Goal: Task Accomplishment & Management: Manage account settings

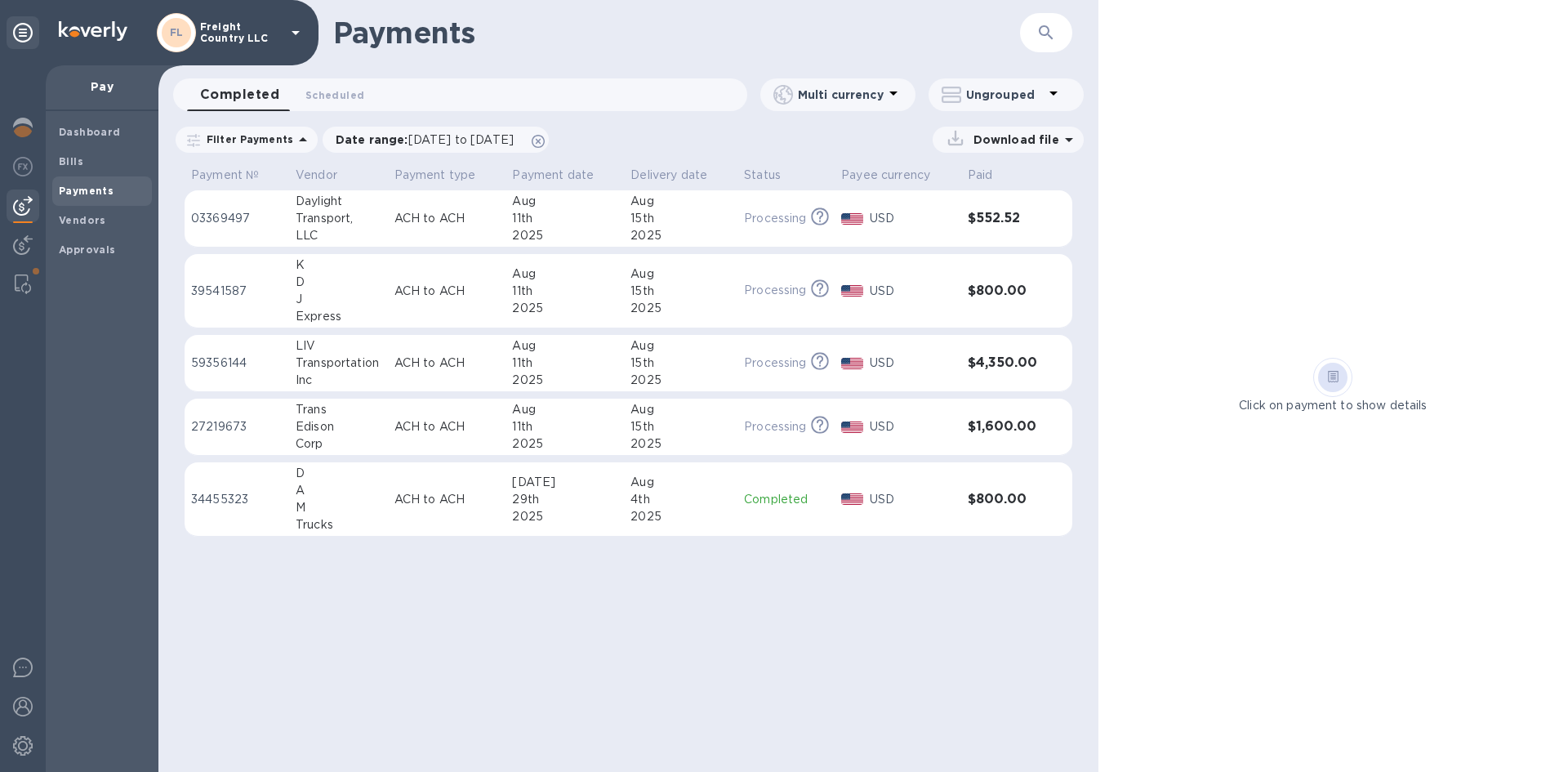
click at [1045, 41] on icon "button" at bounding box center [1046, 33] width 20 height 20
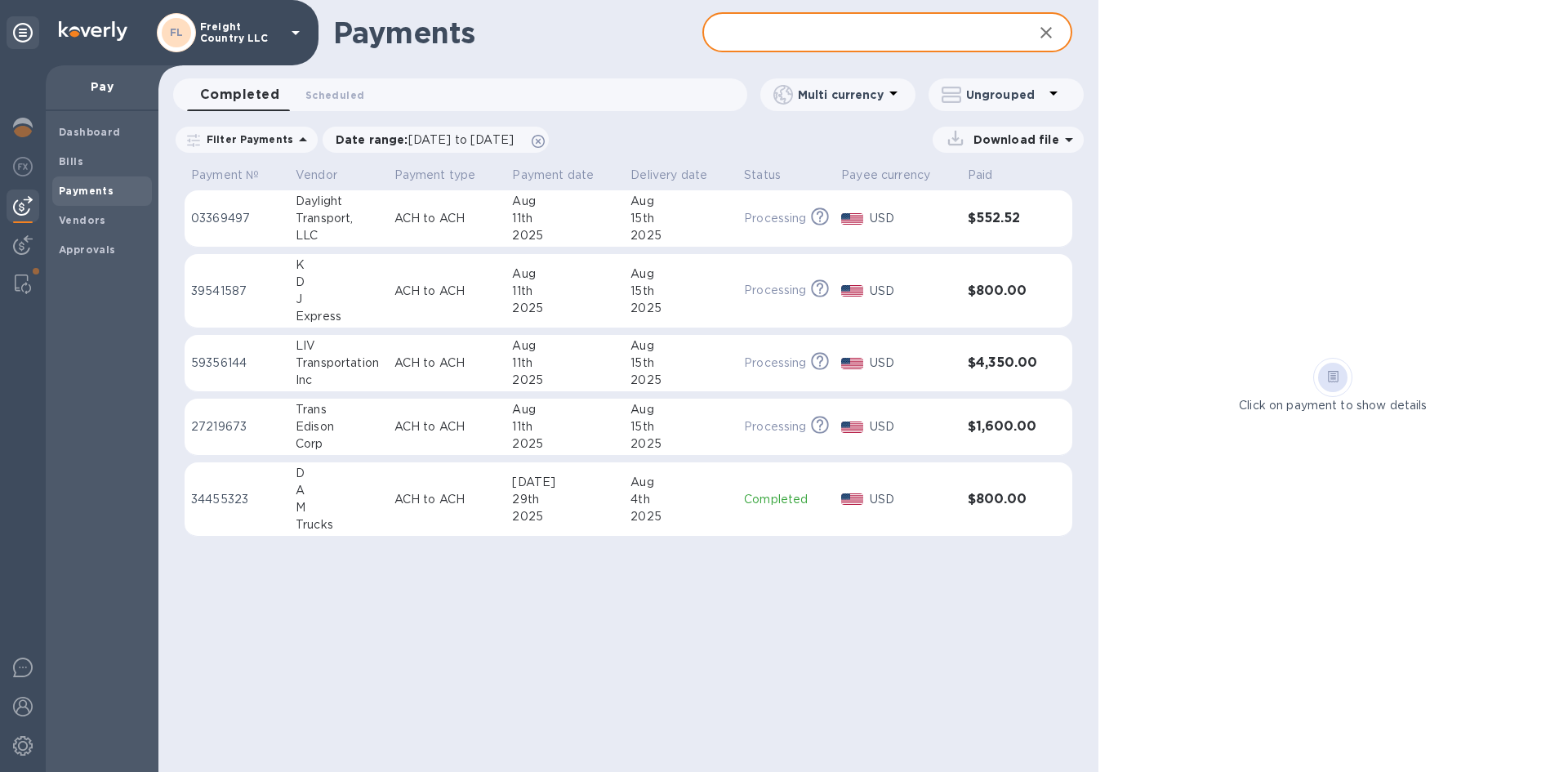
click at [823, 35] on input "text" at bounding box center [861, 33] width 317 height 40
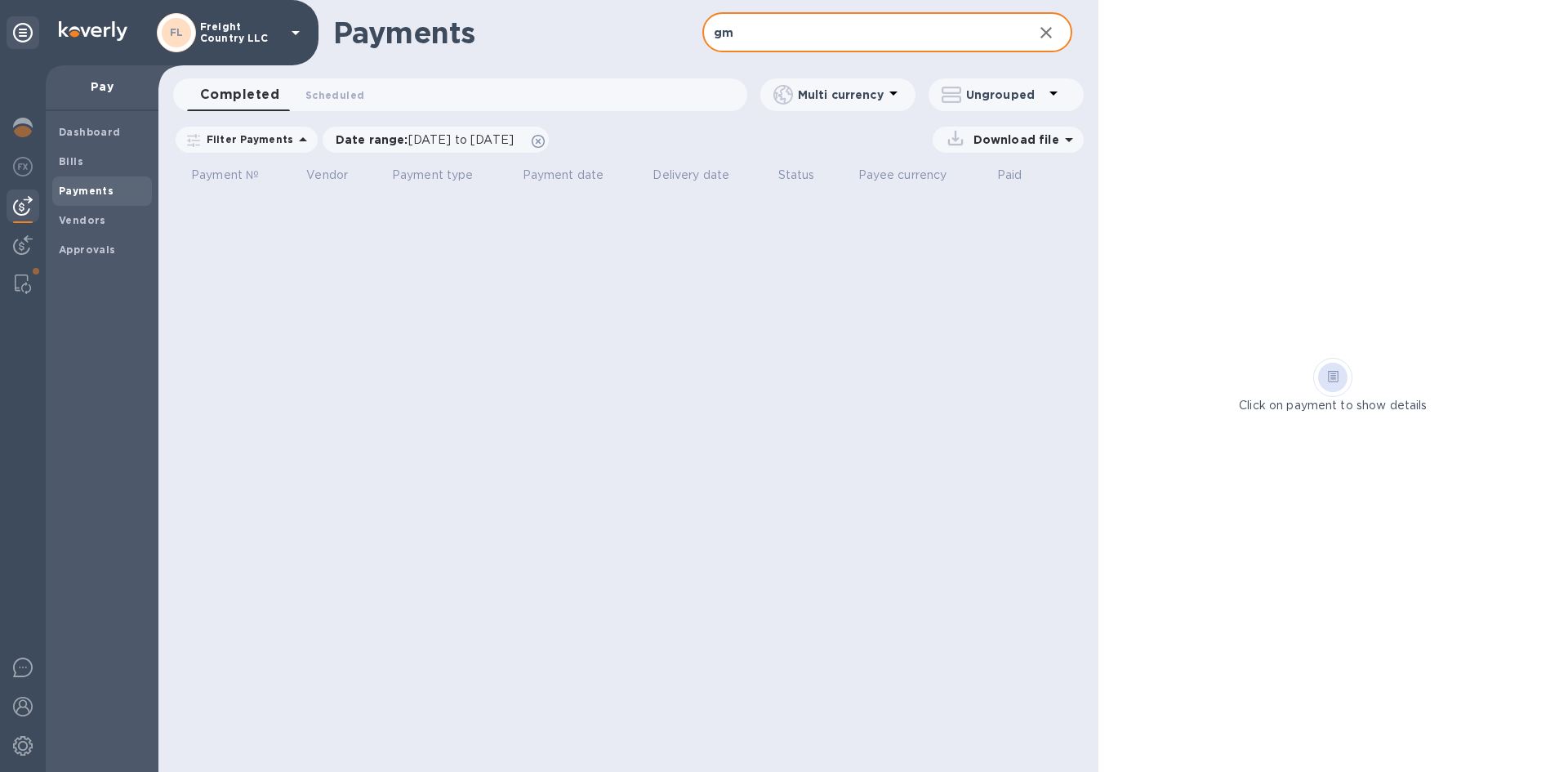
type input "gm"
click at [73, 220] on b "Vendors" at bounding box center [82, 220] width 47 height 12
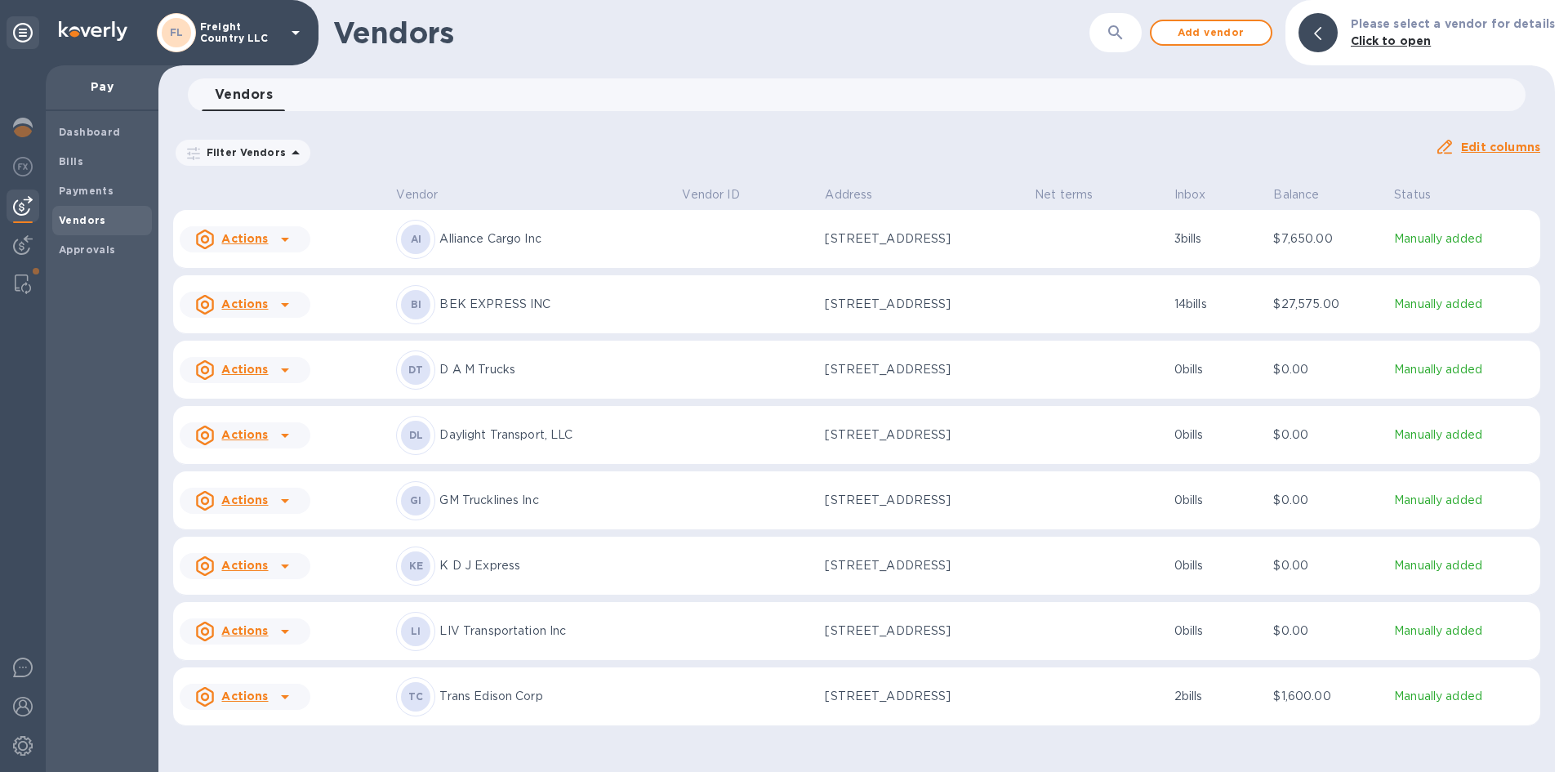
click at [1126, 35] on icon "button" at bounding box center [1116, 33] width 20 height 20
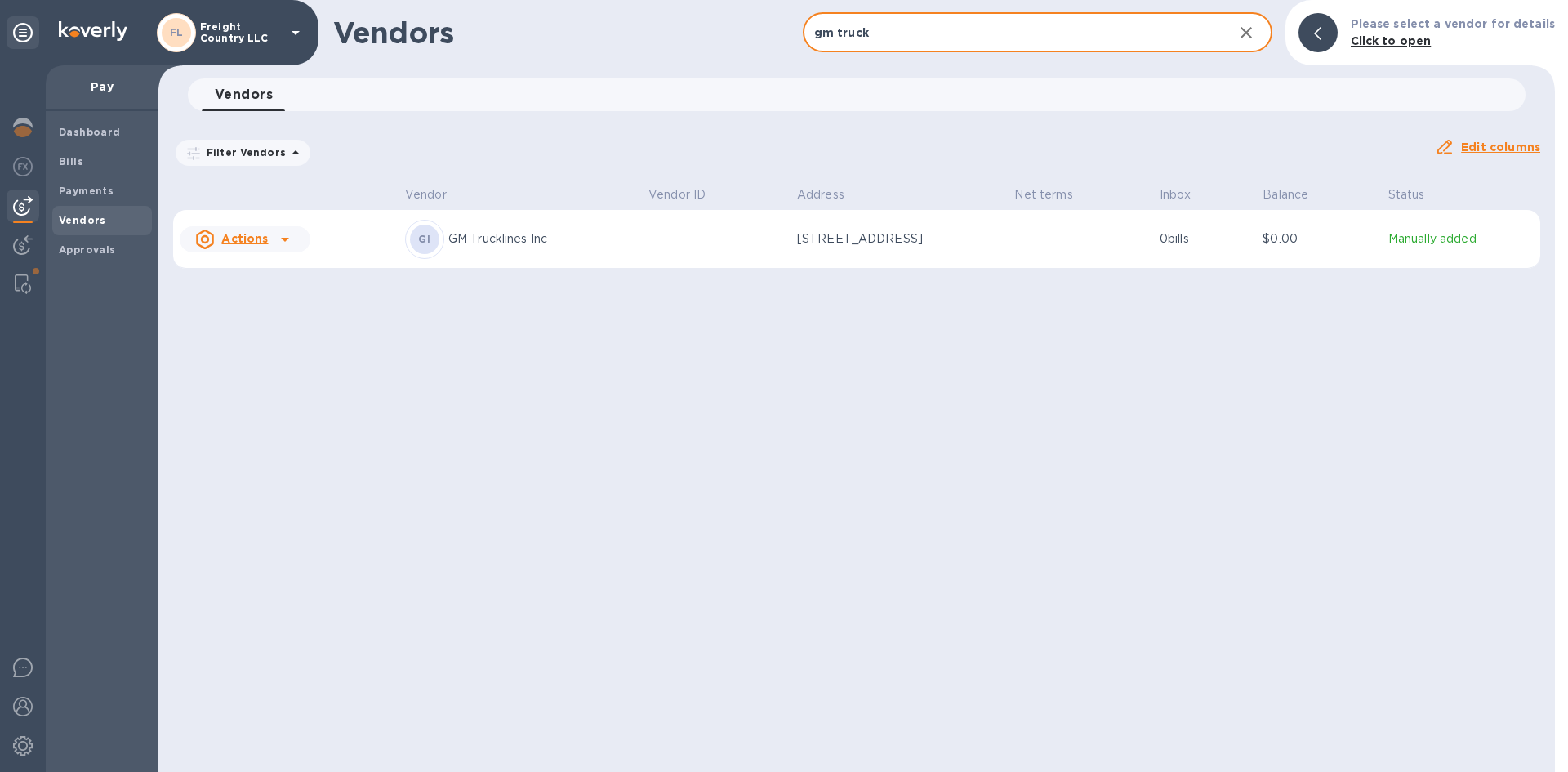
type input "gm truck"
click at [506, 235] on p "GM Trucklines Inc" at bounding box center [542, 239] width 187 height 17
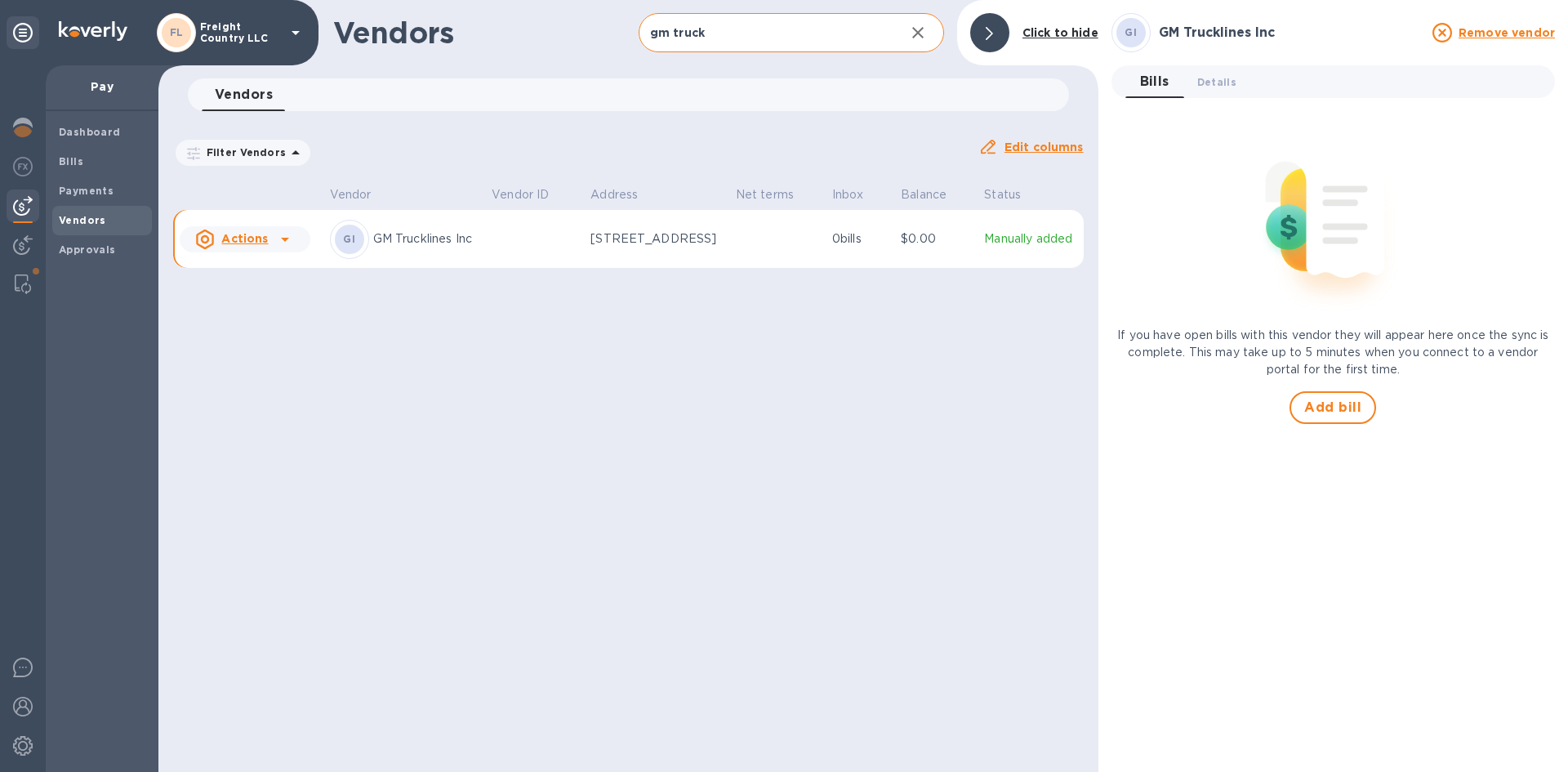
click at [289, 249] on icon at bounding box center [285, 239] width 20 height 20
click at [358, 256] on div at bounding box center [784, 386] width 1568 height 772
click at [92, 188] on b "Payments" at bounding box center [86, 191] width 55 height 12
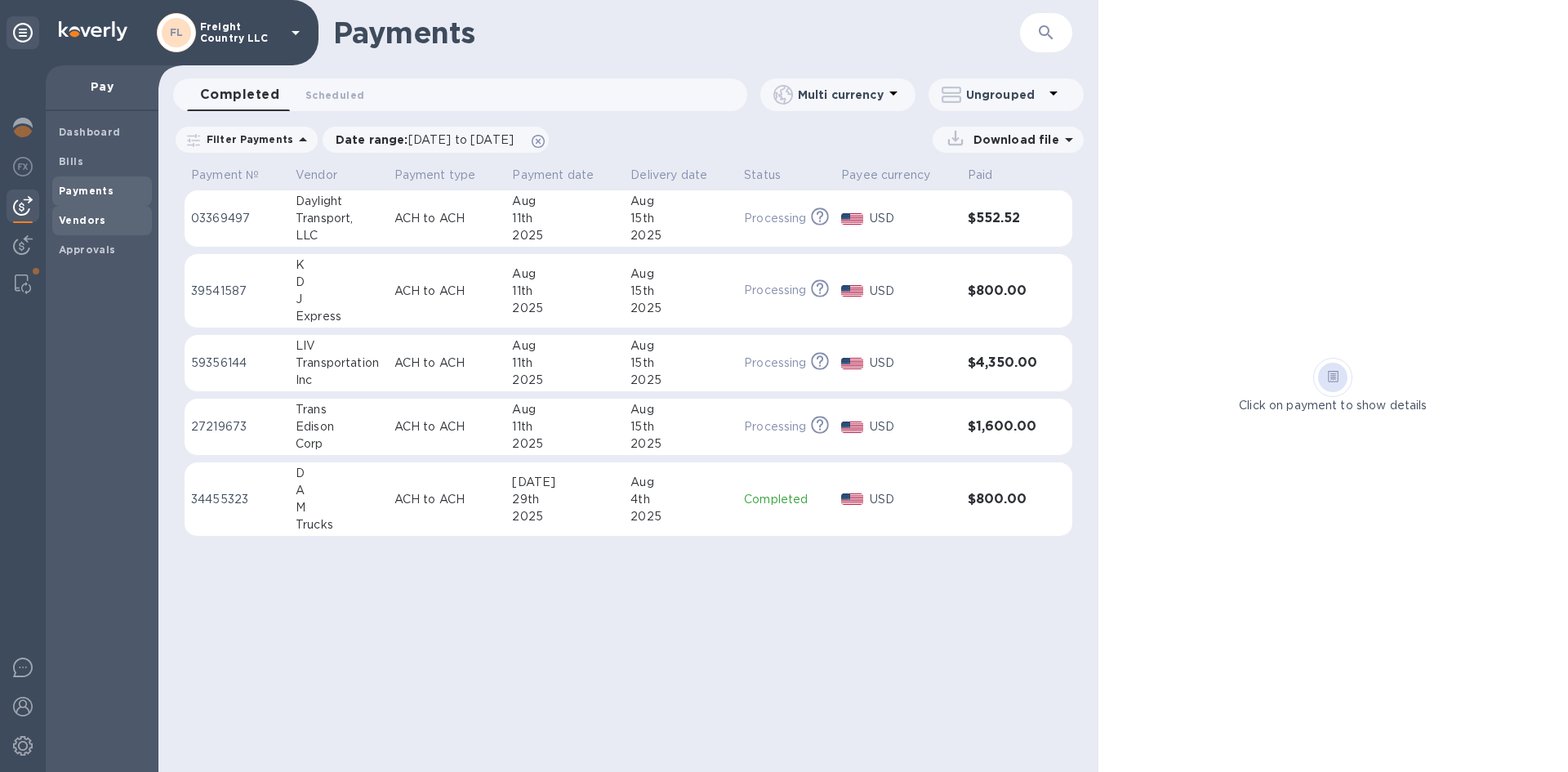
click at [62, 218] on b "Vendors" at bounding box center [82, 220] width 47 height 12
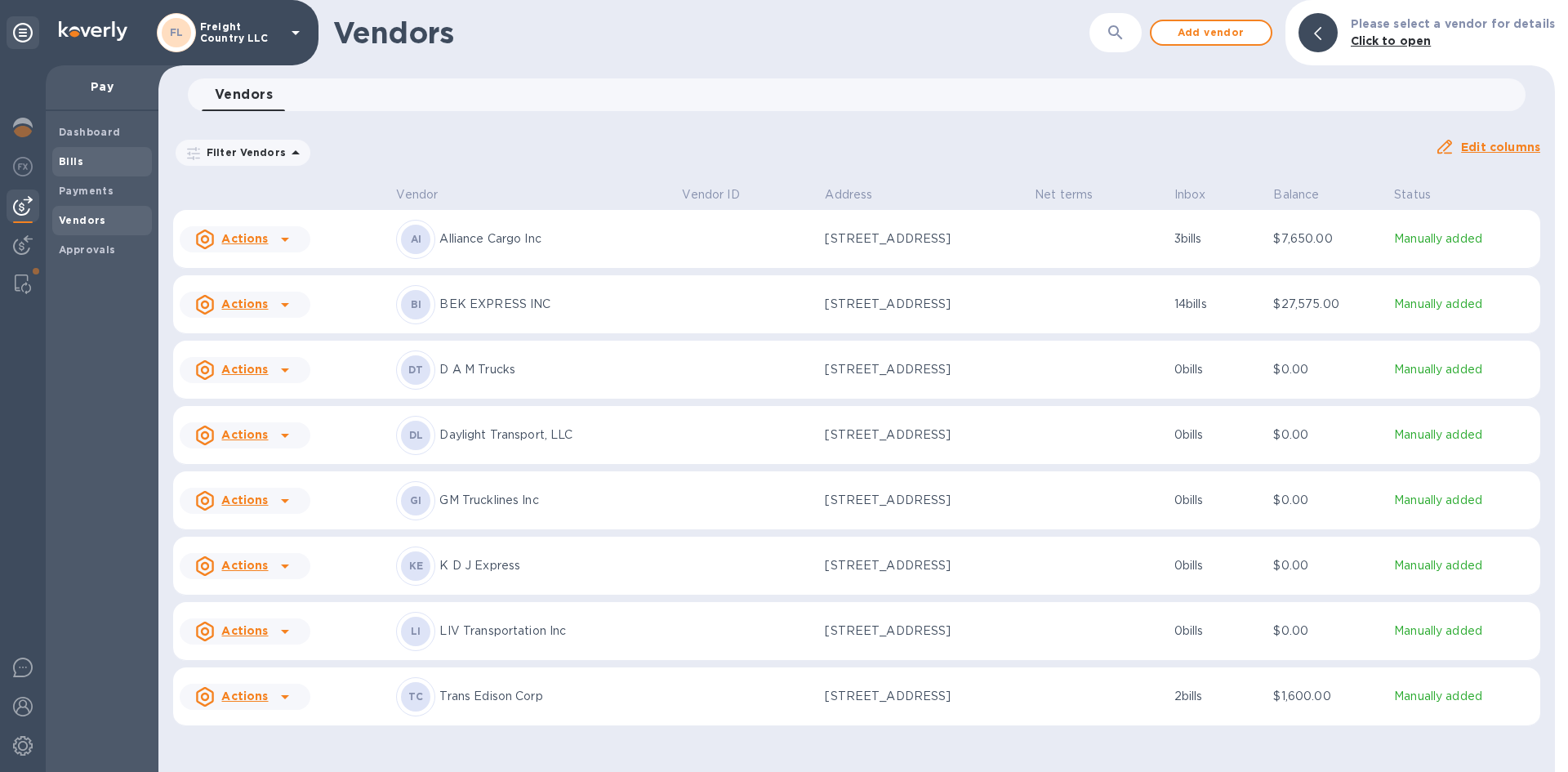
click at [66, 163] on b "Bills" at bounding box center [71, 161] width 25 height 12
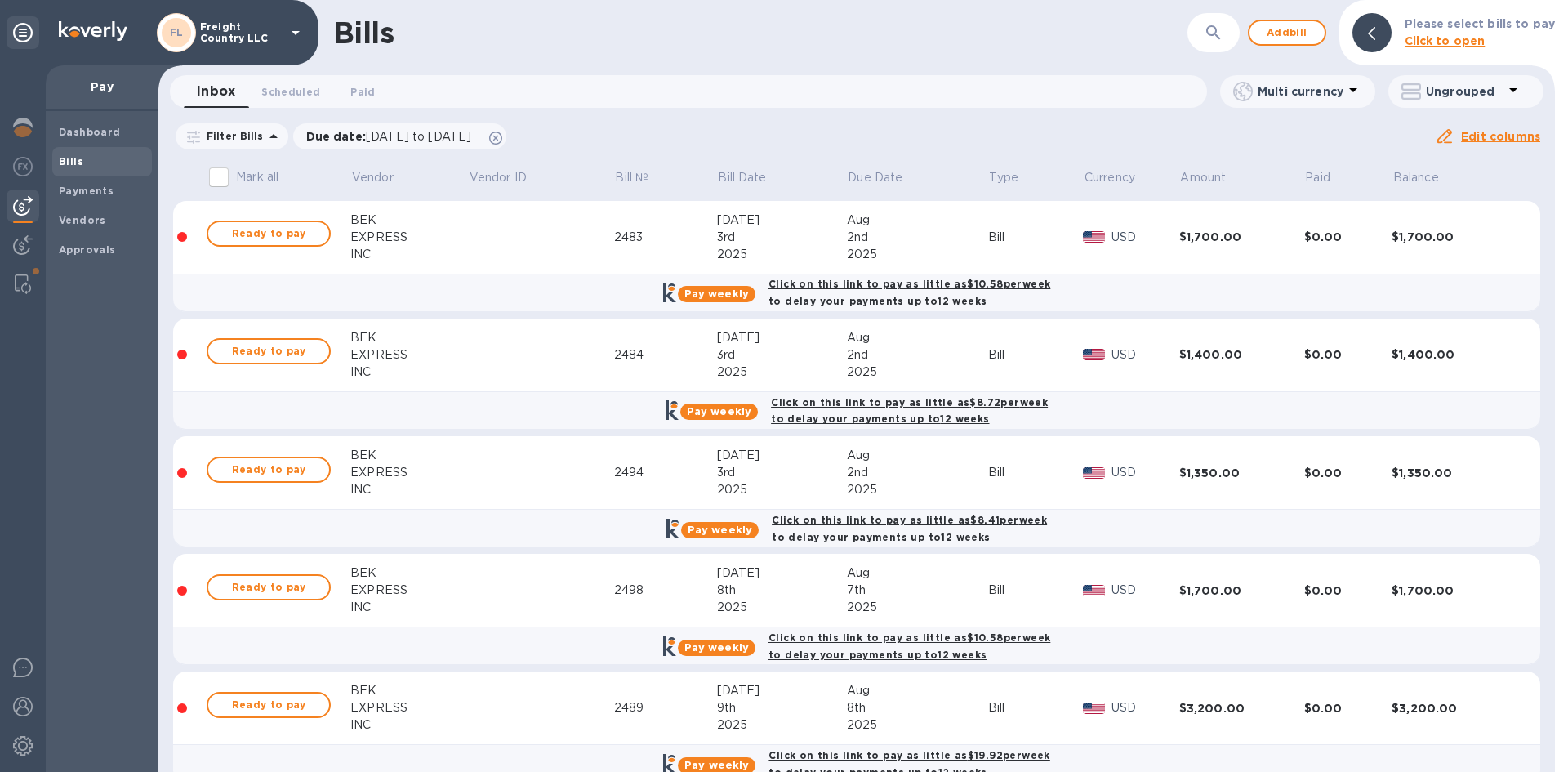
click at [1214, 31] on icon "button" at bounding box center [1214, 33] width 20 height 20
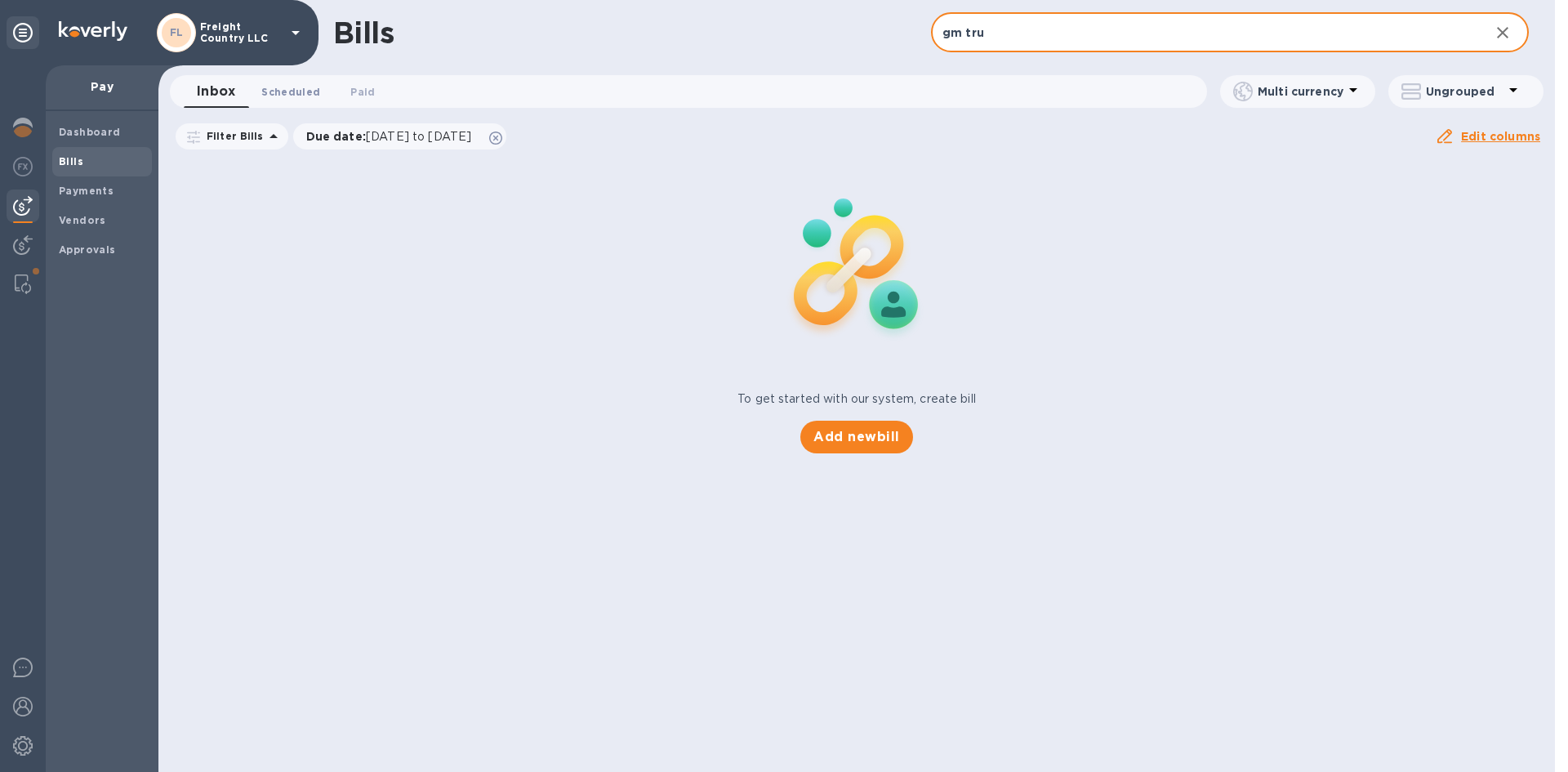
type input "gm tru"
click at [288, 94] on span "Scheduled 0" at bounding box center [291, 92] width 59 height 17
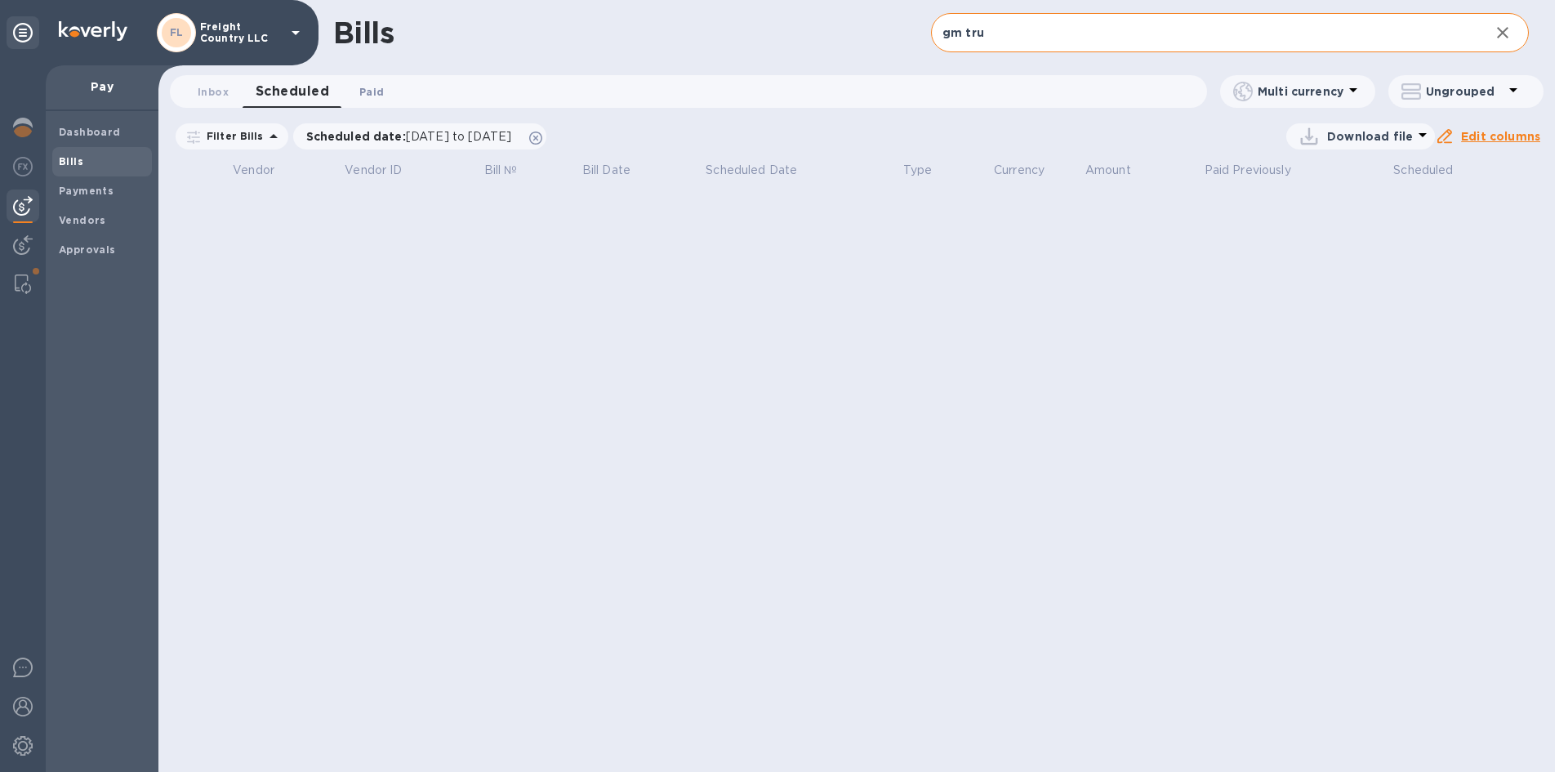
click at [370, 91] on span "Paid 0" at bounding box center [372, 92] width 25 height 17
click at [104, 220] on span "Vendors" at bounding box center [102, 220] width 87 height 17
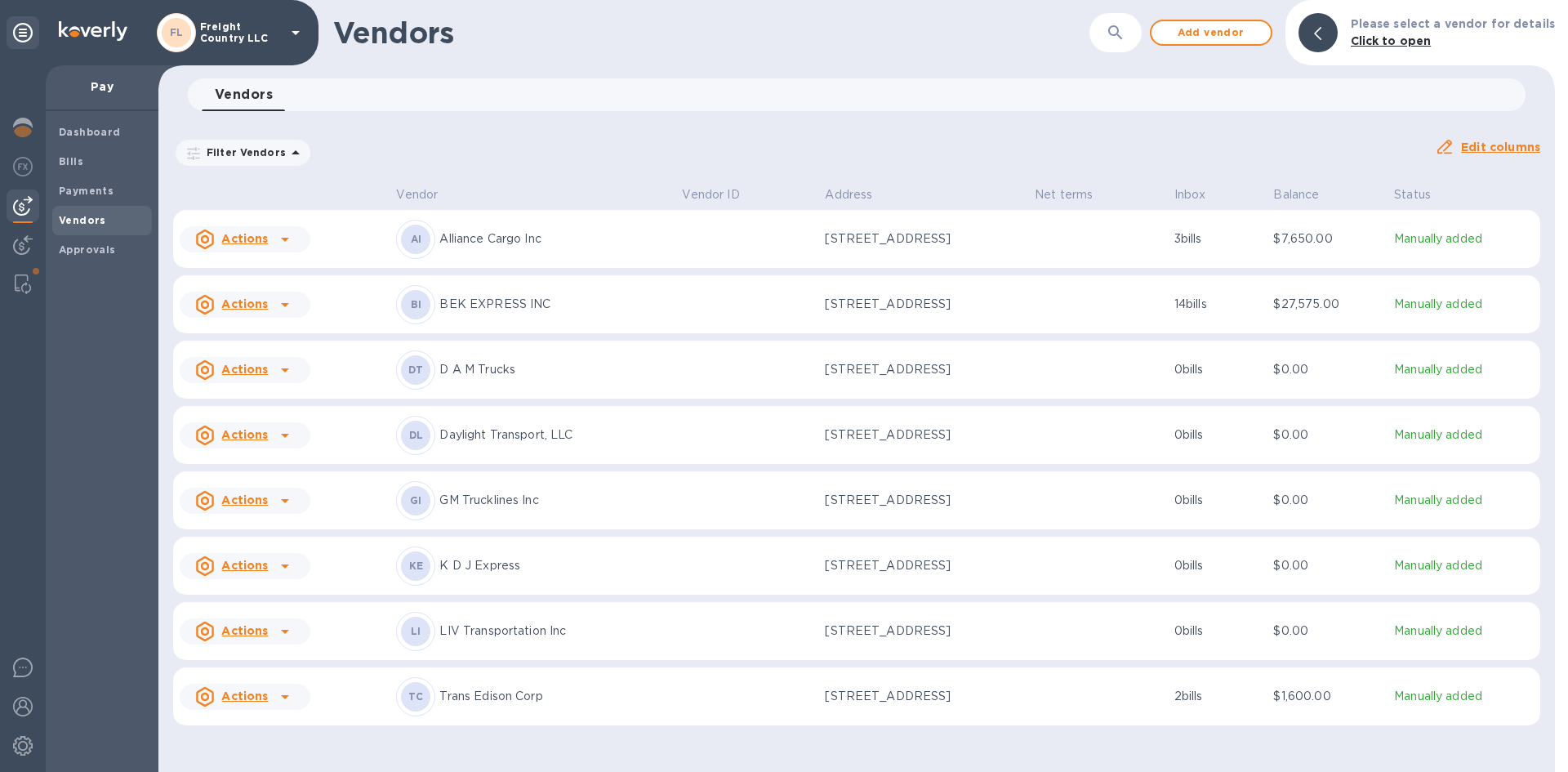
click at [457, 509] on p "GM Trucklines Inc" at bounding box center [554, 500] width 229 height 17
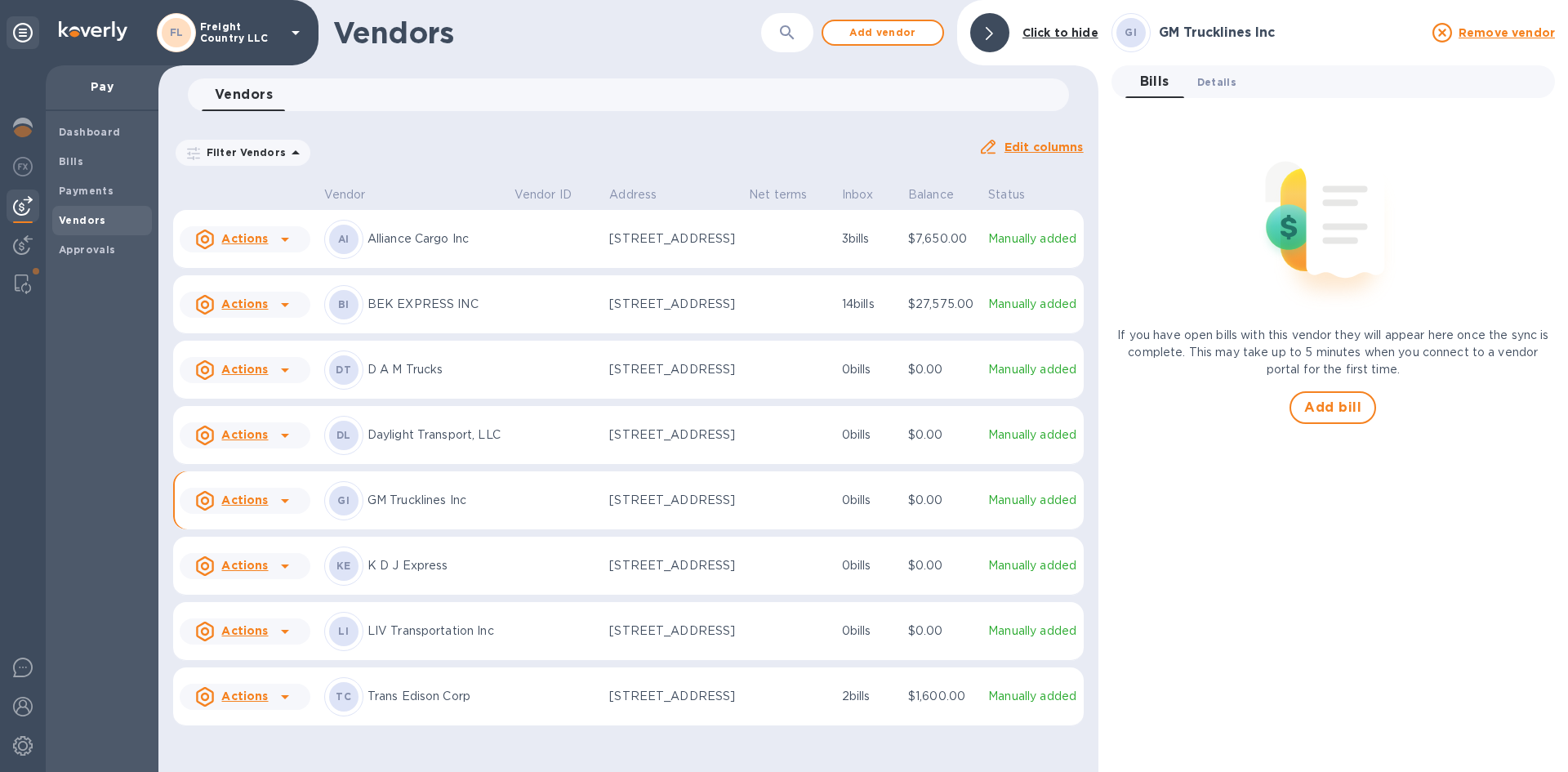
click at [1210, 84] on span "Details 0" at bounding box center [1217, 82] width 39 height 17
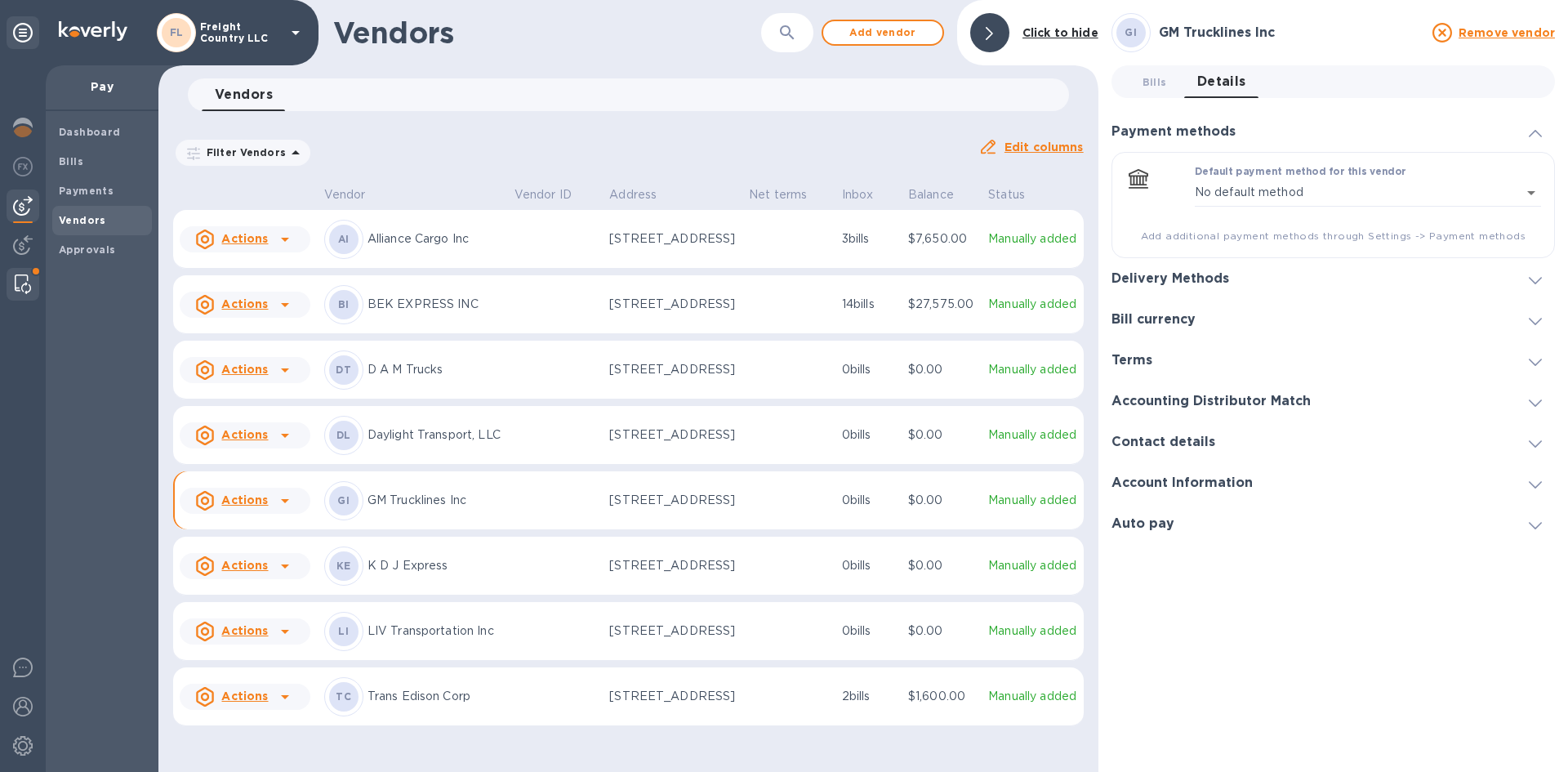
click at [25, 287] on img at bounding box center [23, 284] width 17 height 20
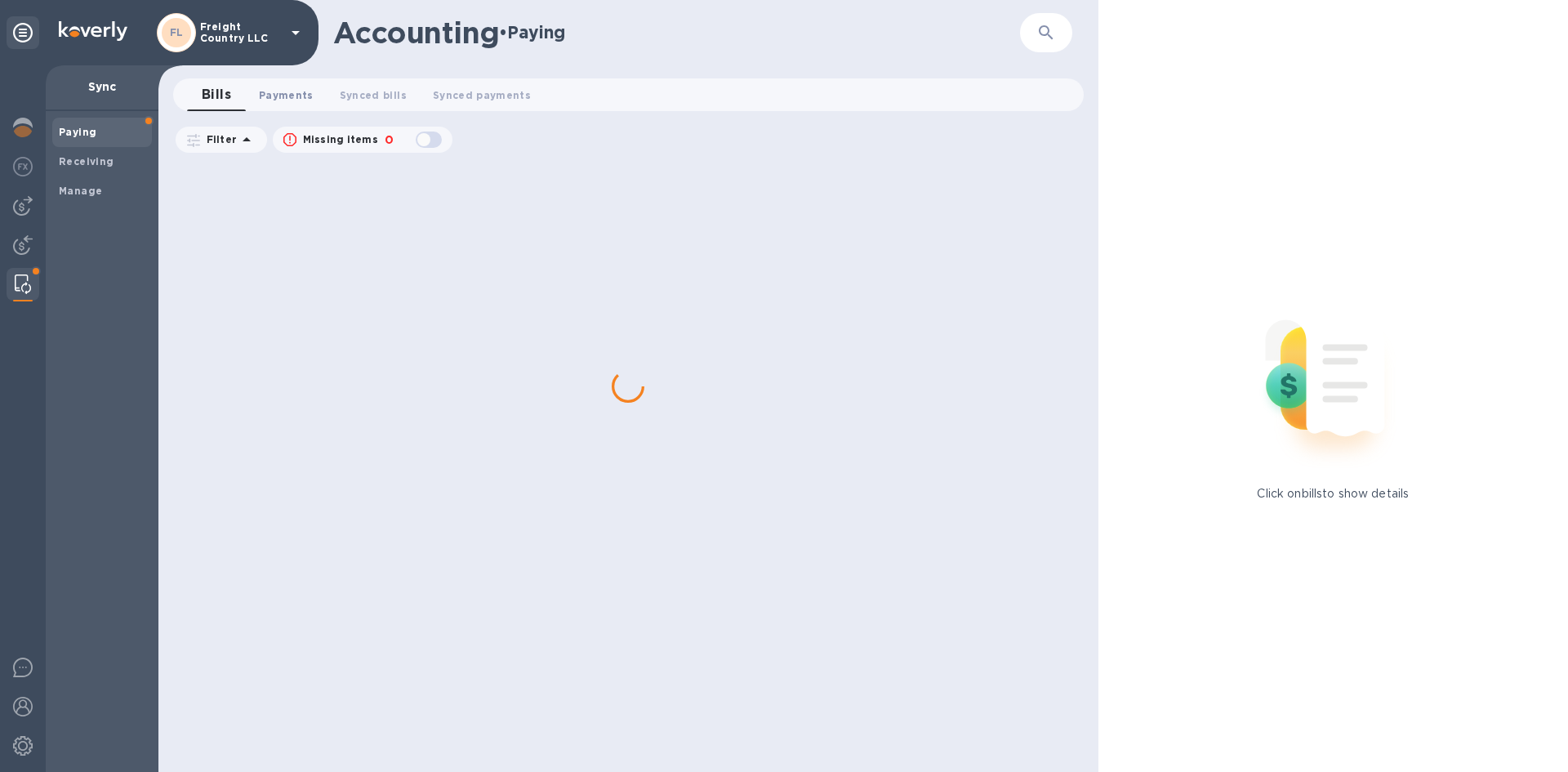
click at [276, 97] on span "Payments 0" at bounding box center [287, 95] width 55 height 17
click at [22, 209] on img at bounding box center [23, 206] width 20 height 20
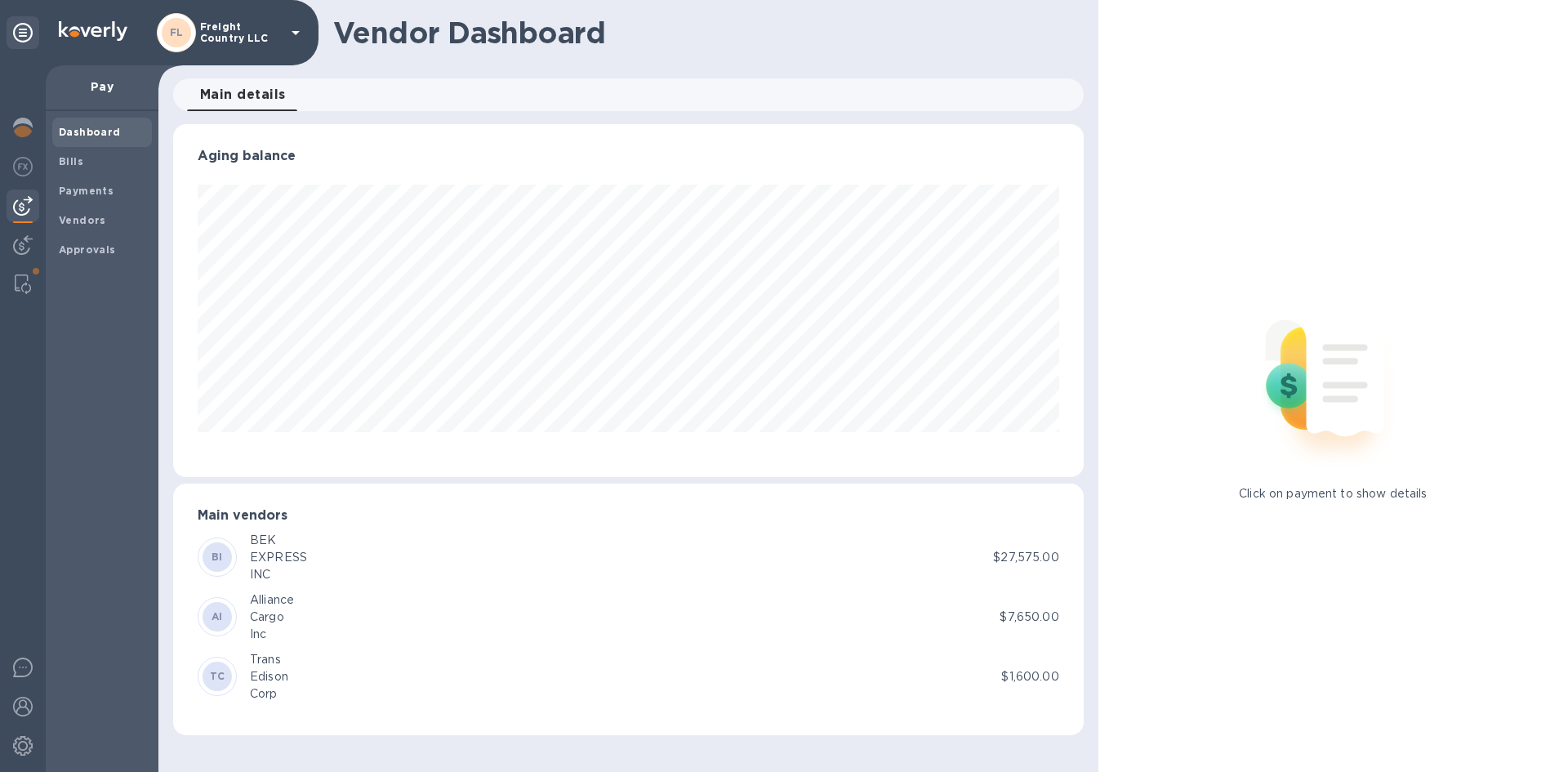
scroll to position [353, 910]
click at [83, 192] on b "Payments" at bounding box center [86, 191] width 55 height 12
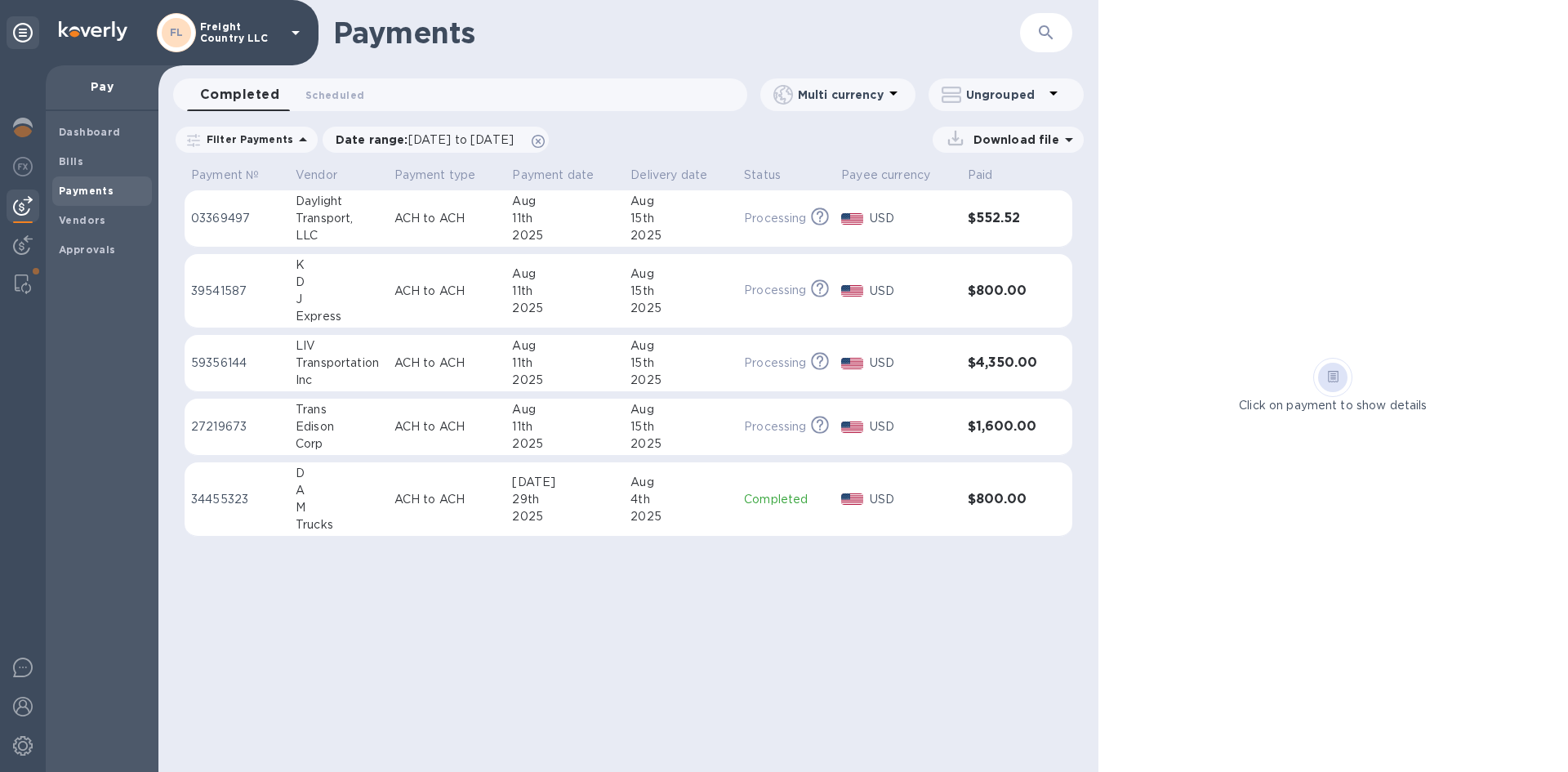
click at [884, 637] on div "Payments ​ Completed 0 Scheduled 0 Multi currency Ungrouped Filter Payments Dat…" at bounding box center [628, 386] width 940 height 772
click at [16, 284] on img at bounding box center [23, 284] width 17 height 20
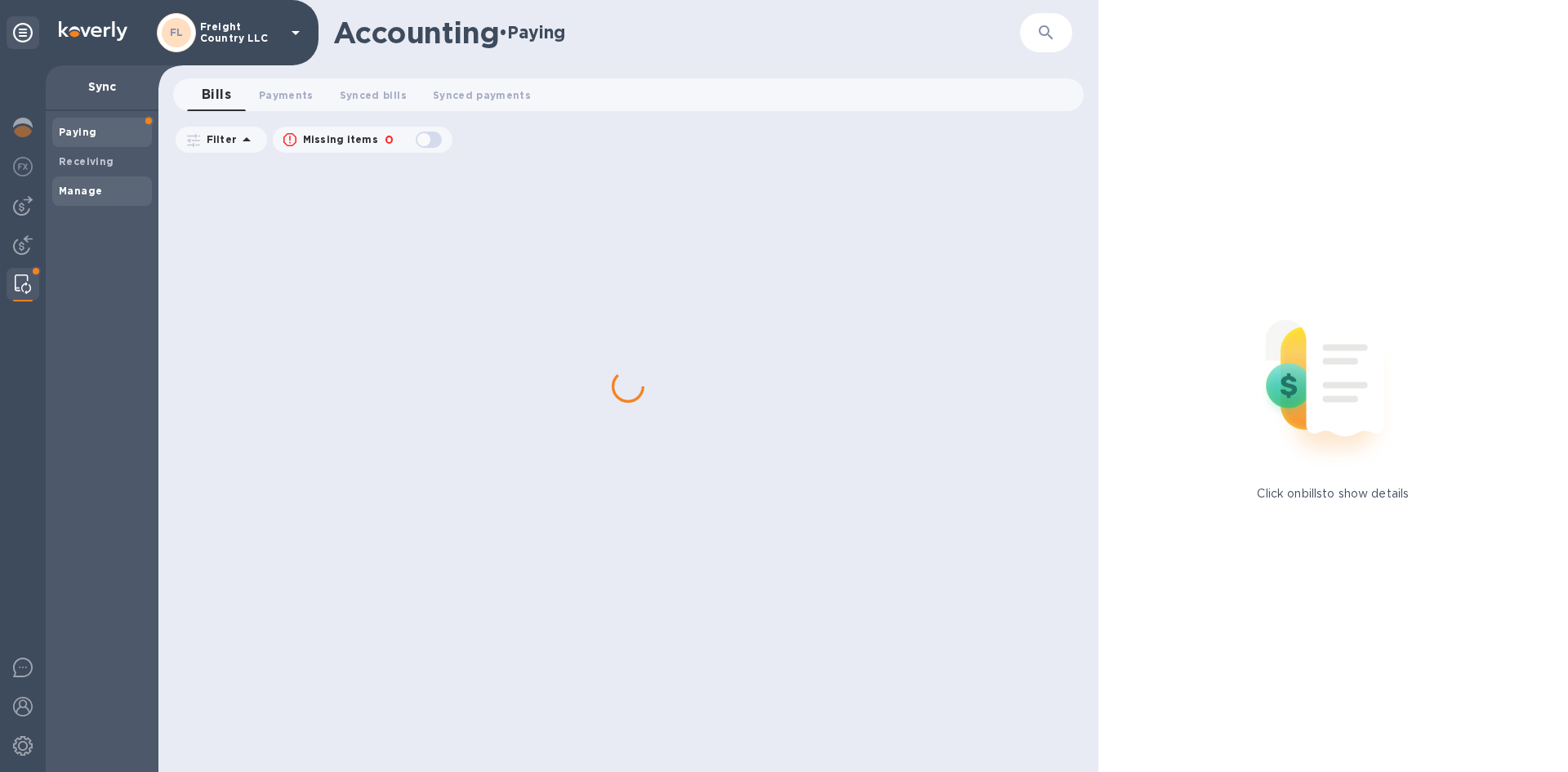
click at [81, 191] on b "Manage" at bounding box center [80, 191] width 43 height 12
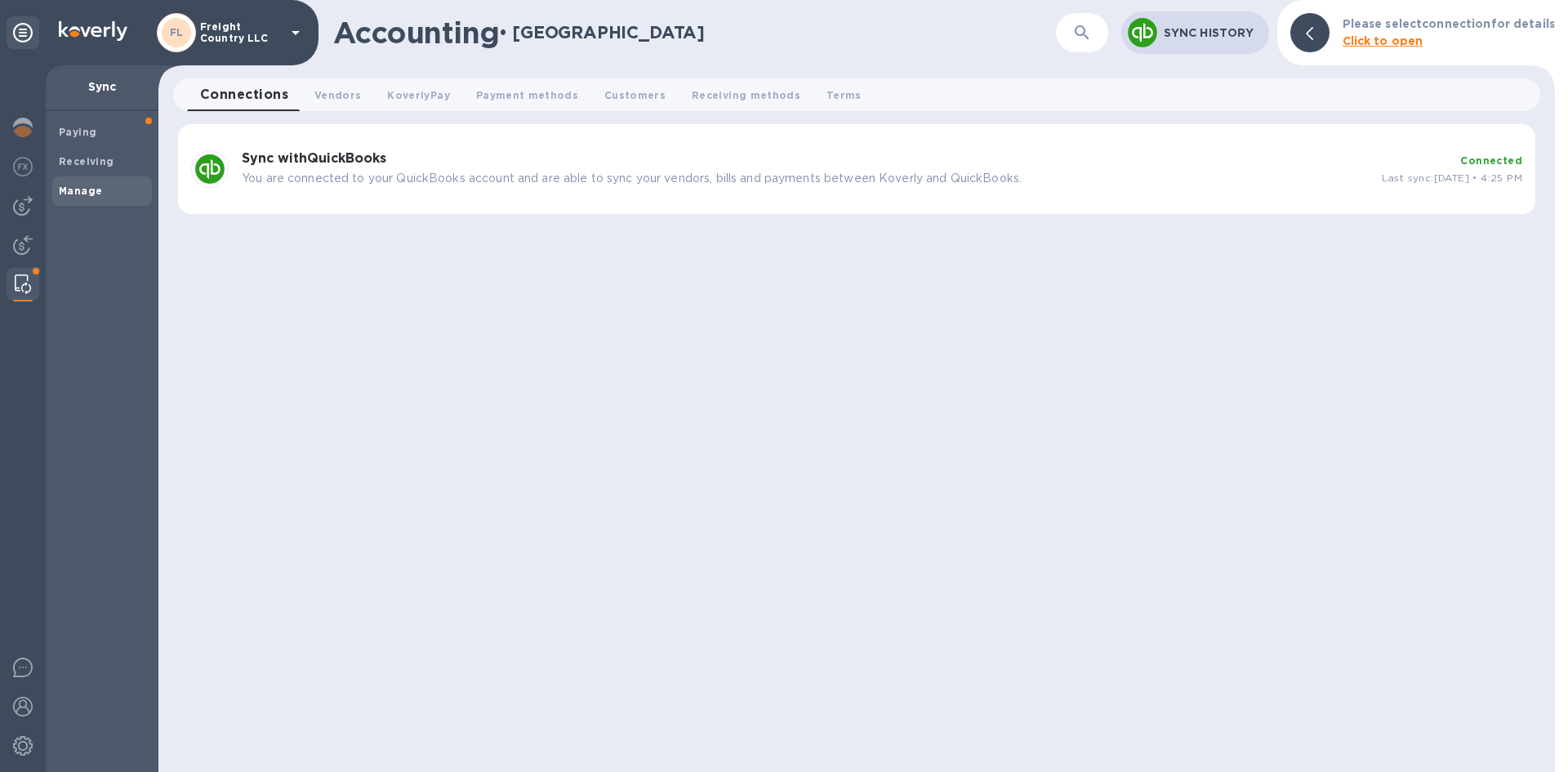
click at [1196, 30] on p "Sync History" at bounding box center [1209, 33] width 92 height 17
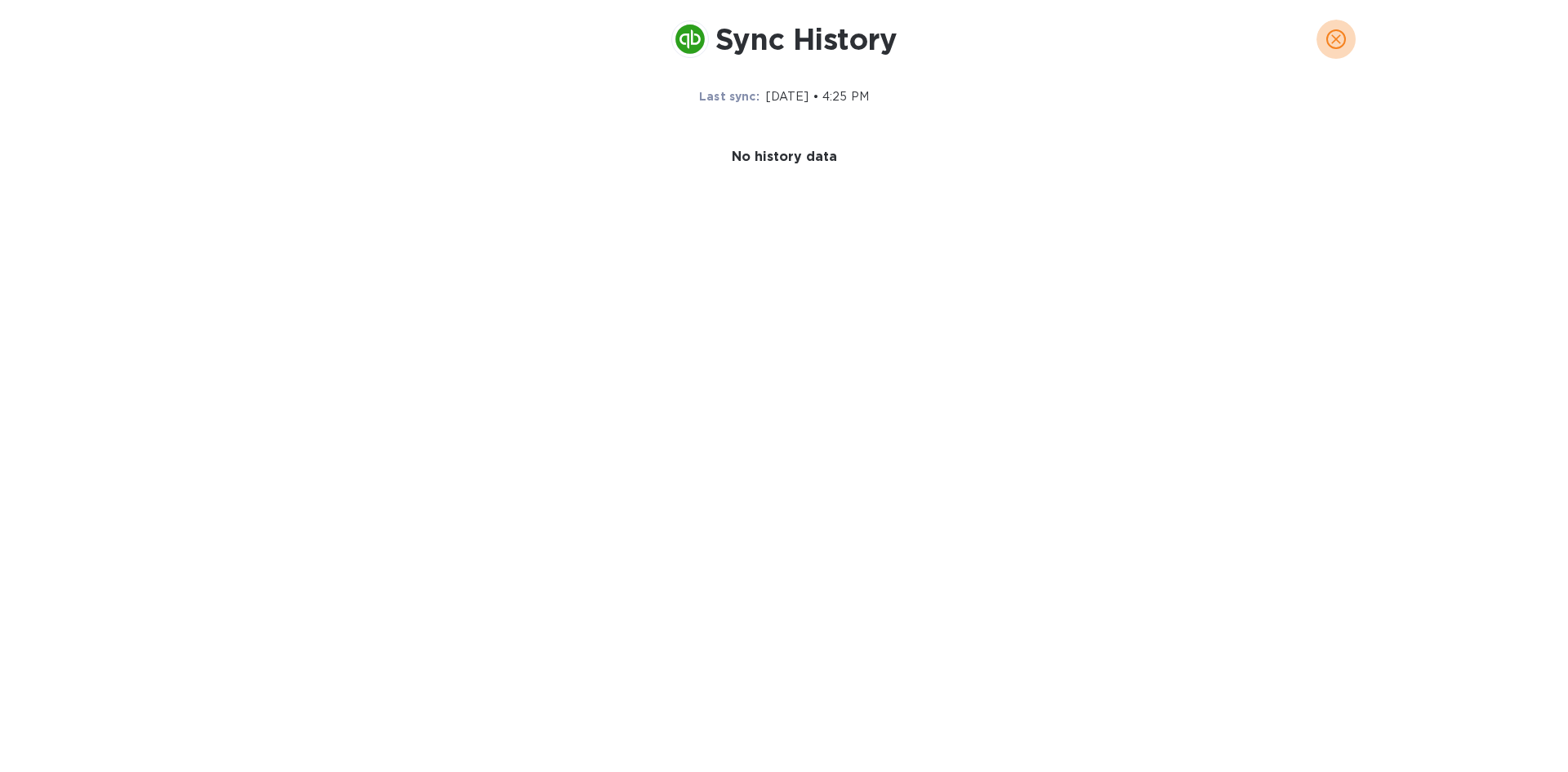
click at [1344, 41] on span "close" at bounding box center [1336, 40] width 20 height 20
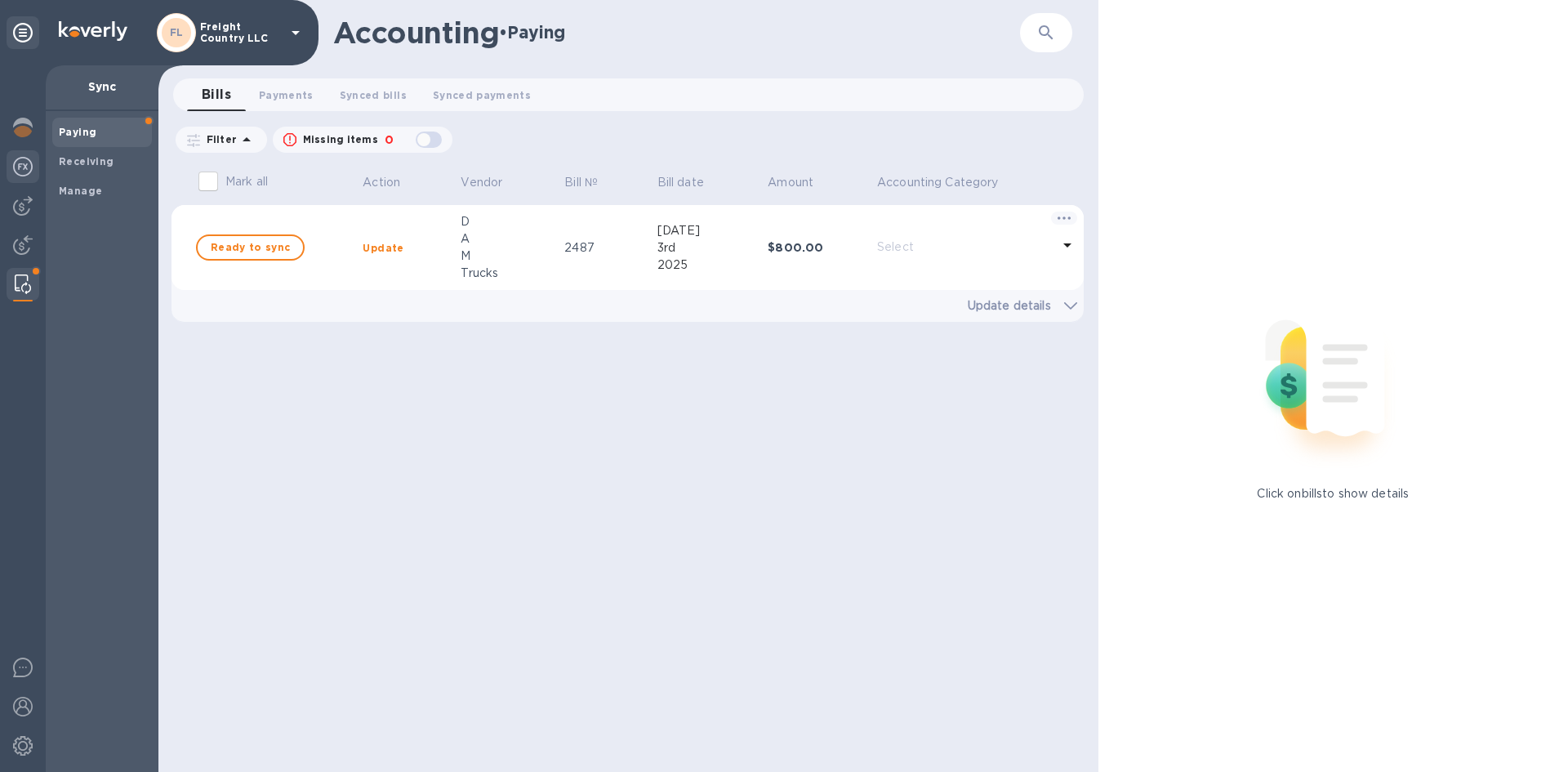
click at [26, 167] on img at bounding box center [23, 166] width 20 height 20
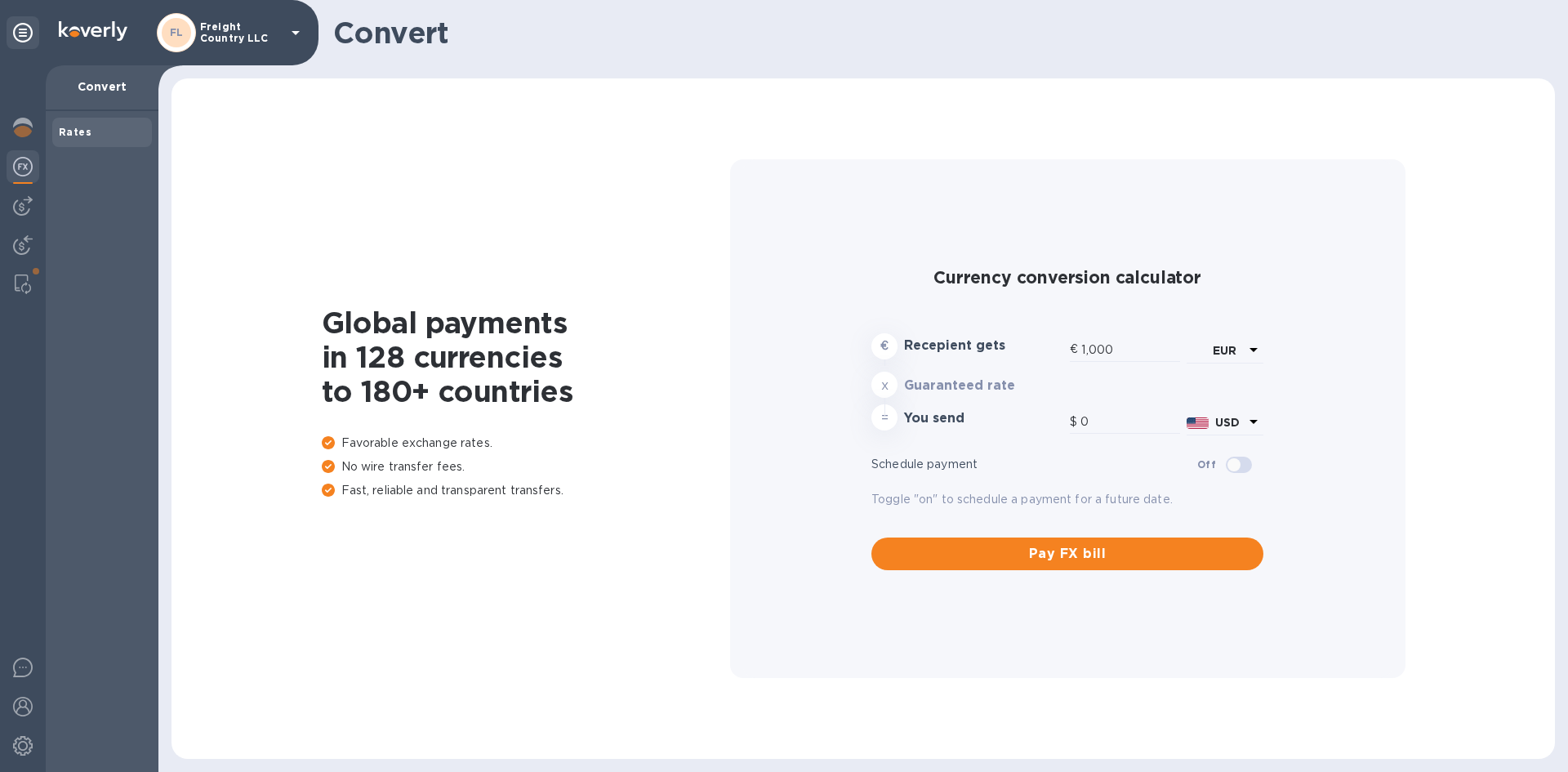
type input "1,168.12"
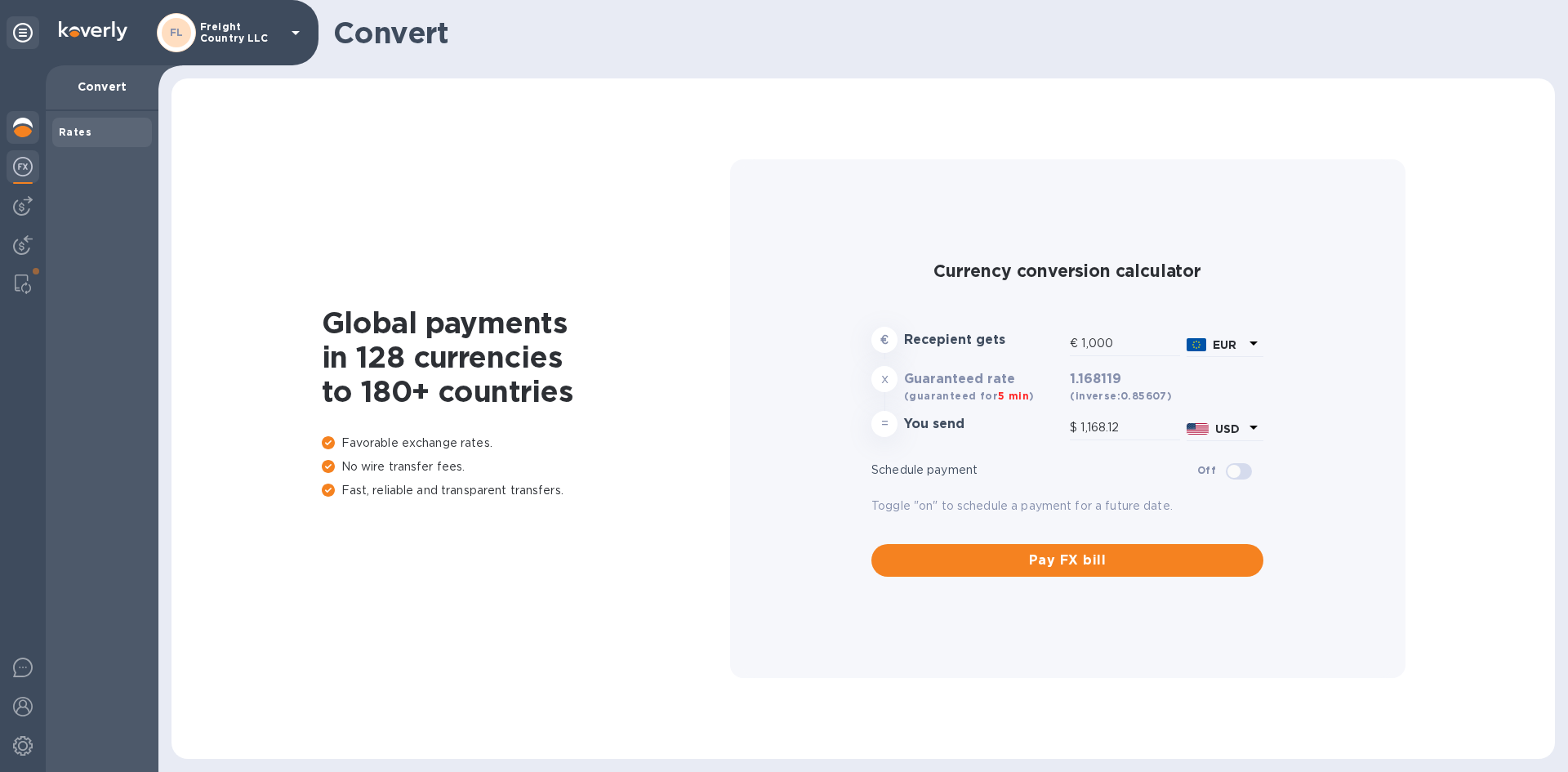
click at [26, 127] on img at bounding box center [23, 128] width 20 height 20
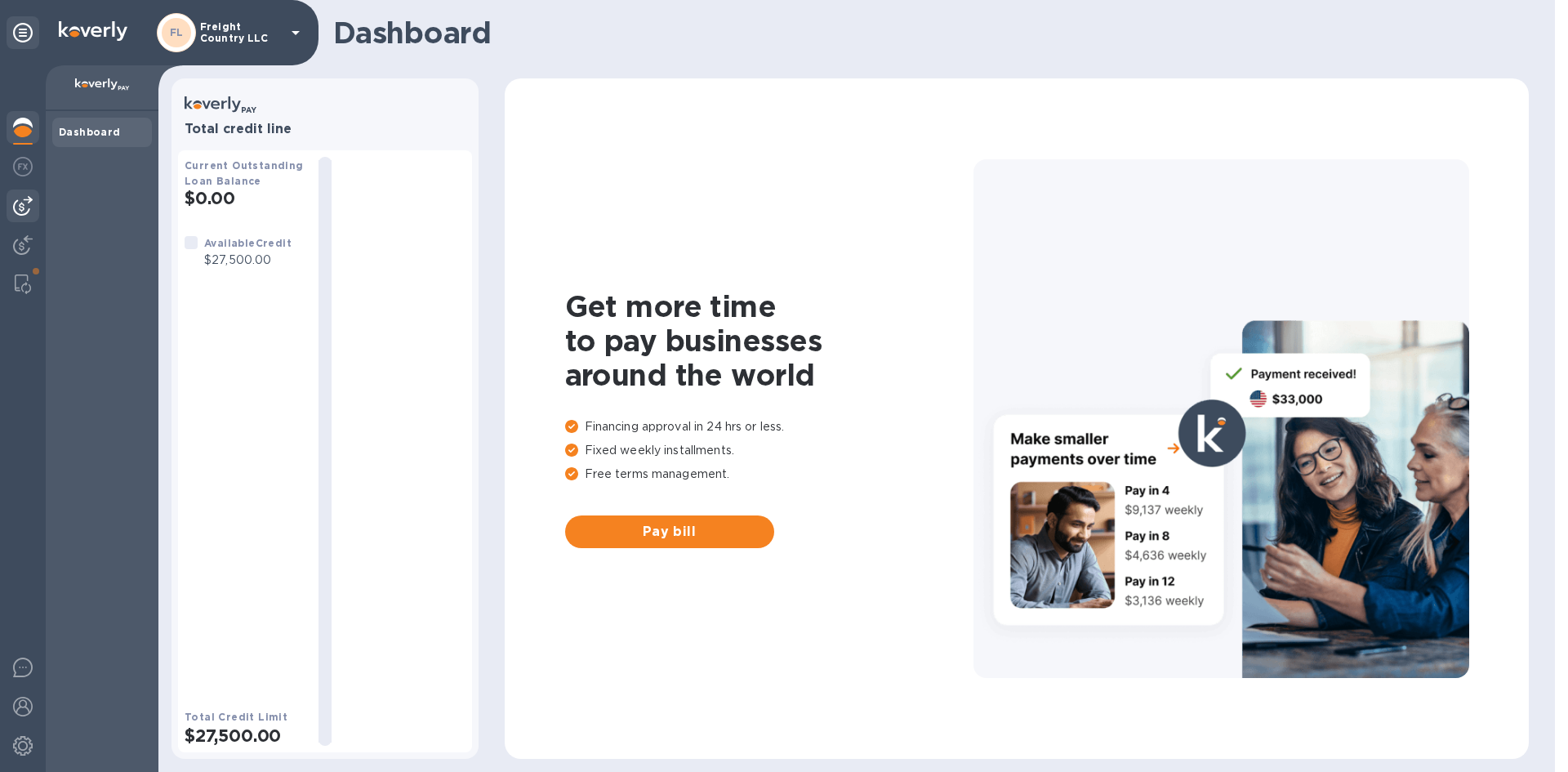
click at [23, 210] on img at bounding box center [23, 206] width 20 height 20
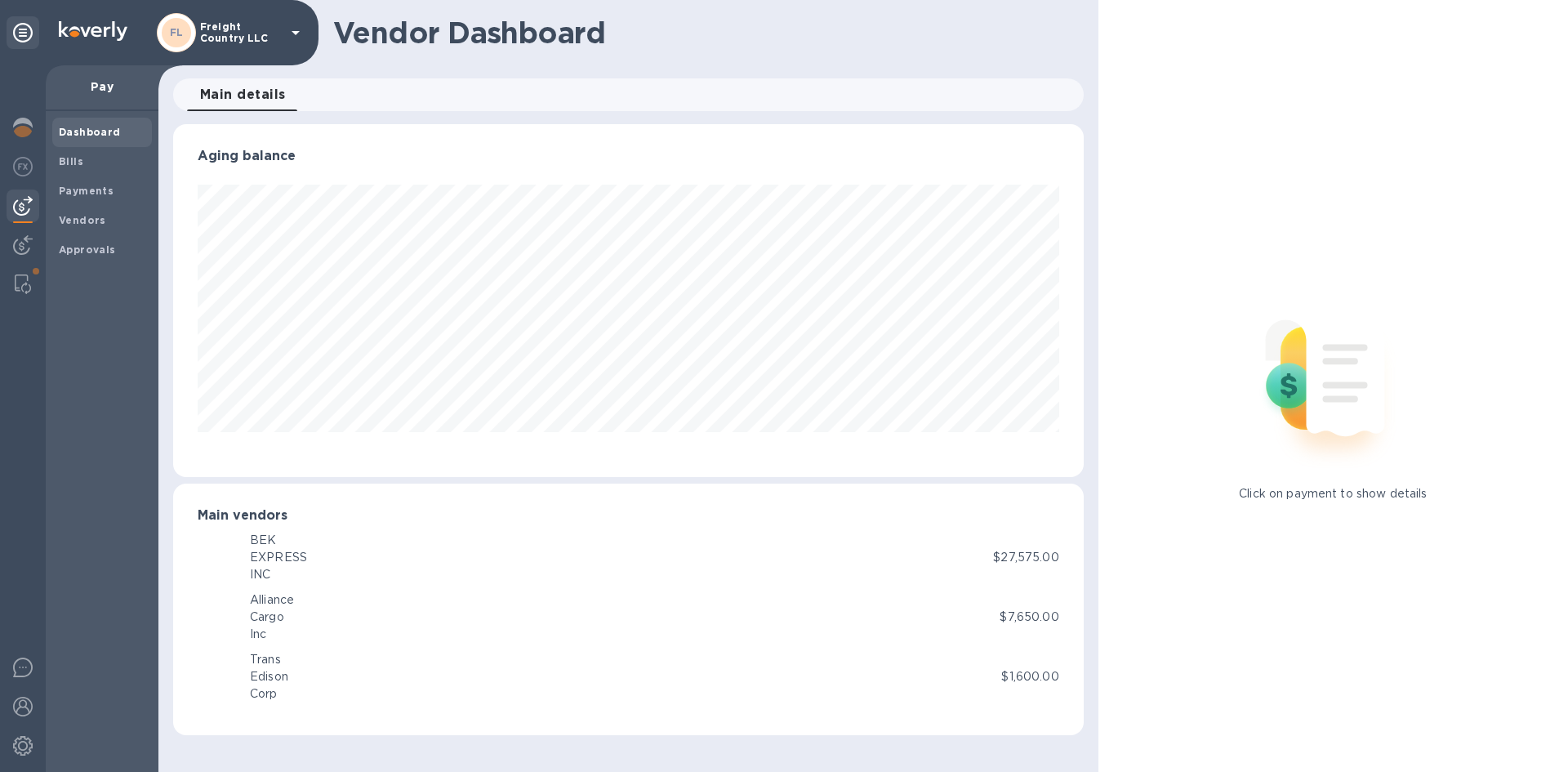
scroll to position [353, 910]
click at [74, 220] on b "Vendors" at bounding box center [82, 220] width 47 height 12
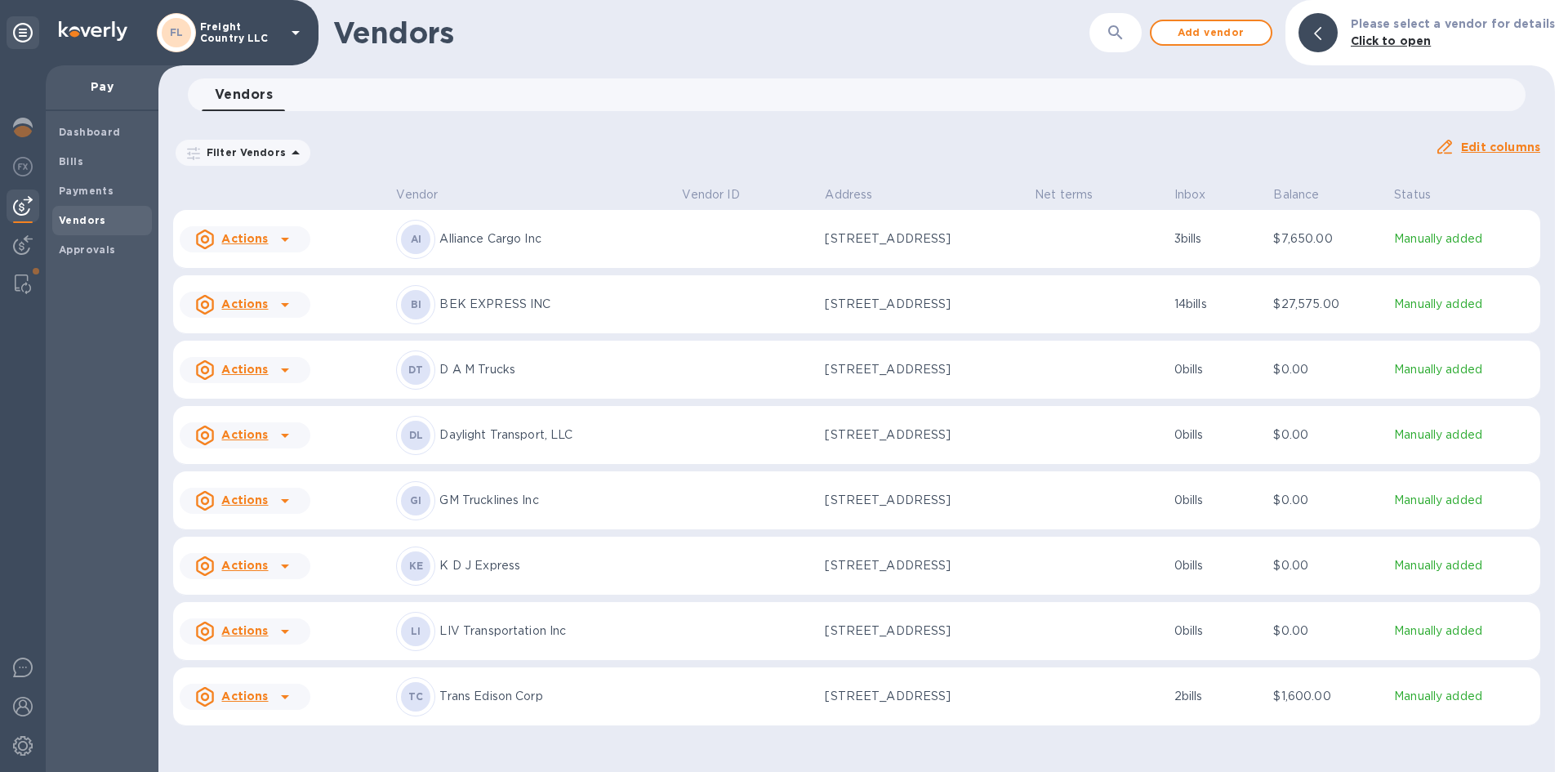
click at [475, 509] on p "GM Trucklines Inc" at bounding box center [554, 500] width 229 height 17
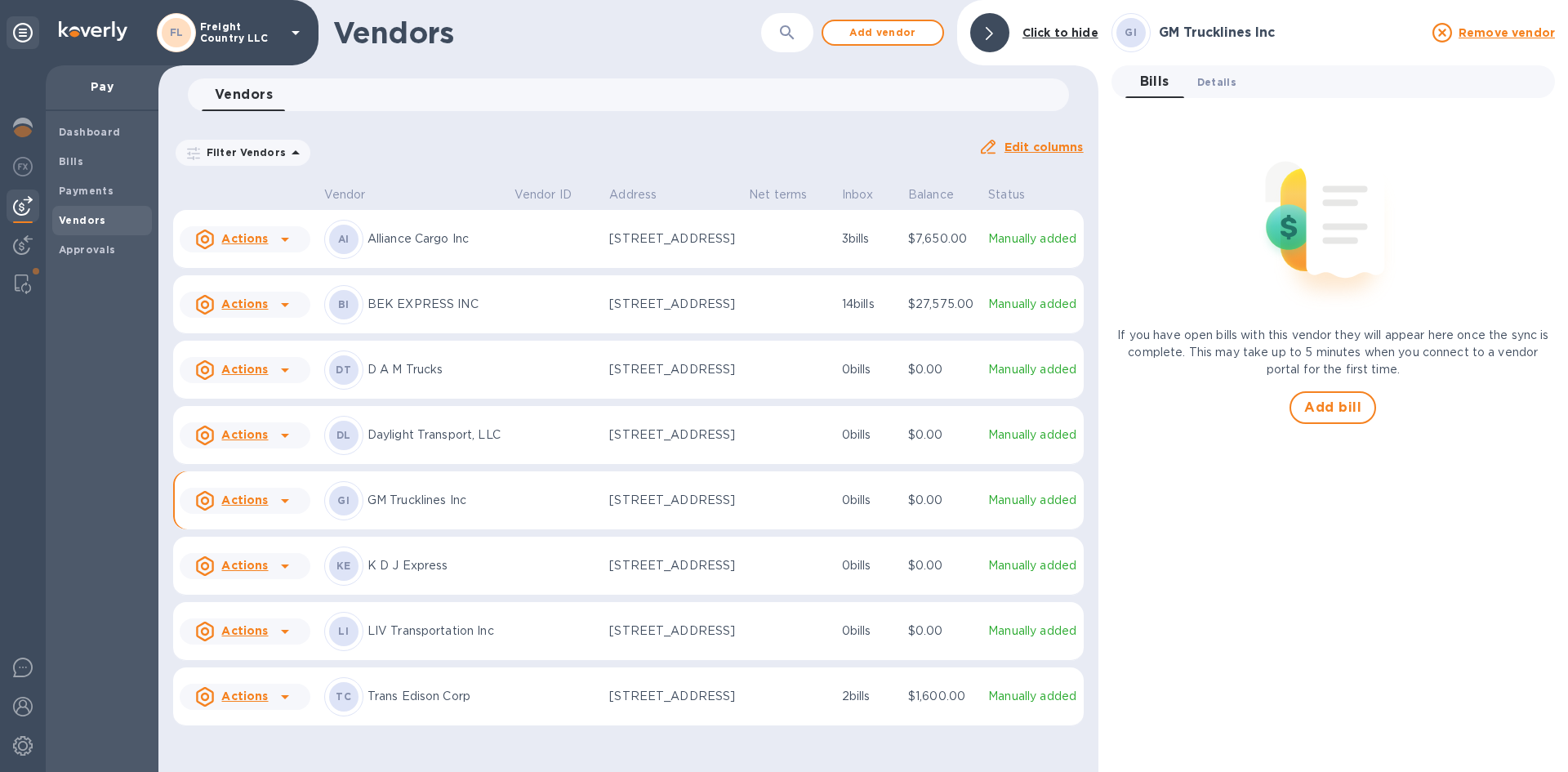
click at [1223, 82] on span "Details 0" at bounding box center [1217, 82] width 39 height 17
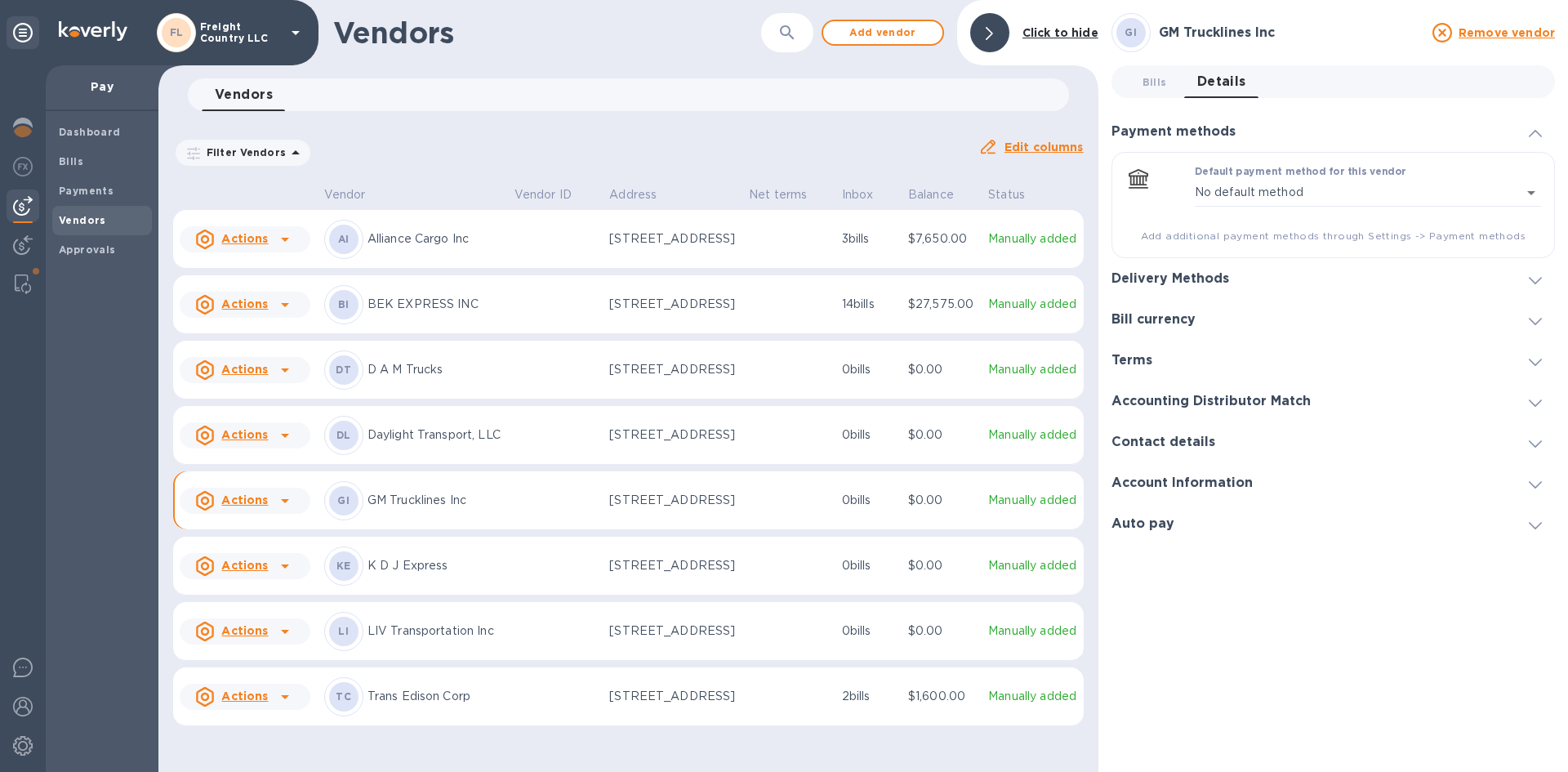
click at [392, 443] on p "Daylight Transport, LLC" at bounding box center [435, 435] width 134 height 17
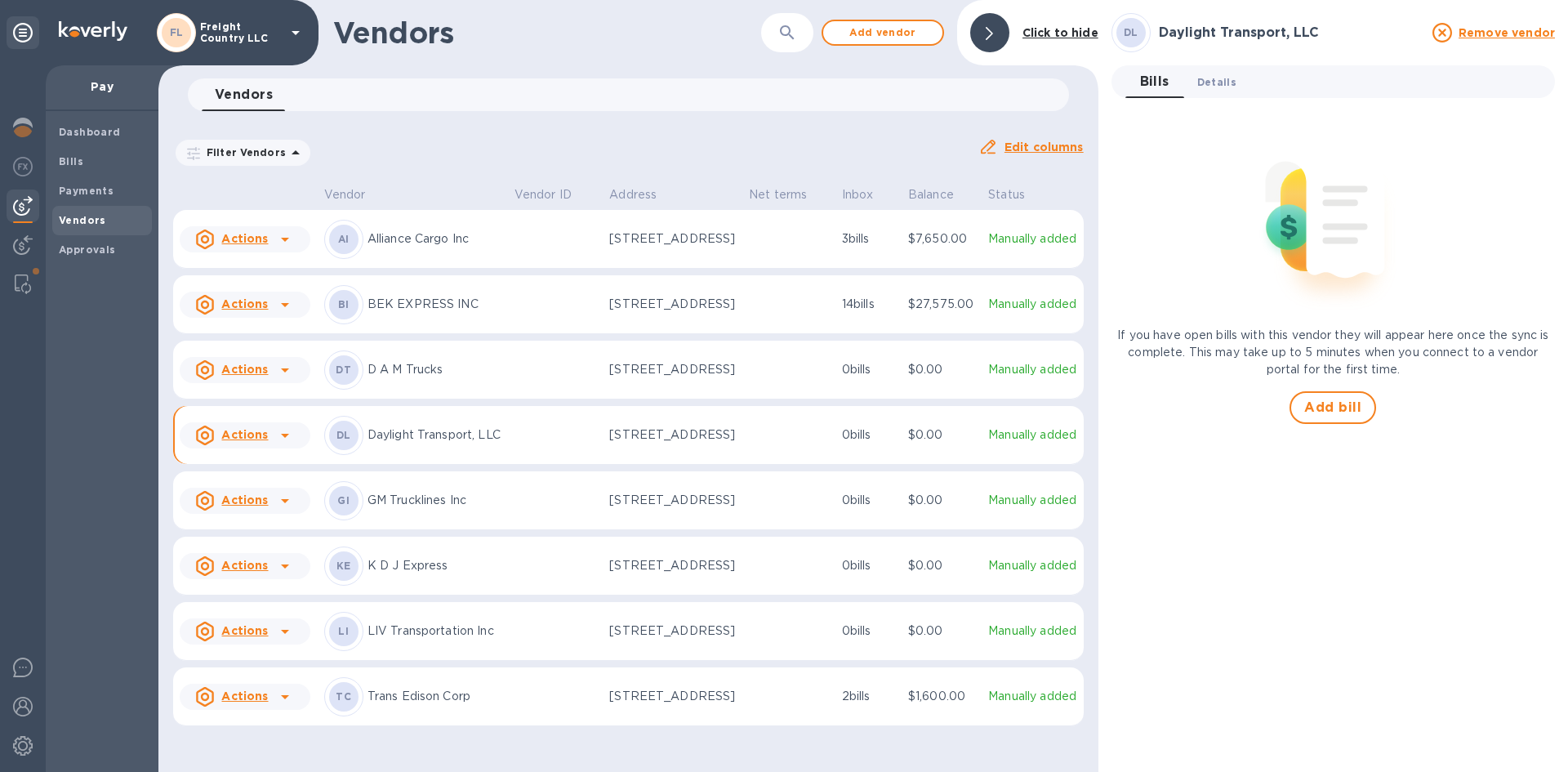
click at [1202, 89] on span "Details 0" at bounding box center [1217, 82] width 39 height 17
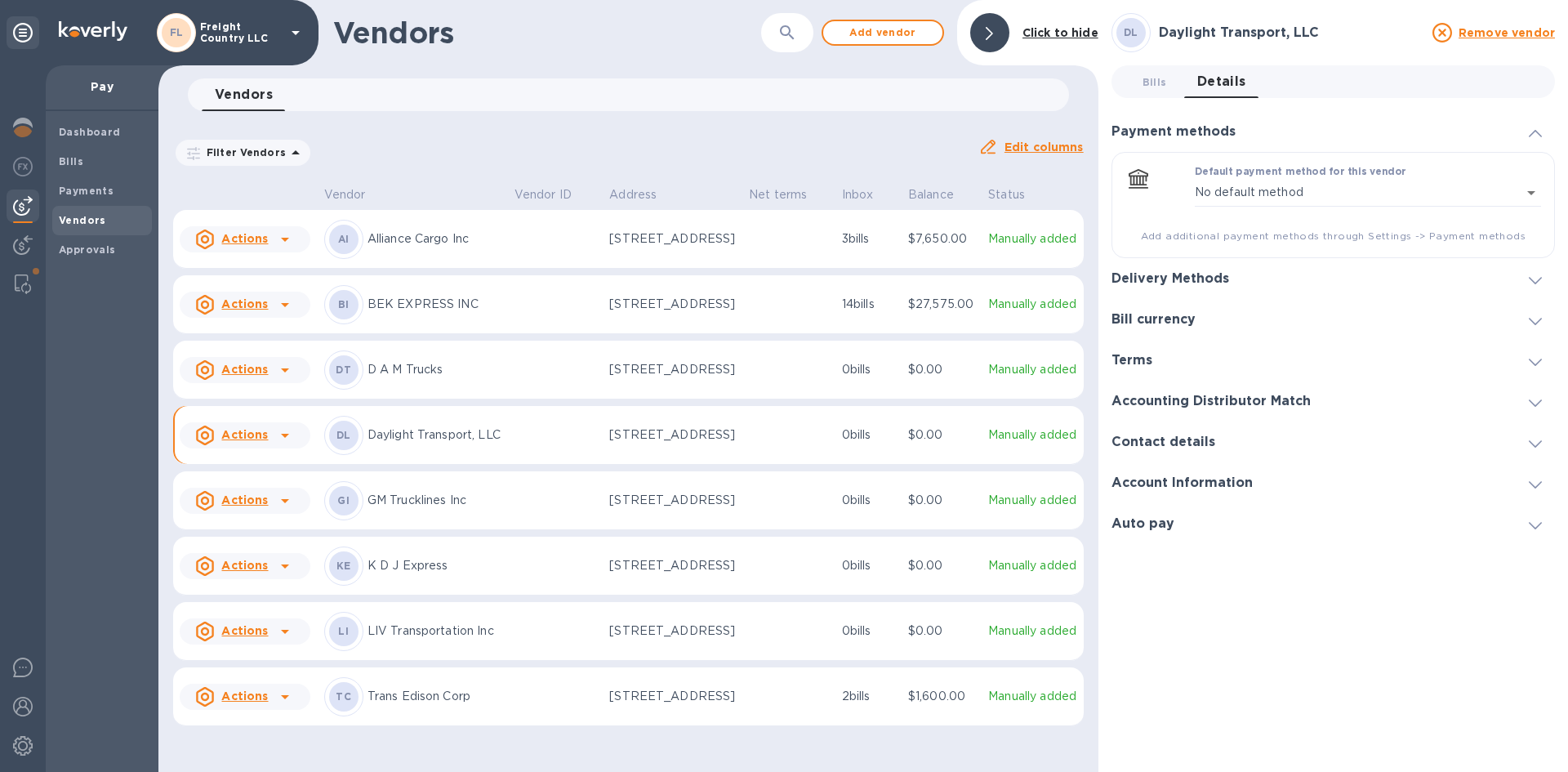
click at [1201, 485] on h3 "Account Information" at bounding box center [1182, 483] width 142 height 16
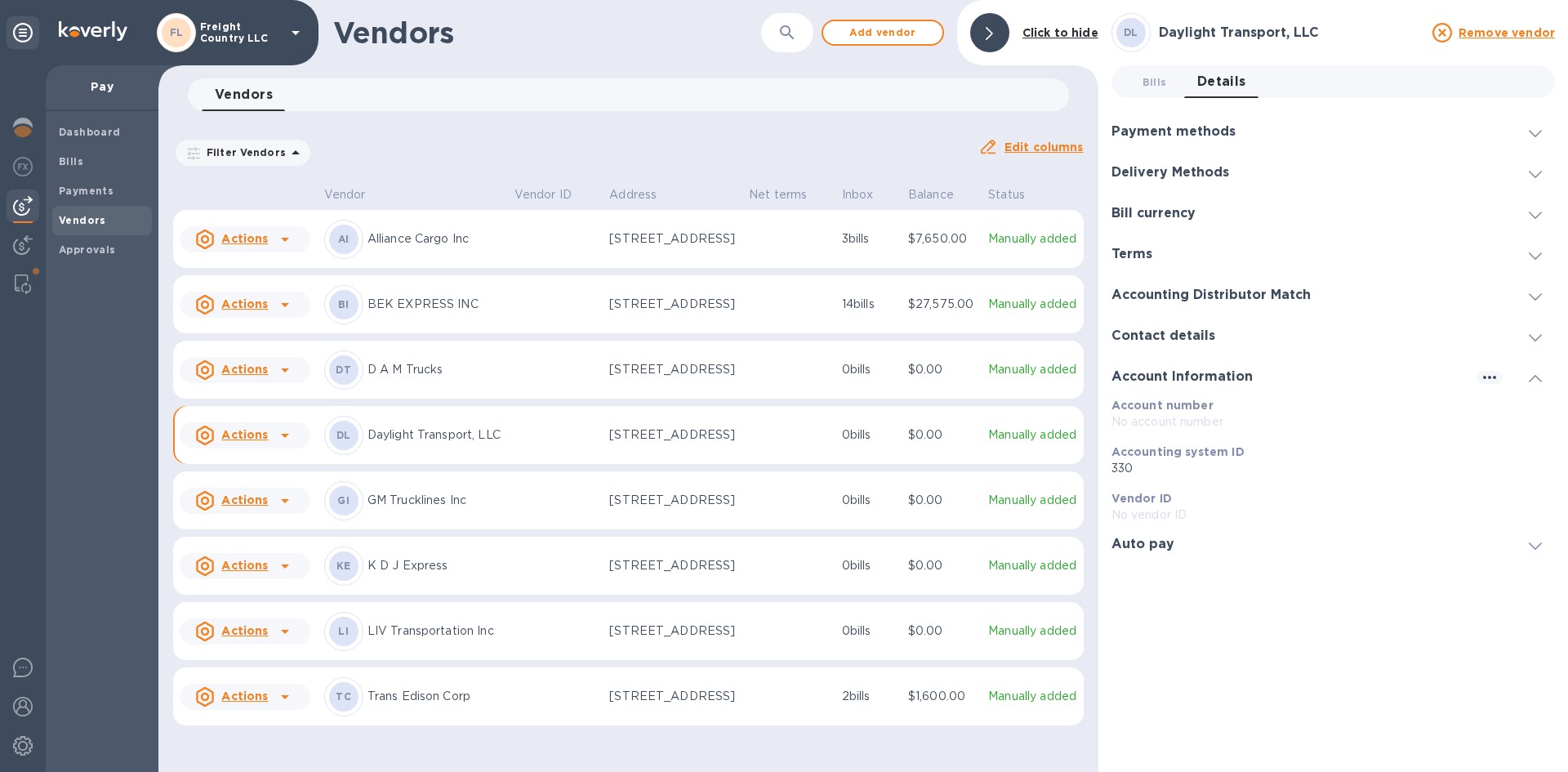
click at [450, 137] on div "Filter Vendors Auto pay: All" at bounding box center [569, 152] width 805 height 44
click at [84, 188] on b "Payments" at bounding box center [86, 191] width 55 height 12
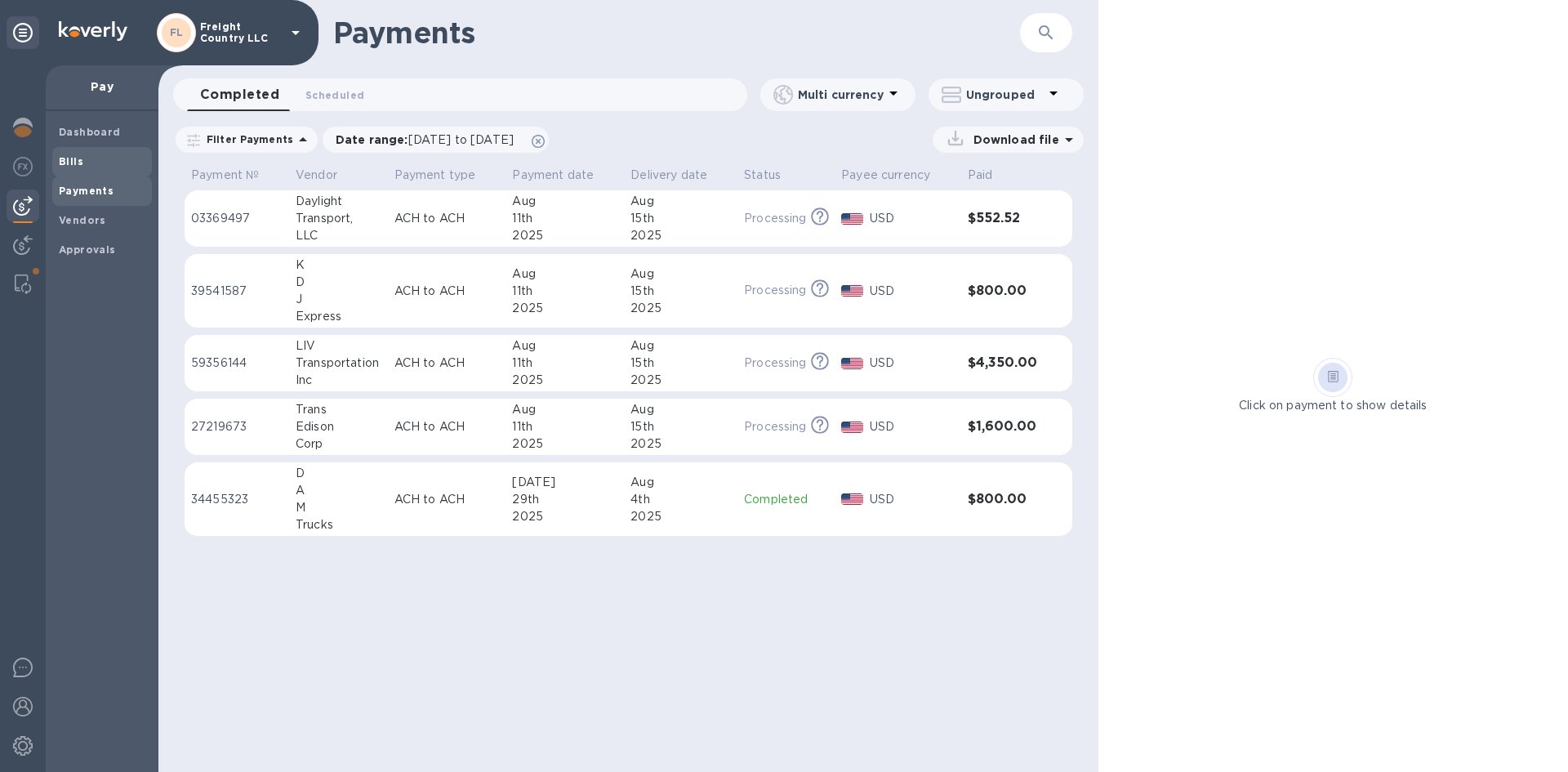
click at [84, 164] on span "Bills" at bounding box center [102, 162] width 87 height 17
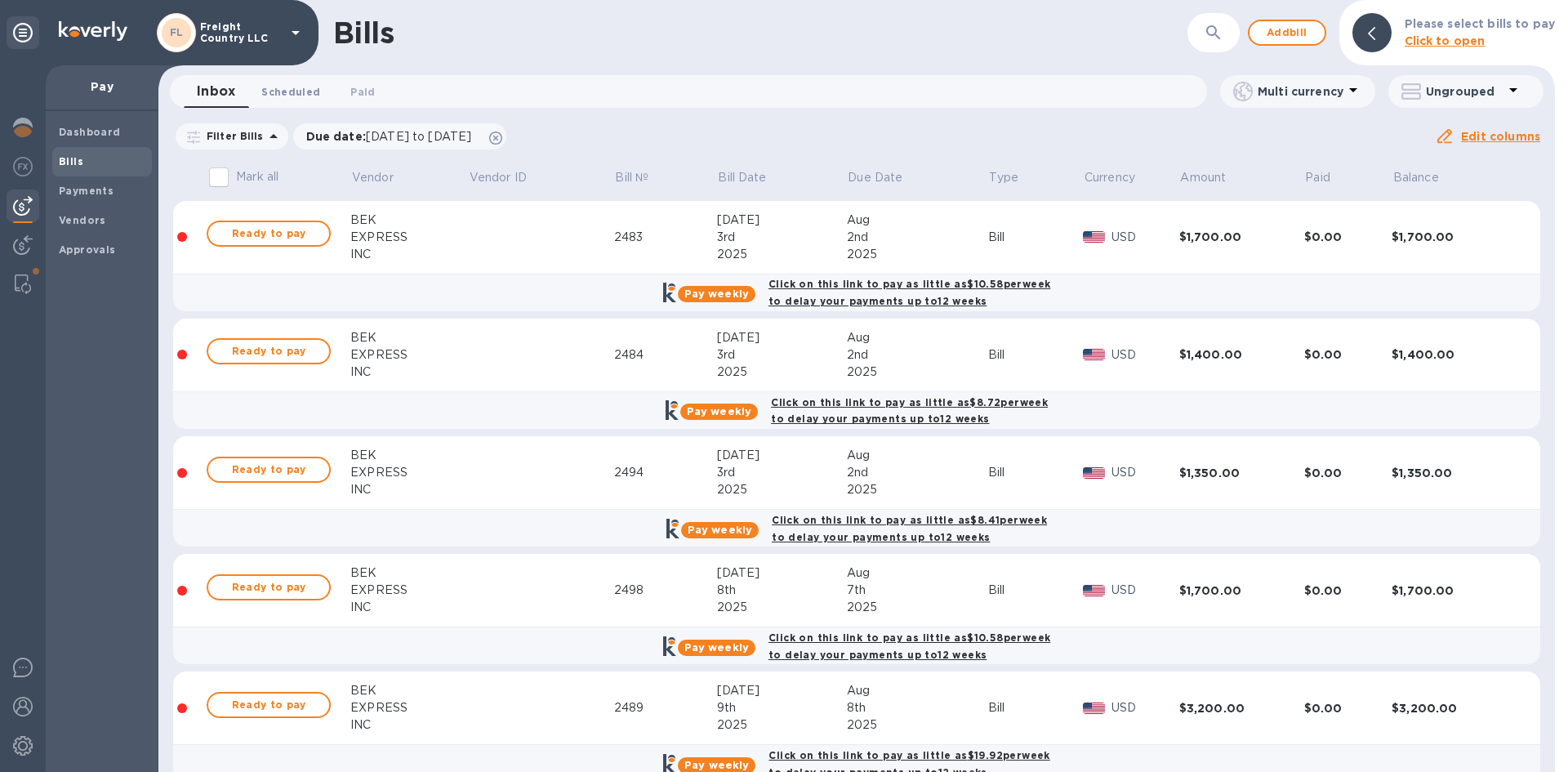
click at [291, 91] on span "Scheduled 0" at bounding box center [291, 92] width 59 height 17
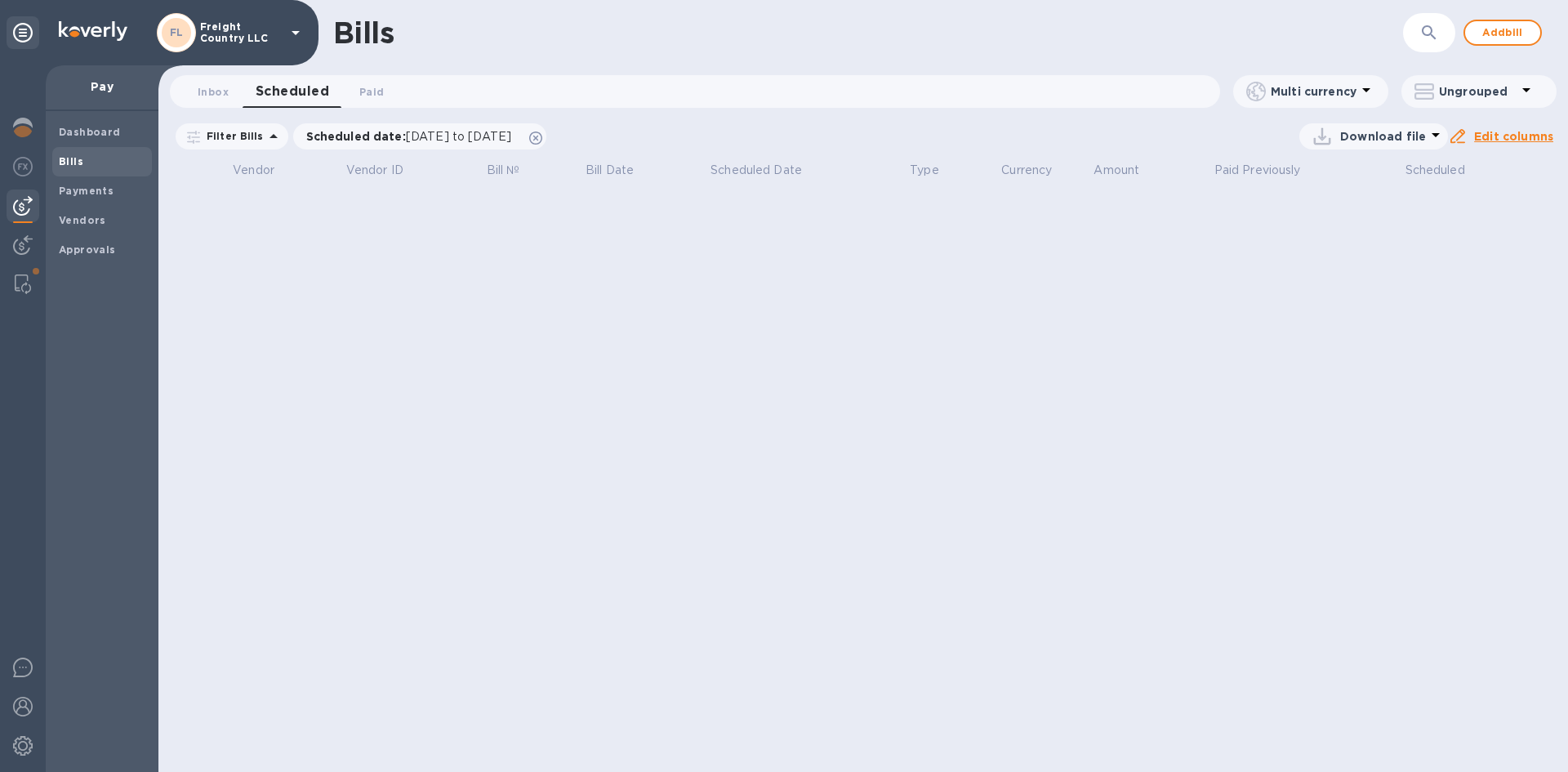
click at [1528, 89] on icon at bounding box center [1527, 90] width 8 height 4
click at [1527, 90] on div at bounding box center [784, 386] width 1568 height 772
click at [1370, 90] on icon at bounding box center [1367, 90] width 20 height 20
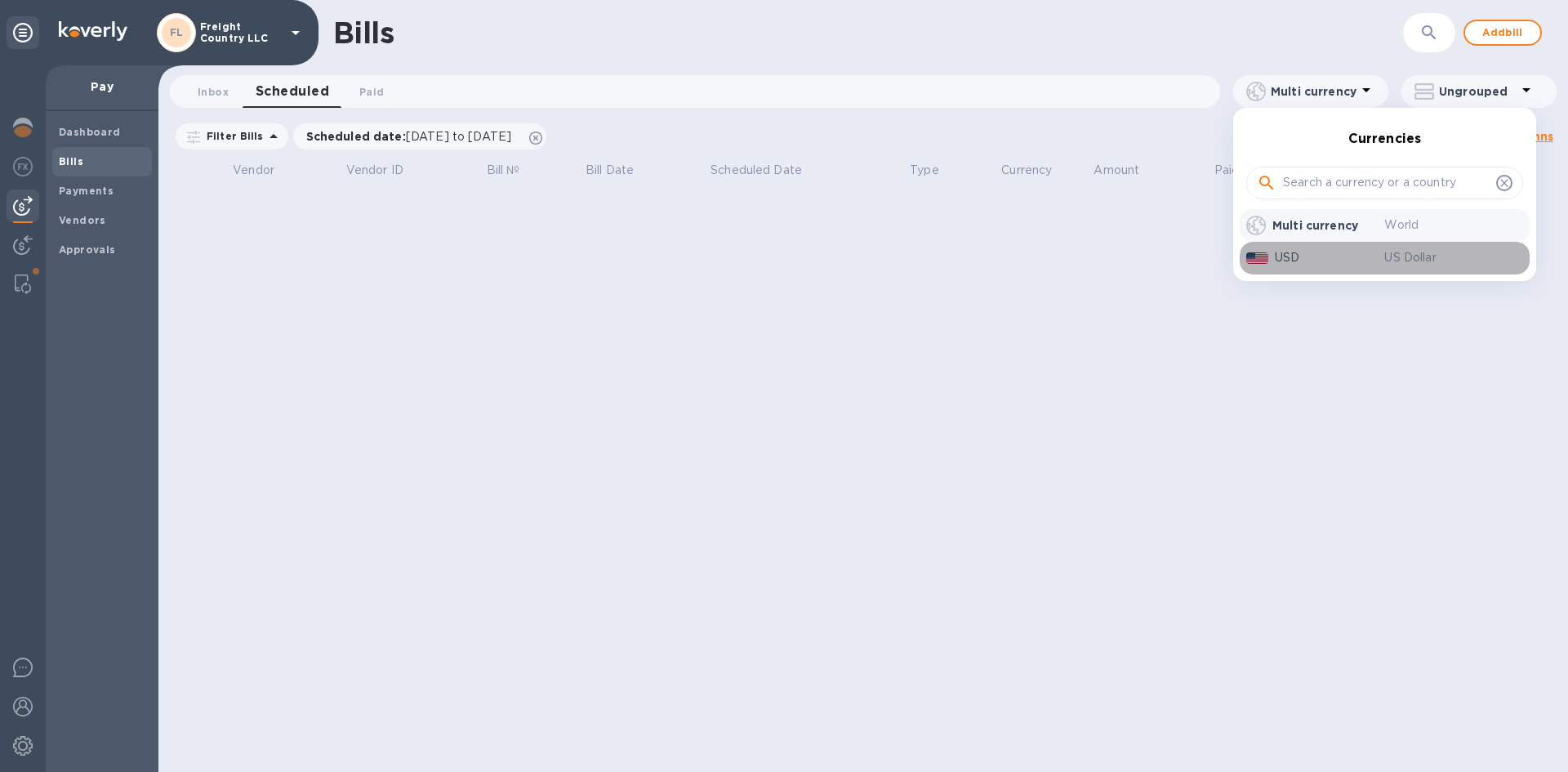
click at [1293, 253] on p "USD" at bounding box center [1329, 258] width 110 height 17
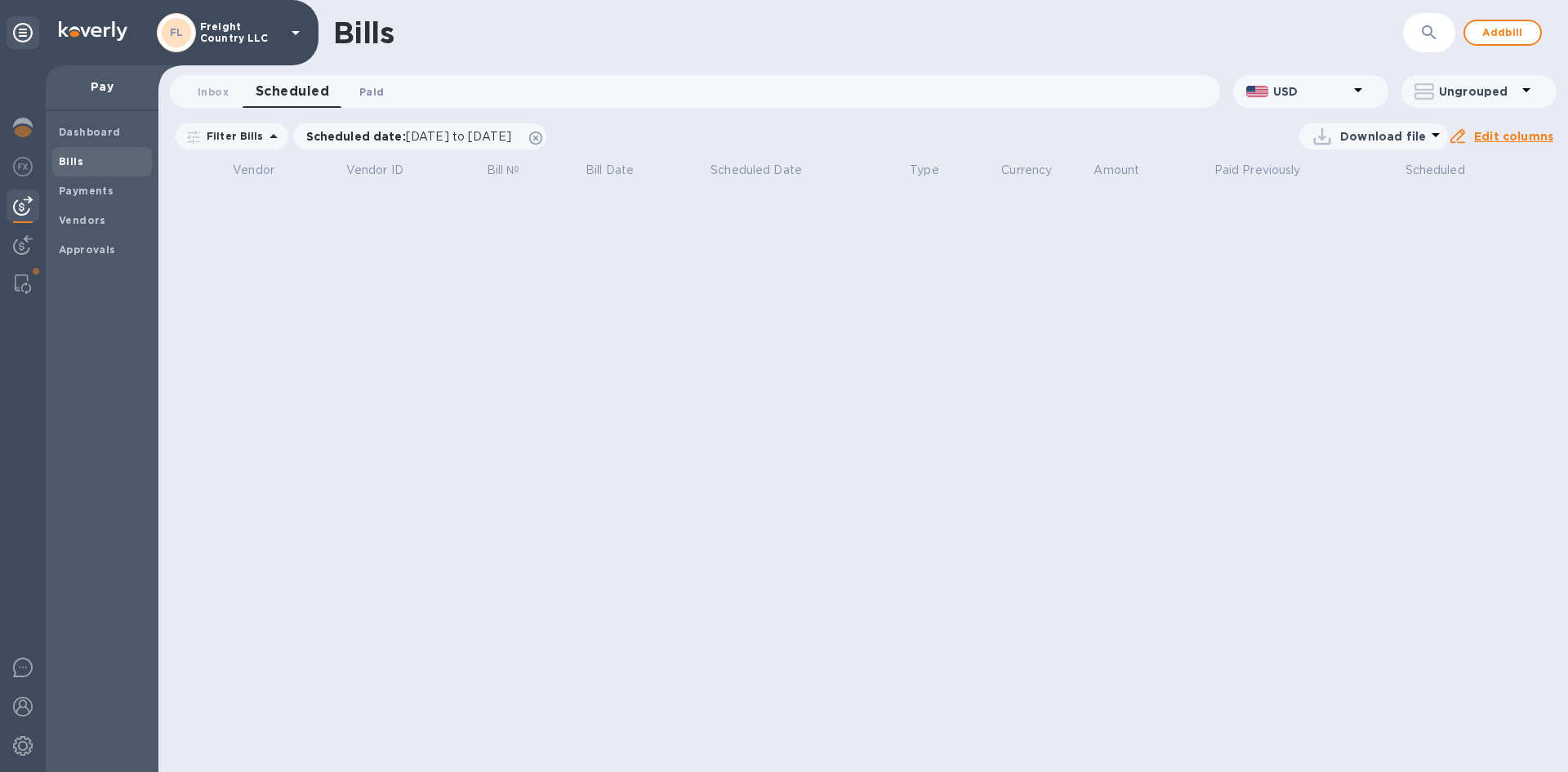
click at [381, 89] on span "Paid 0" at bounding box center [372, 92] width 25 height 17
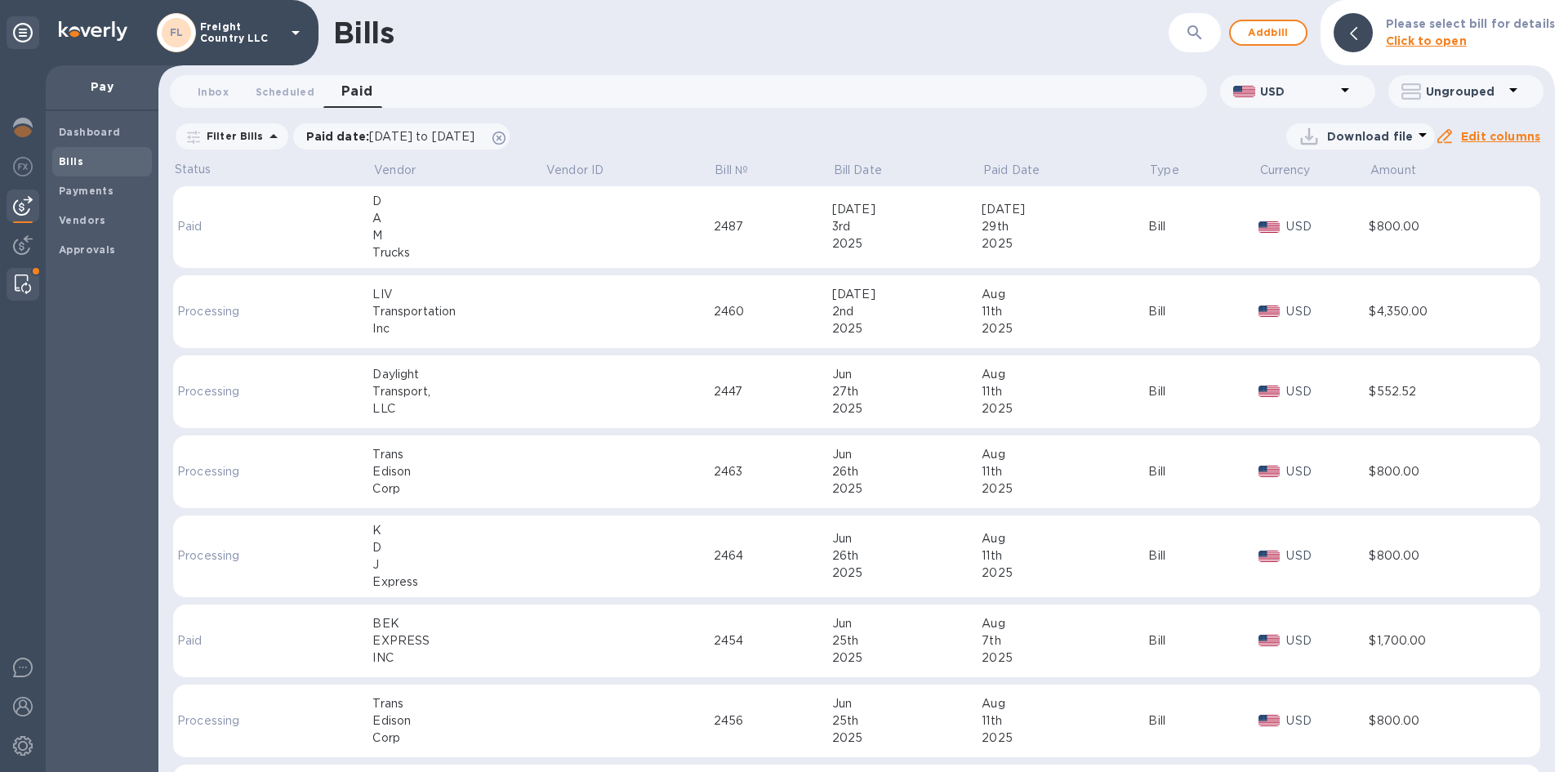
click at [24, 281] on img at bounding box center [23, 284] width 17 height 20
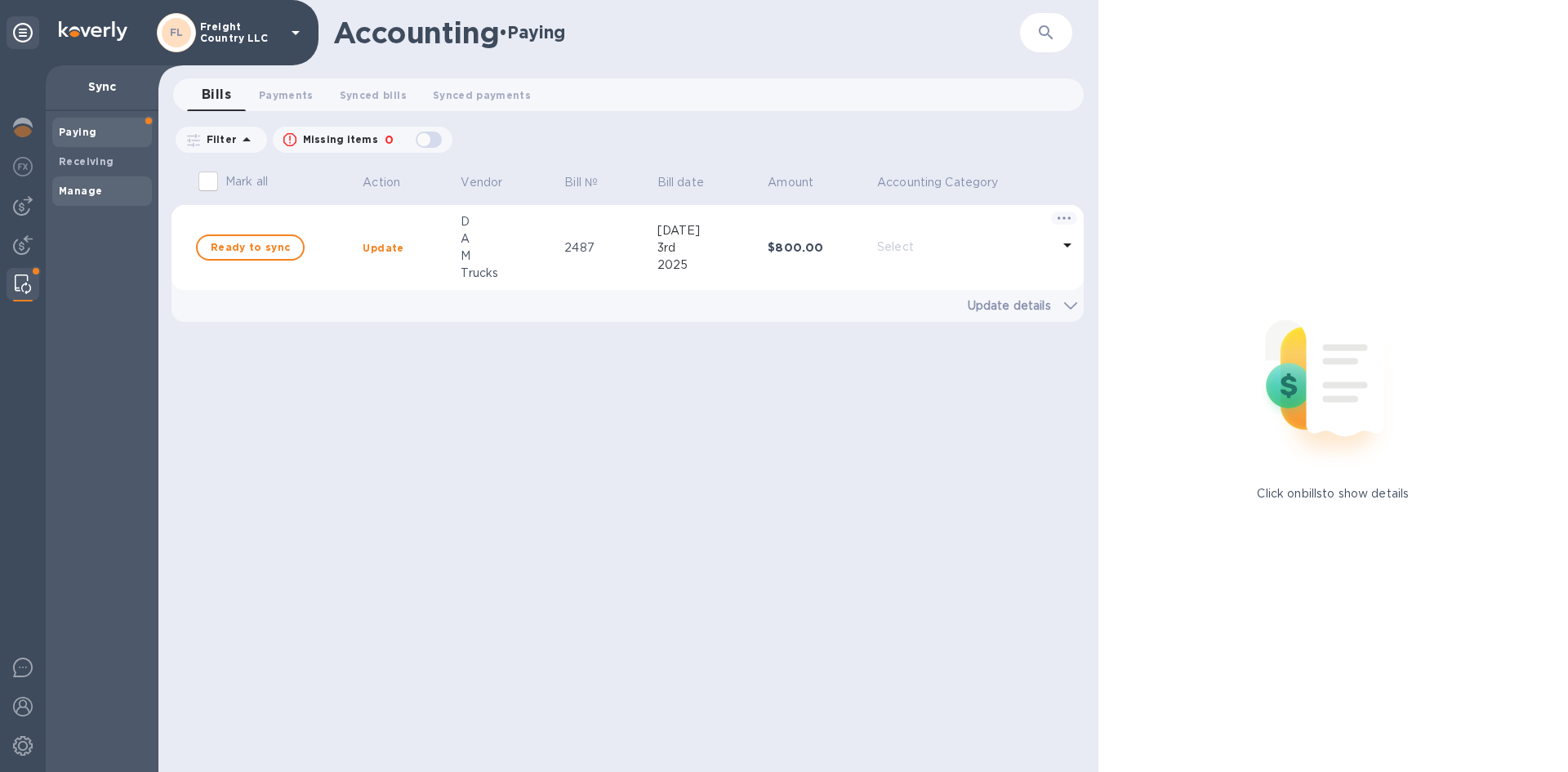
click at [81, 195] on b "Manage" at bounding box center [80, 191] width 43 height 12
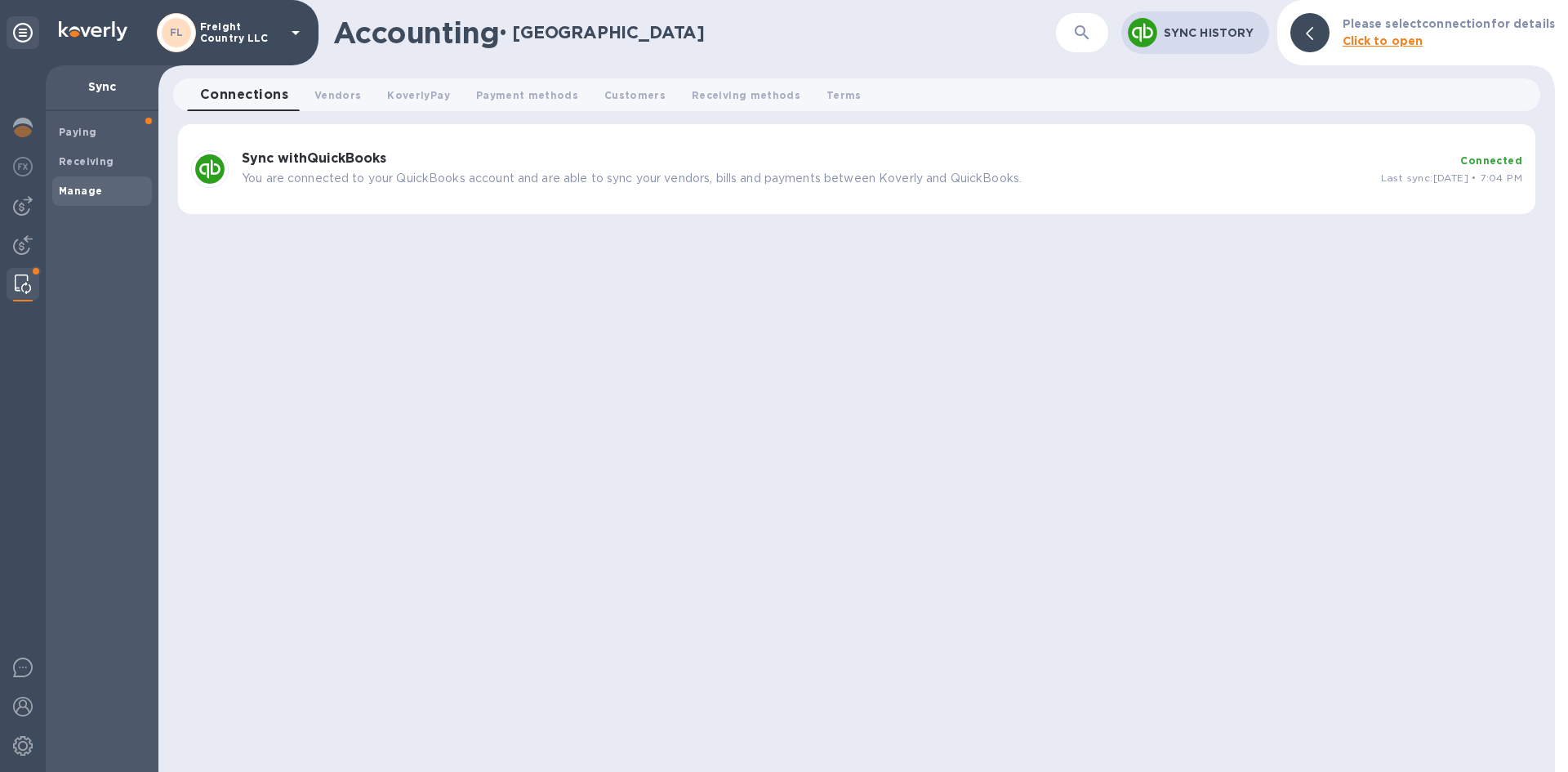
click at [326, 164] on b "Sync with QuickBooks" at bounding box center [314, 157] width 145 height 16
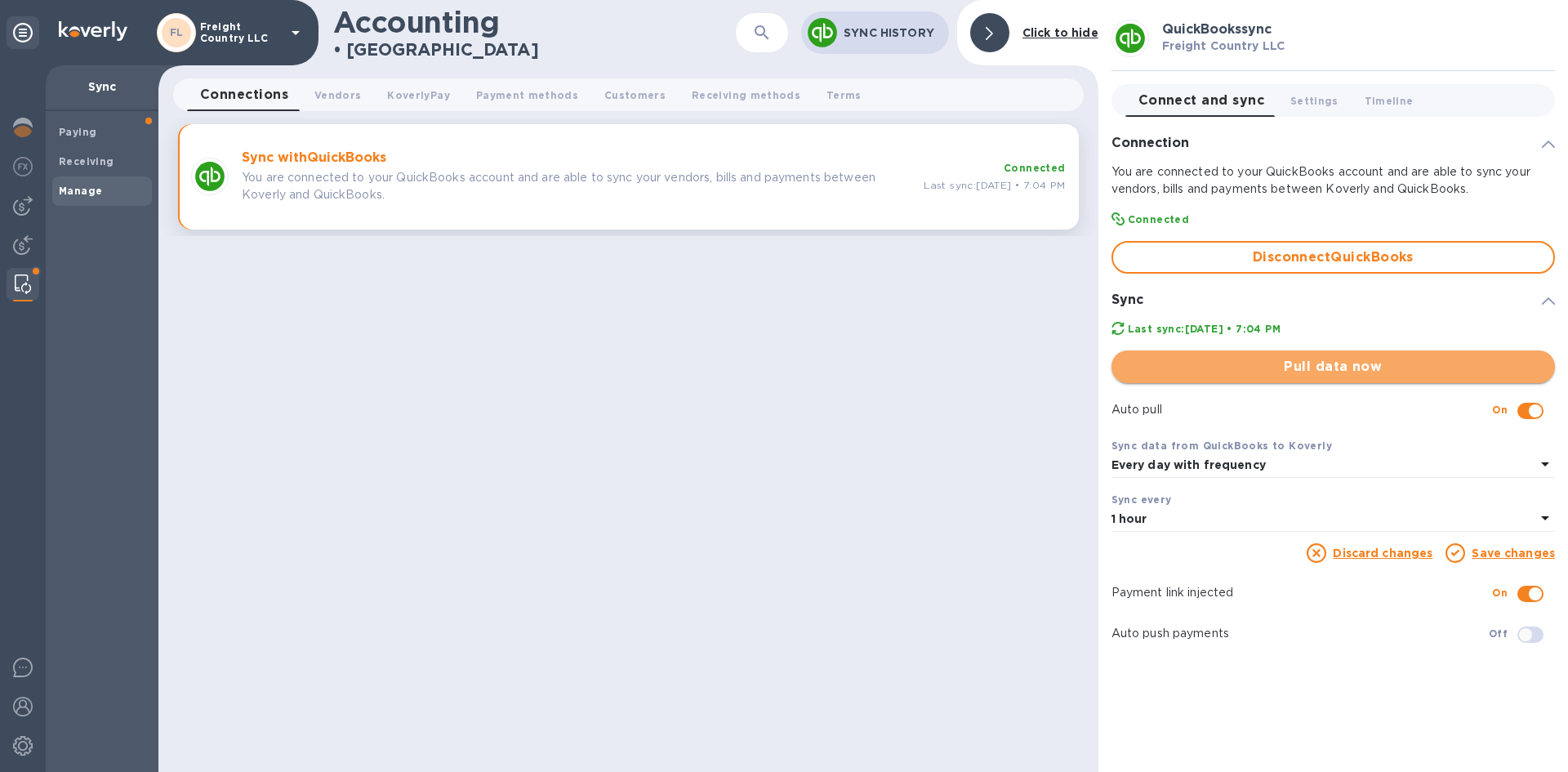
click at [1323, 369] on span "Pull data now" at bounding box center [1334, 367] width 417 height 20
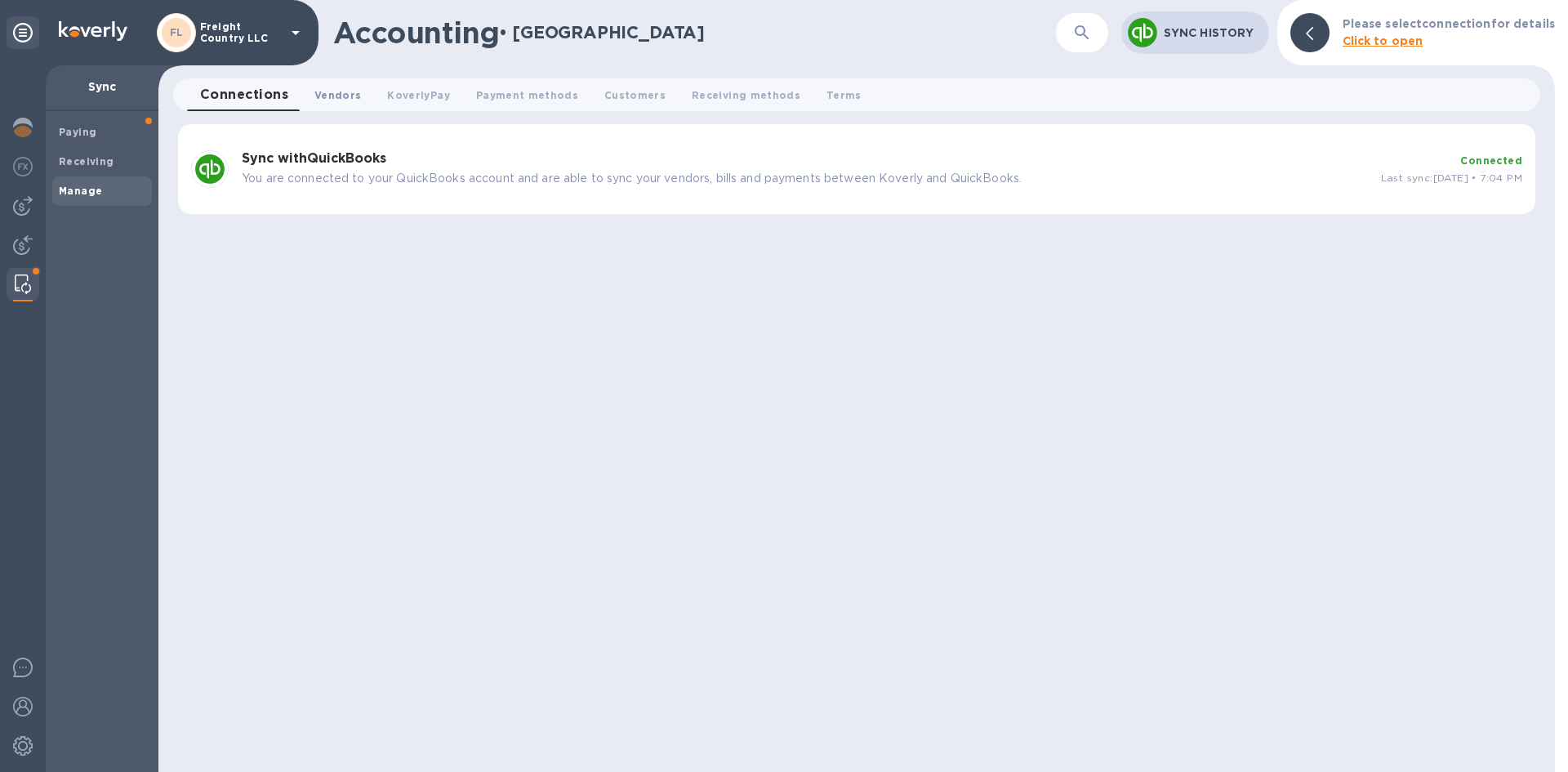
click at [345, 98] on span "Vendors 0" at bounding box center [338, 95] width 46 height 17
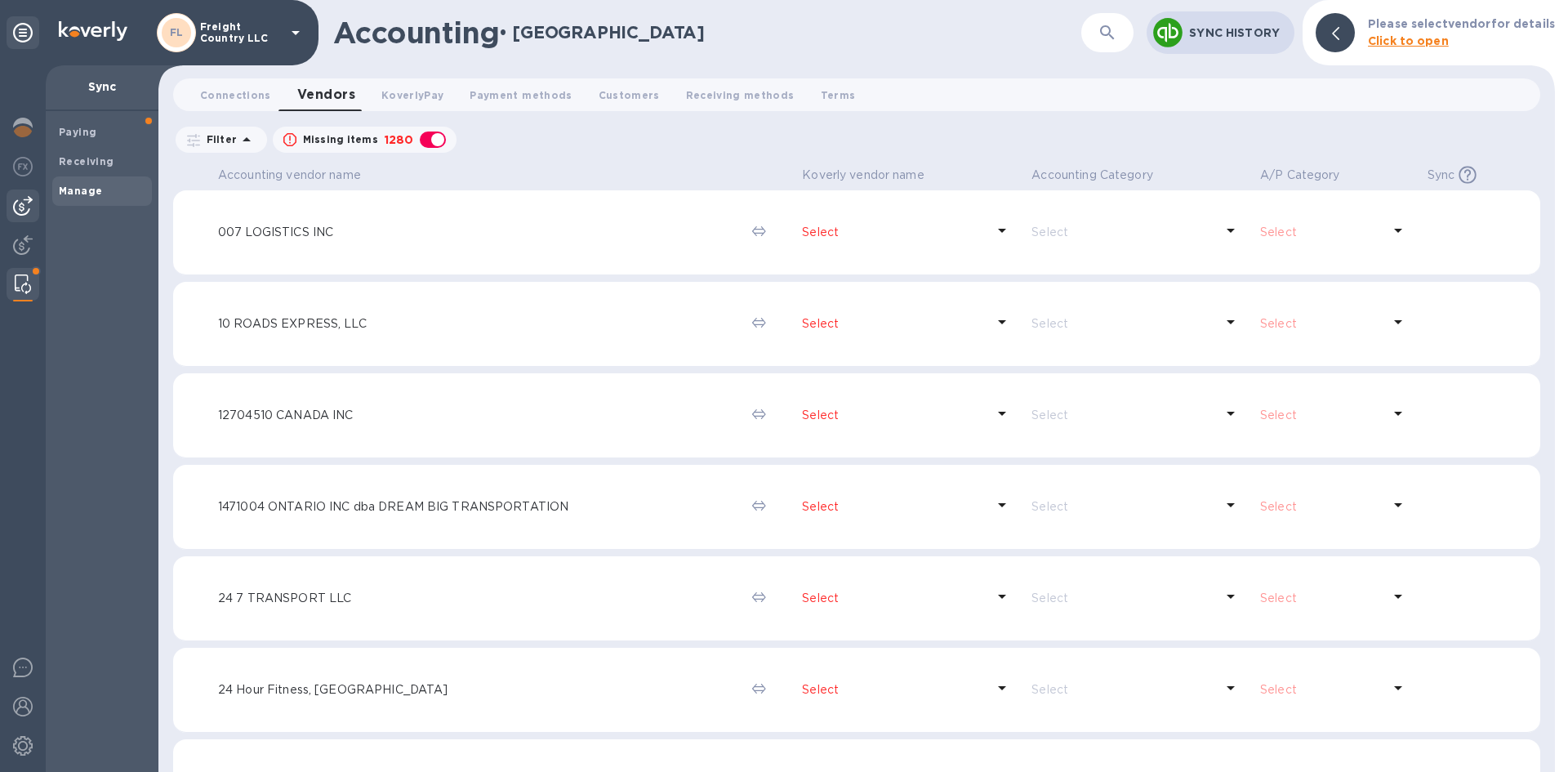
click at [18, 201] on img at bounding box center [23, 206] width 20 height 20
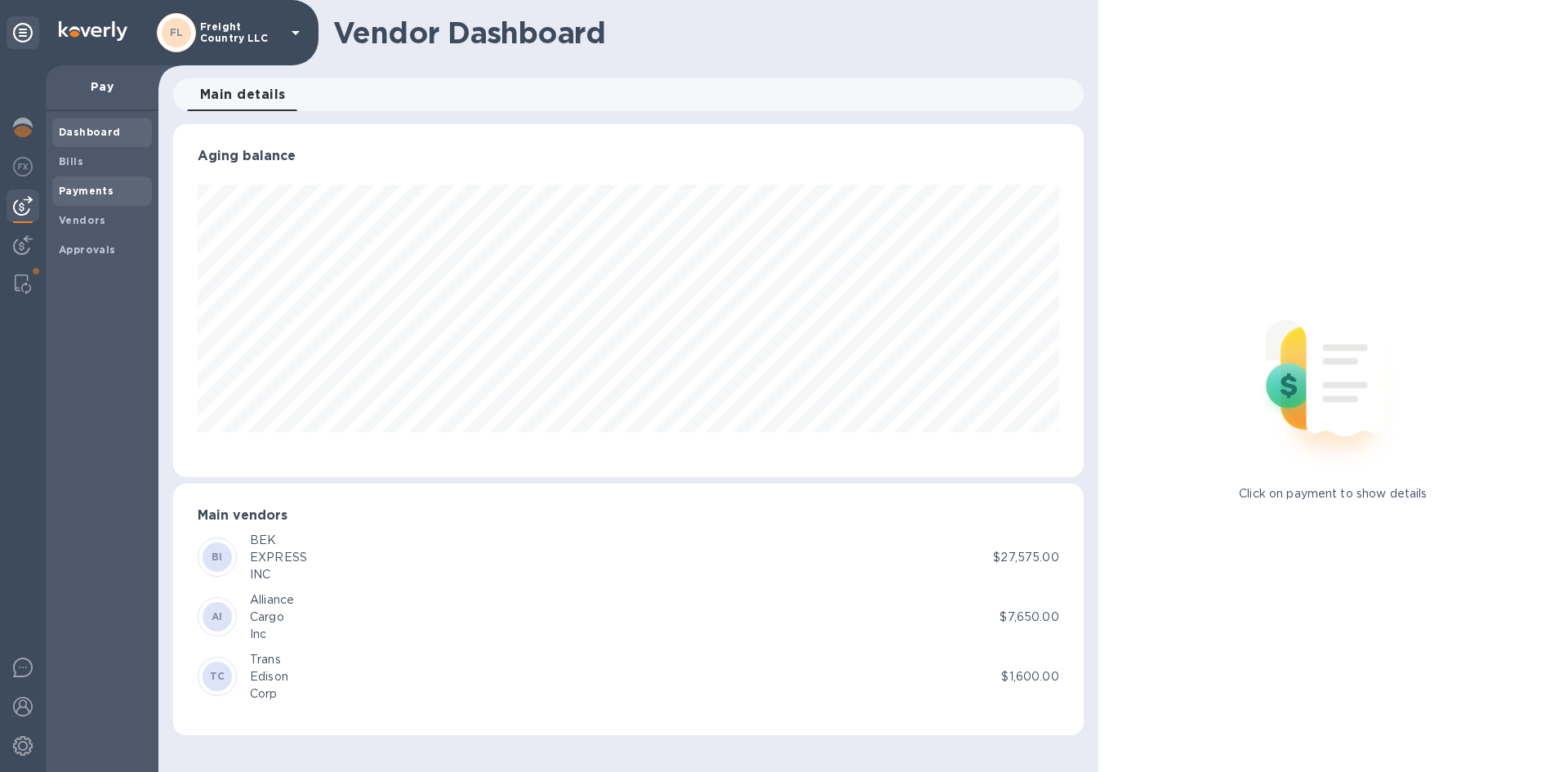
scroll to position [353, 910]
click at [72, 212] on span "Vendors" at bounding box center [82, 220] width 47 height 17
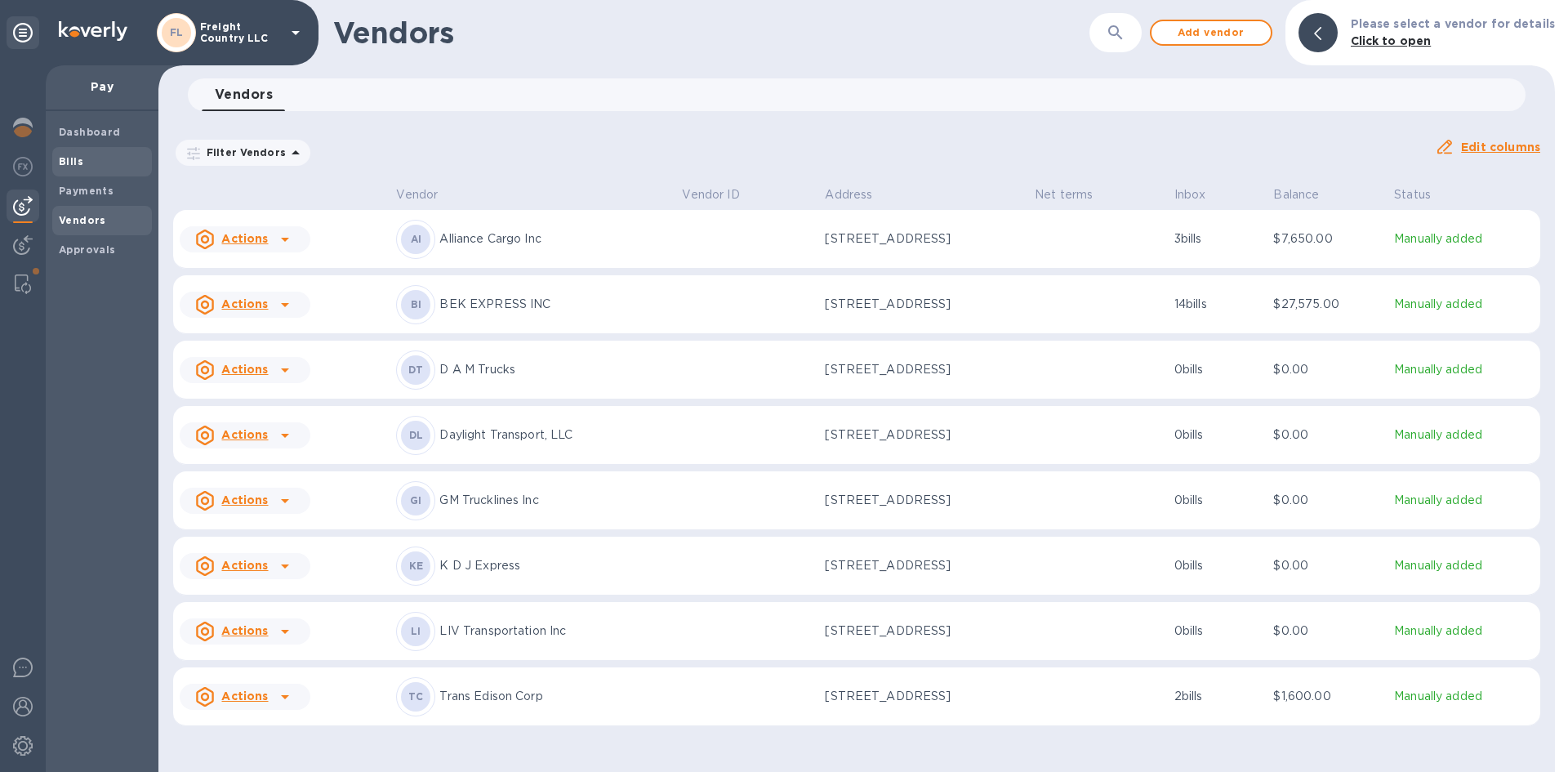
click at [84, 160] on span "Bills" at bounding box center [102, 162] width 87 height 17
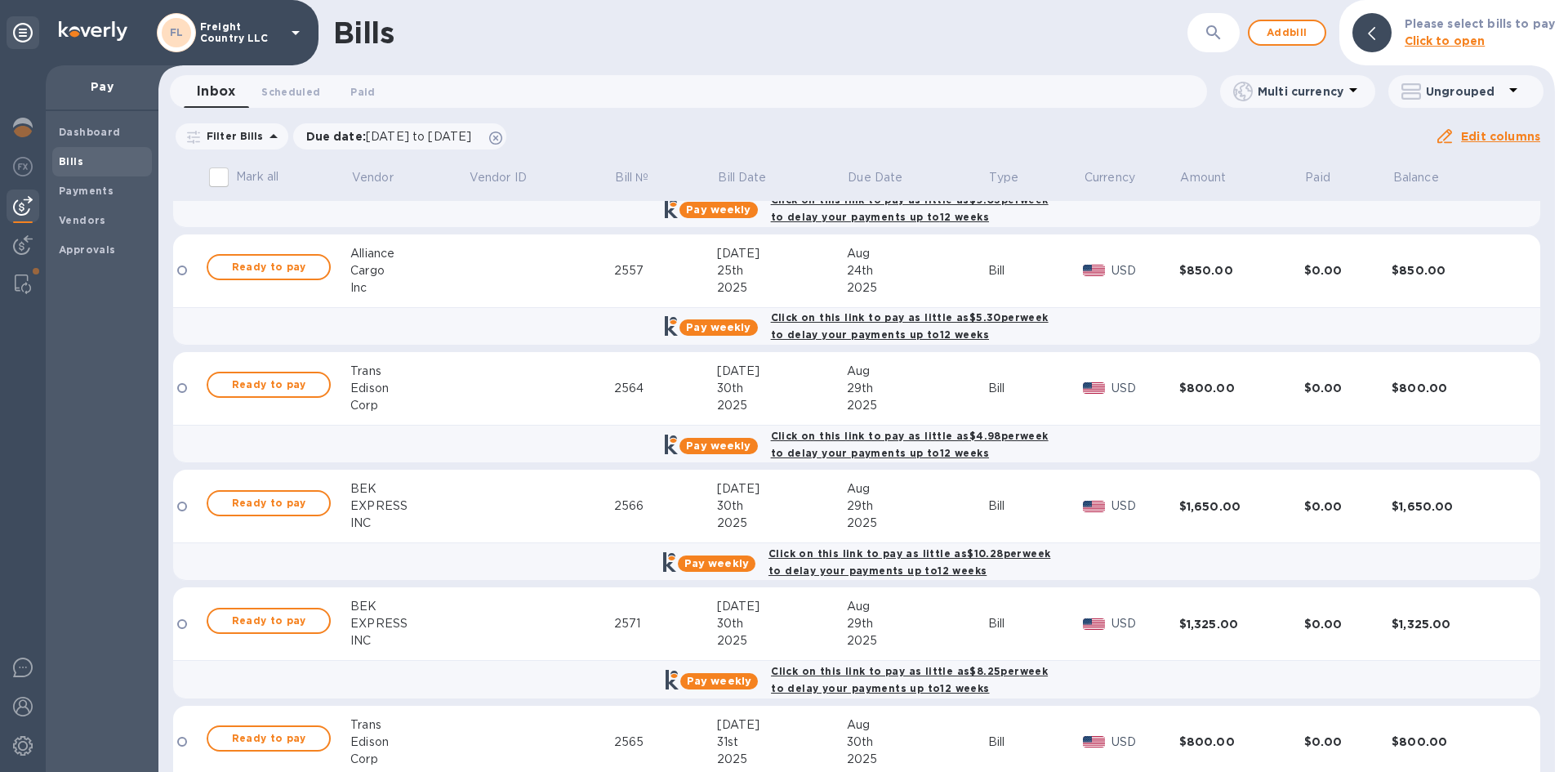
scroll to position [1191, 0]
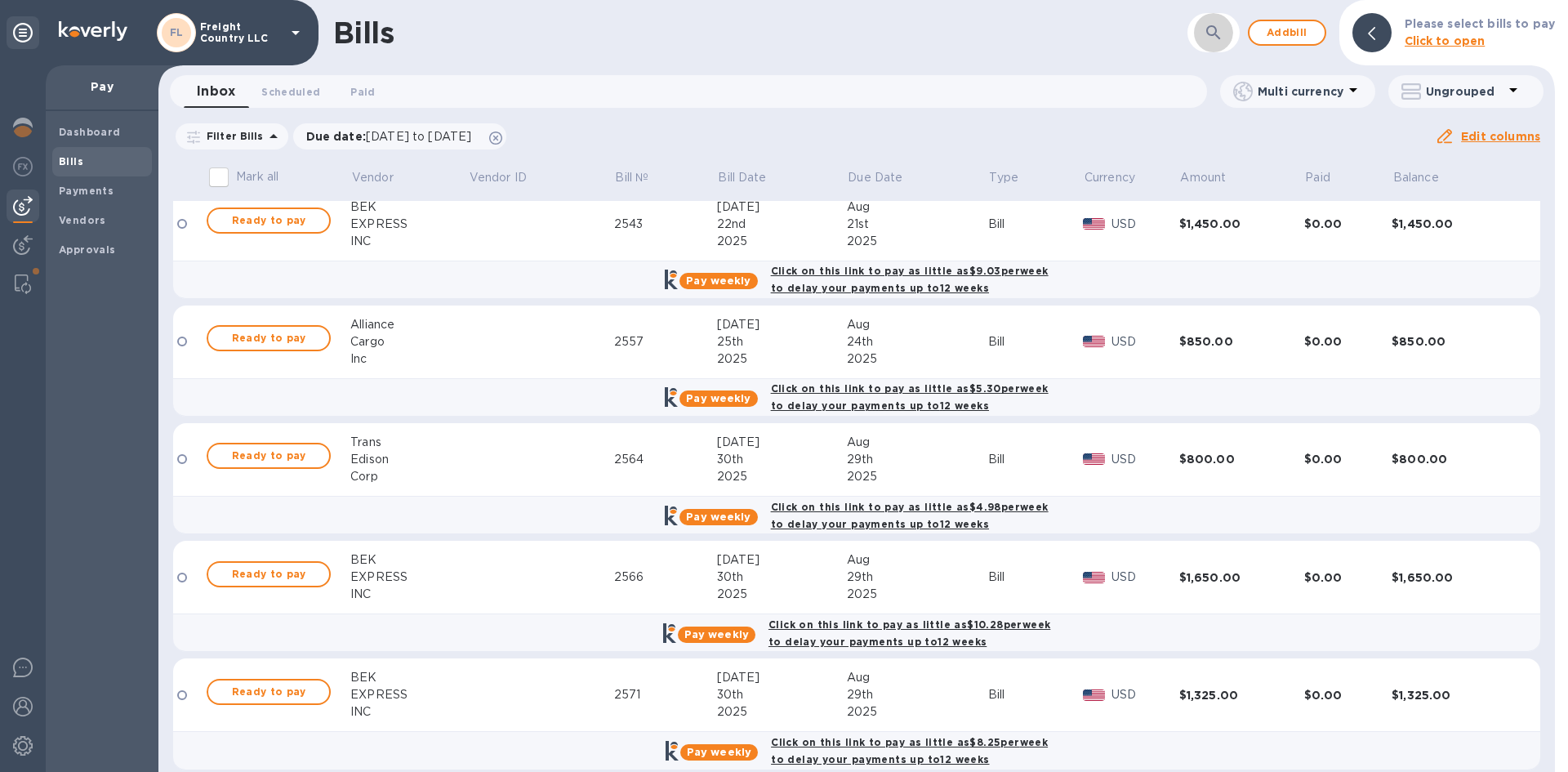
click at [1218, 29] on icon "button" at bounding box center [1214, 33] width 20 height 20
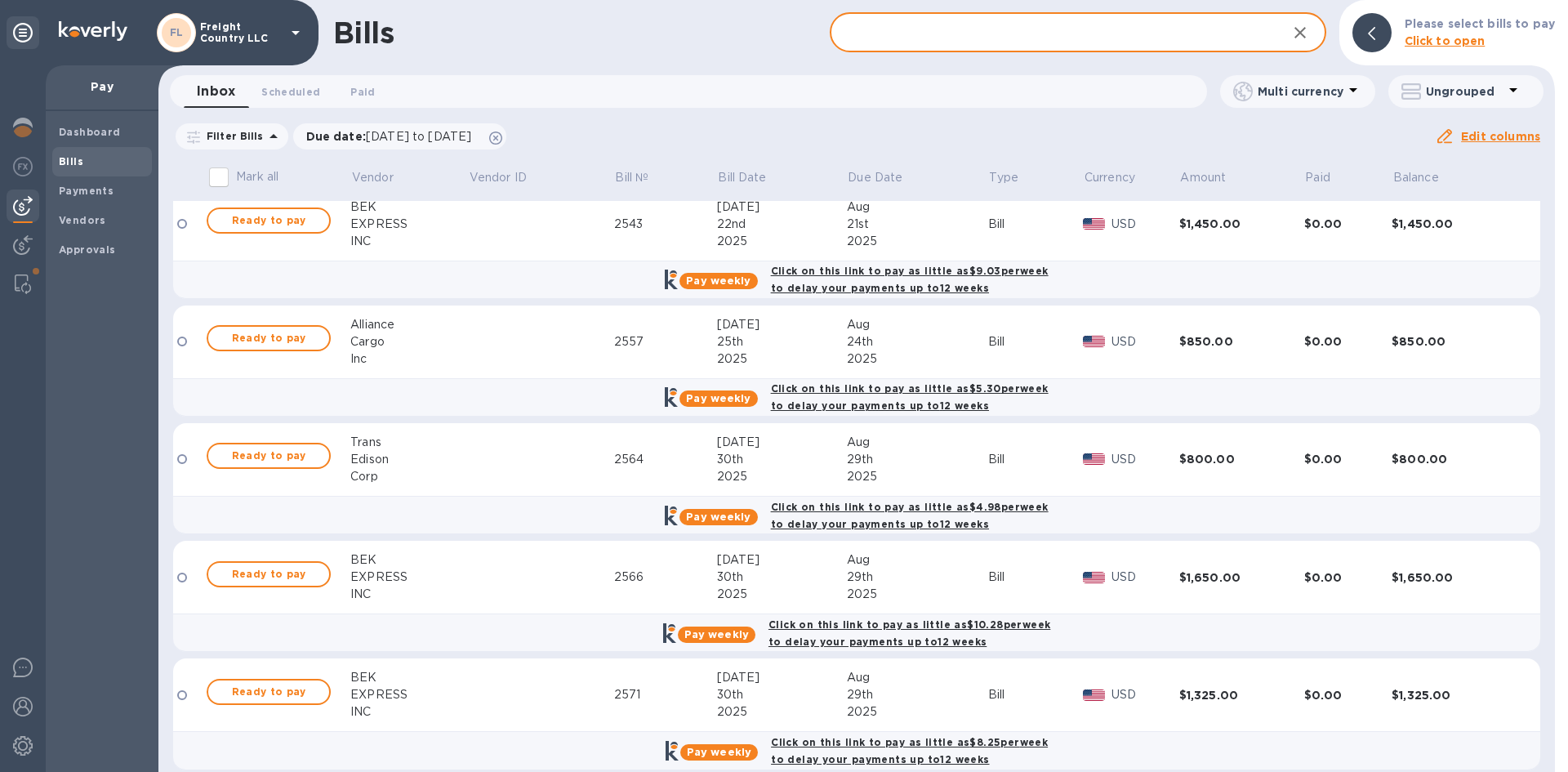
click at [928, 36] on input "text" at bounding box center [1052, 33] width 444 height 40
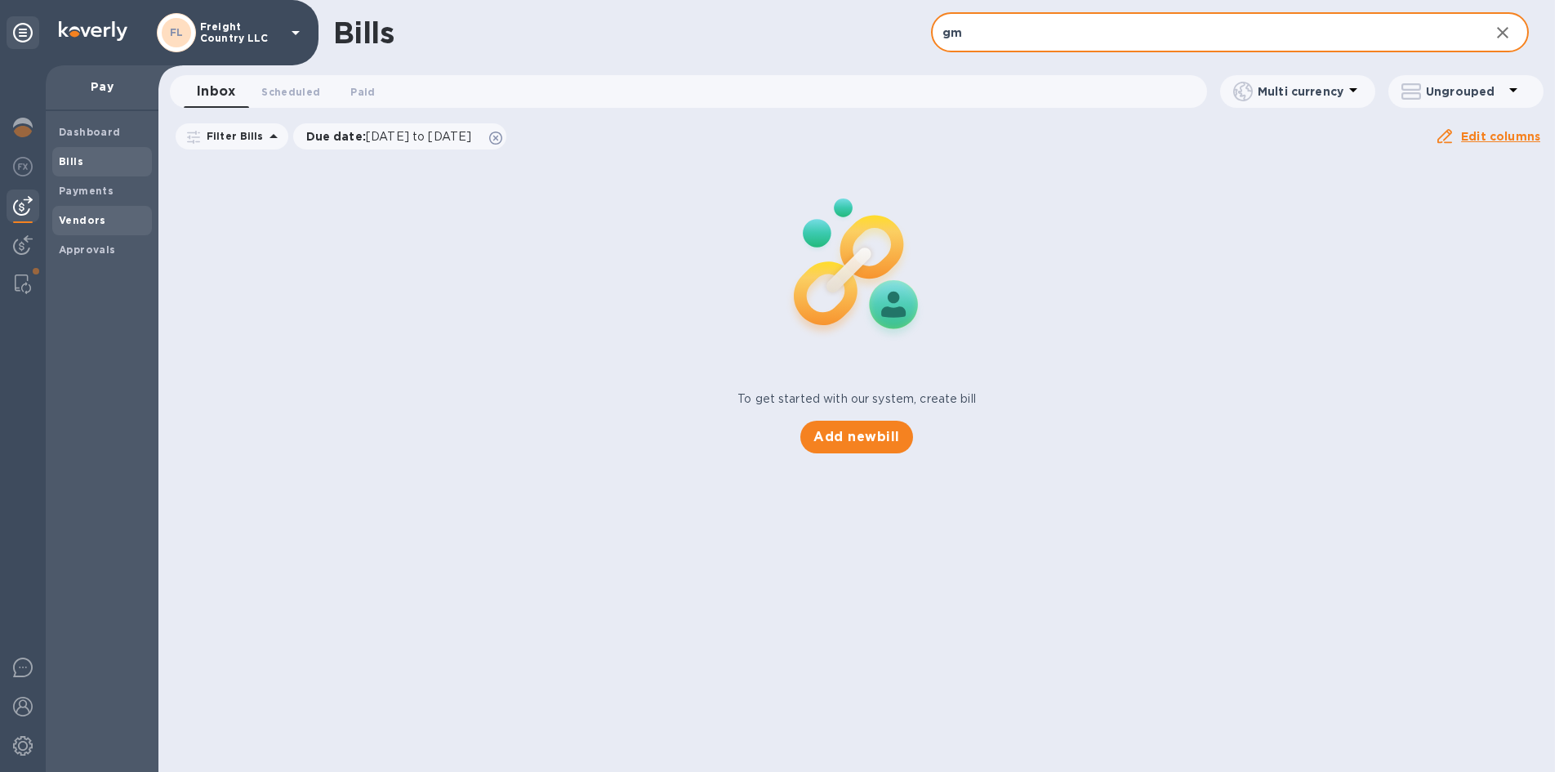
type input "gm"
click at [84, 215] on b "Vendors" at bounding box center [82, 220] width 47 height 12
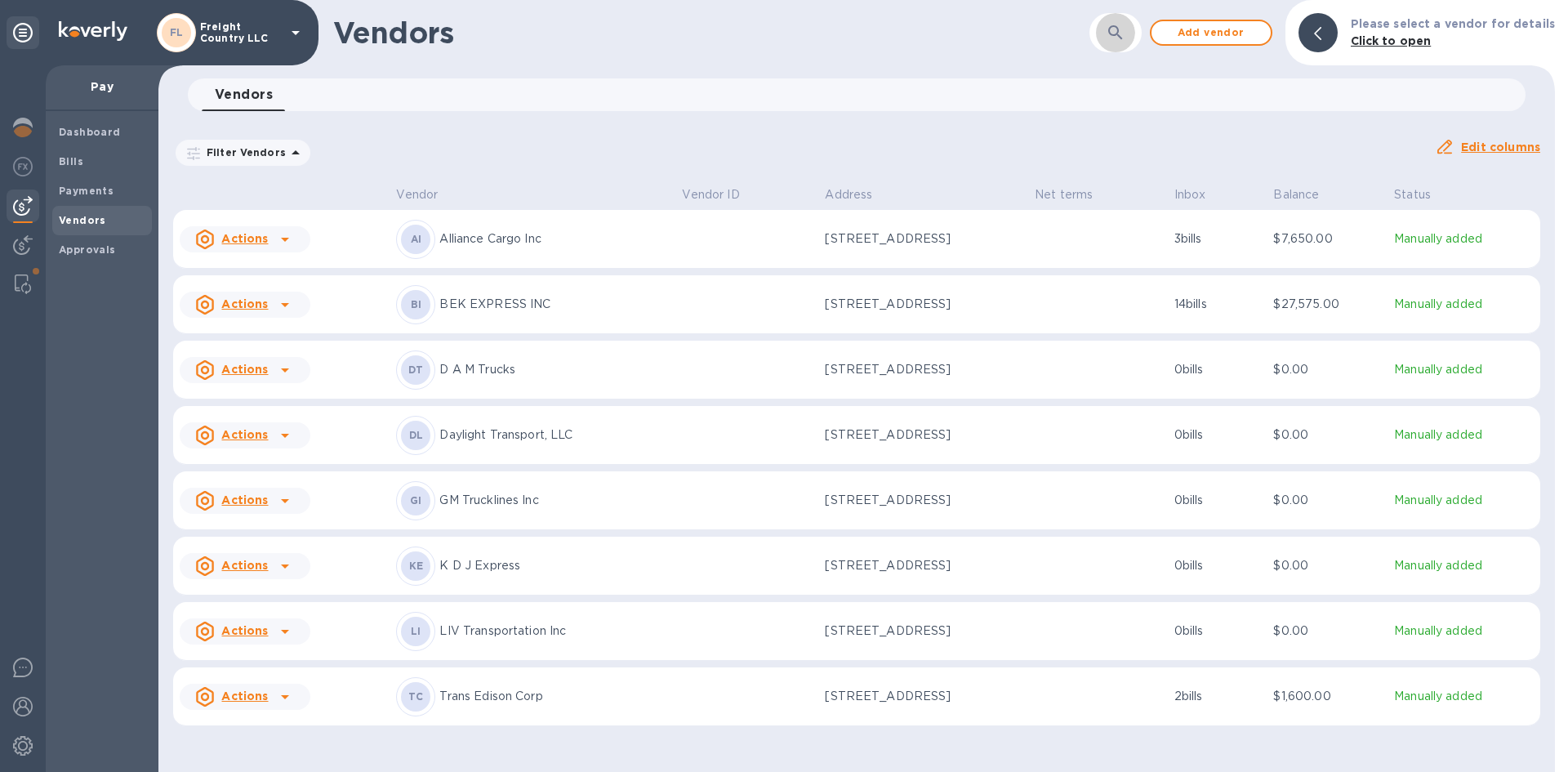
click at [1117, 37] on icon "button" at bounding box center [1116, 33] width 20 height 20
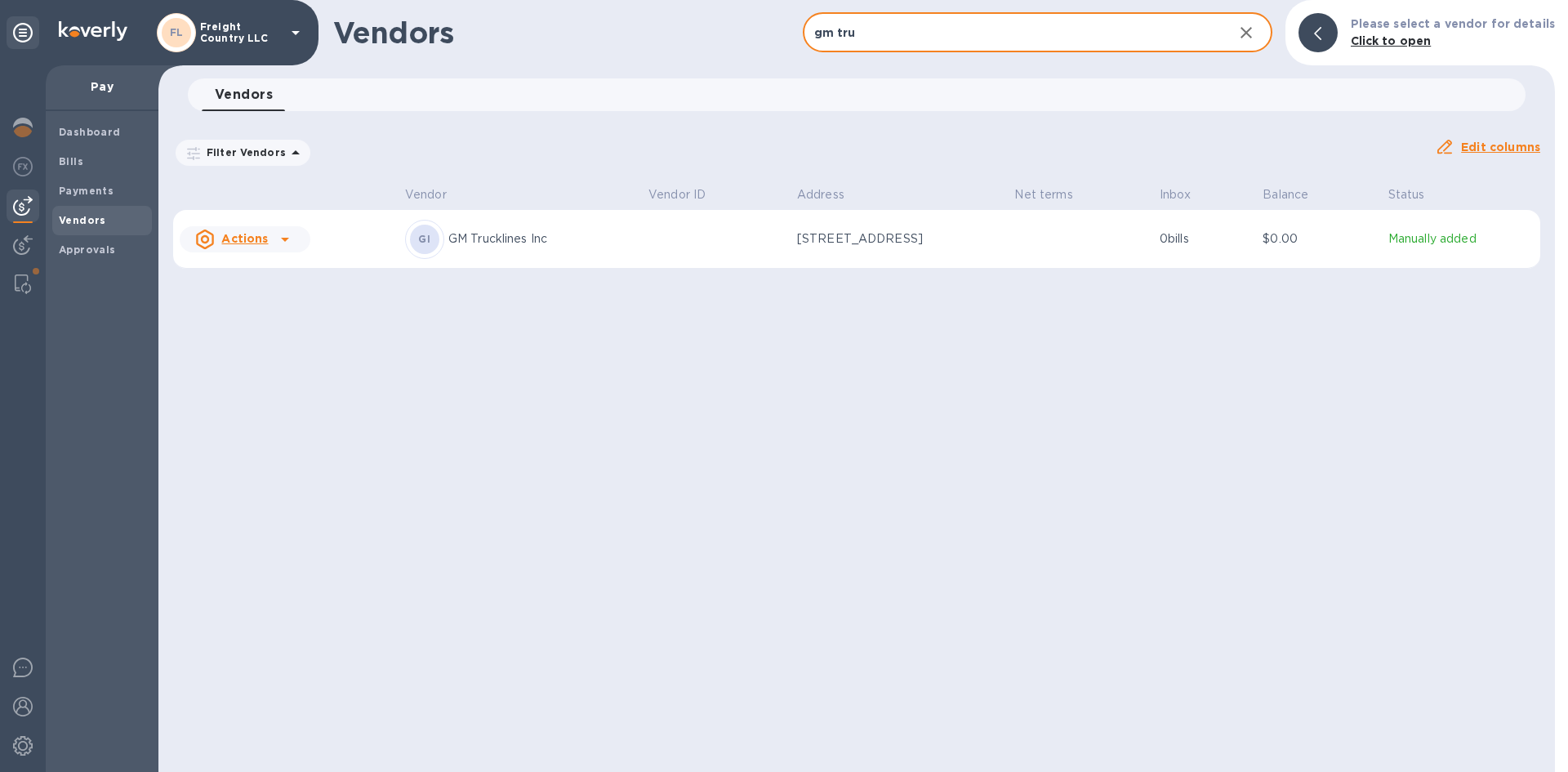
type input "gm tru"
click at [511, 233] on p "GM Trucklines Inc" at bounding box center [542, 239] width 187 height 17
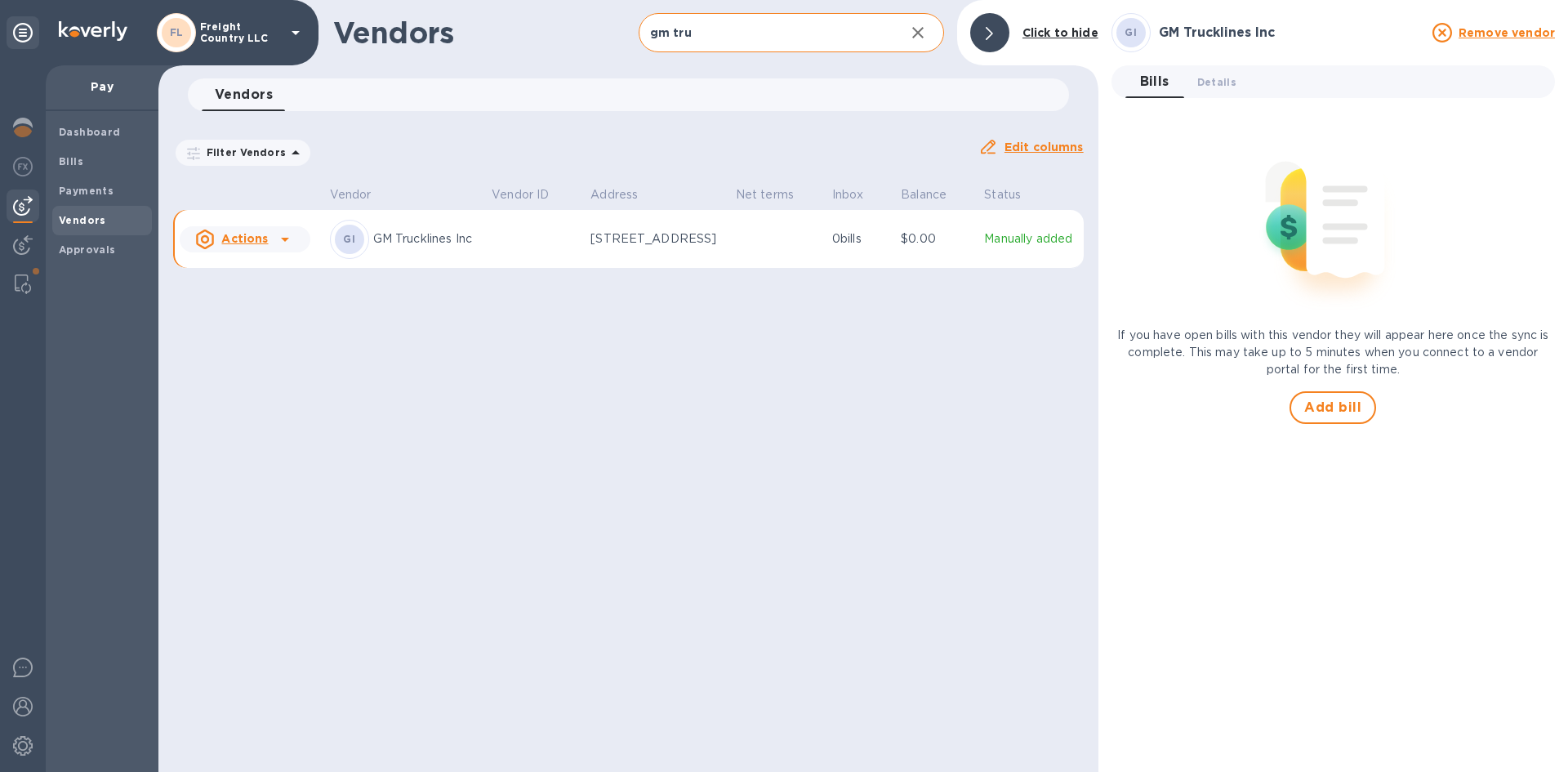
click at [523, 438] on div "Vendors gm tru ​ Add vendor Click to hide Vendors 0 Filter Vendors Auto pay: Al…" at bounding box center [628, 386] width 940 height 772
click at [987, 34] on div at bounding box center [990, 32] width 39 height 39
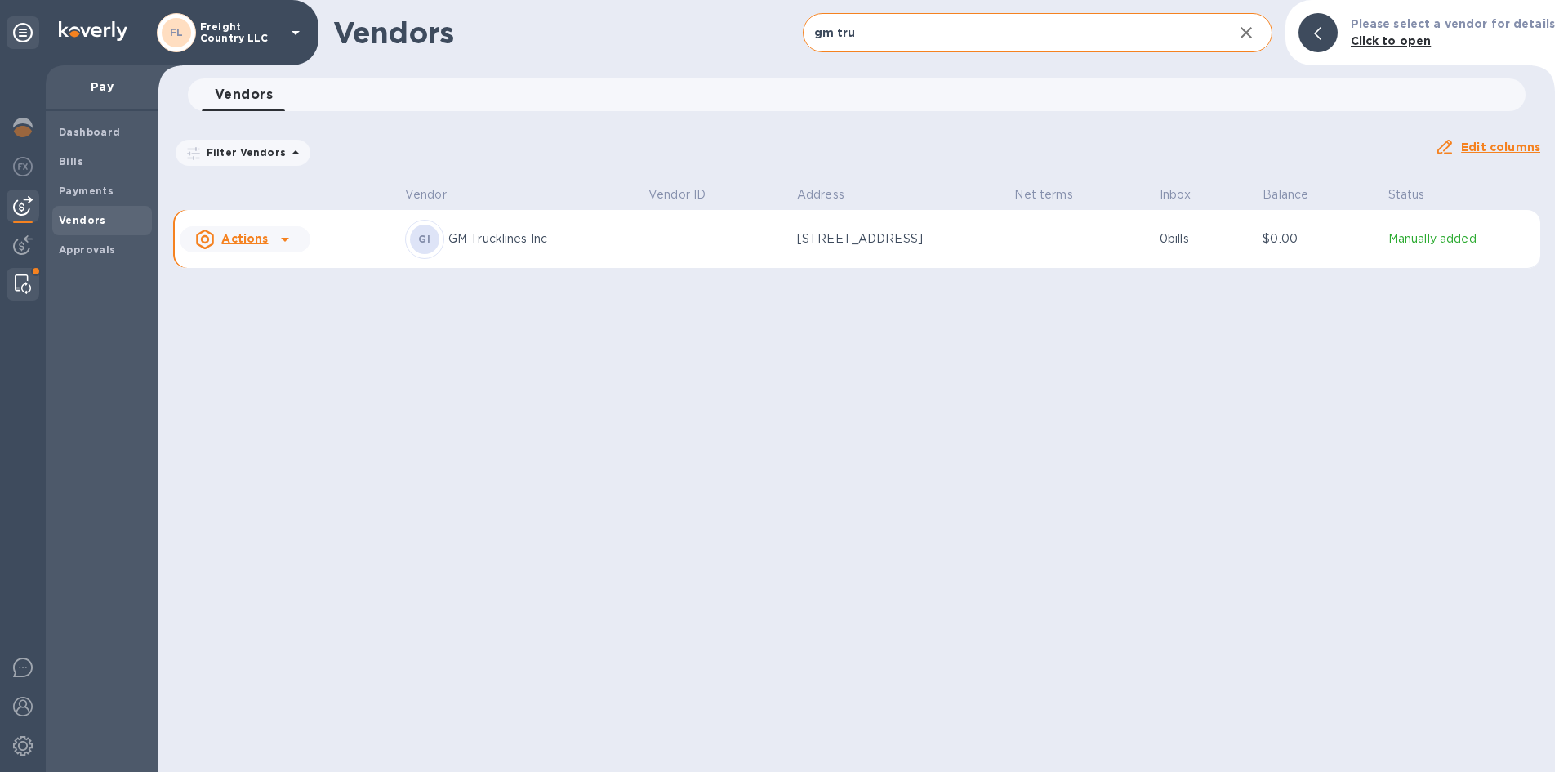
click at [28, 286] on img at bounding box center [23, 284] width 17 height 20
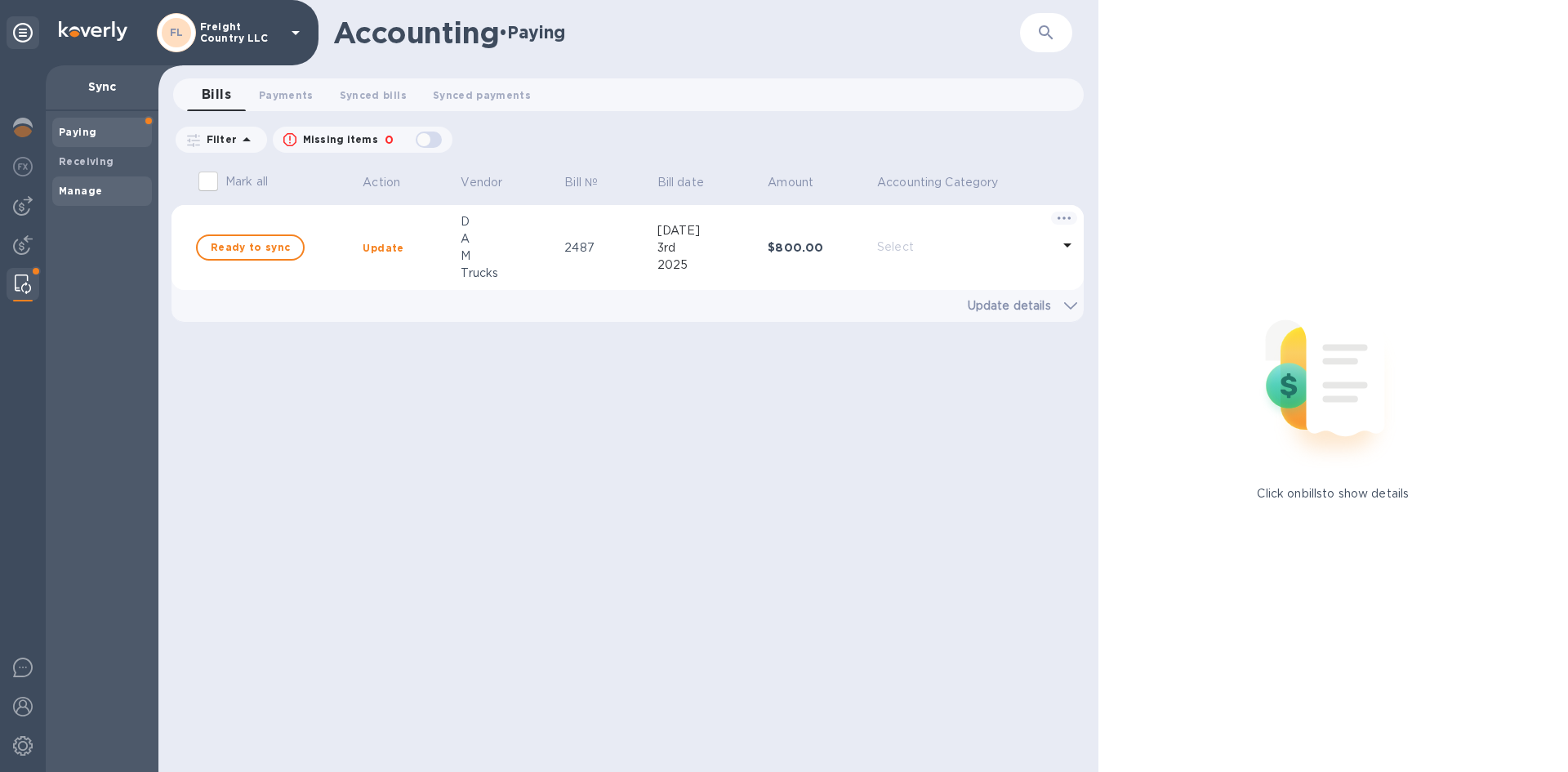
click at [74, 192] on b "Manage" at bounding box center [80, 191] width 43 height 12
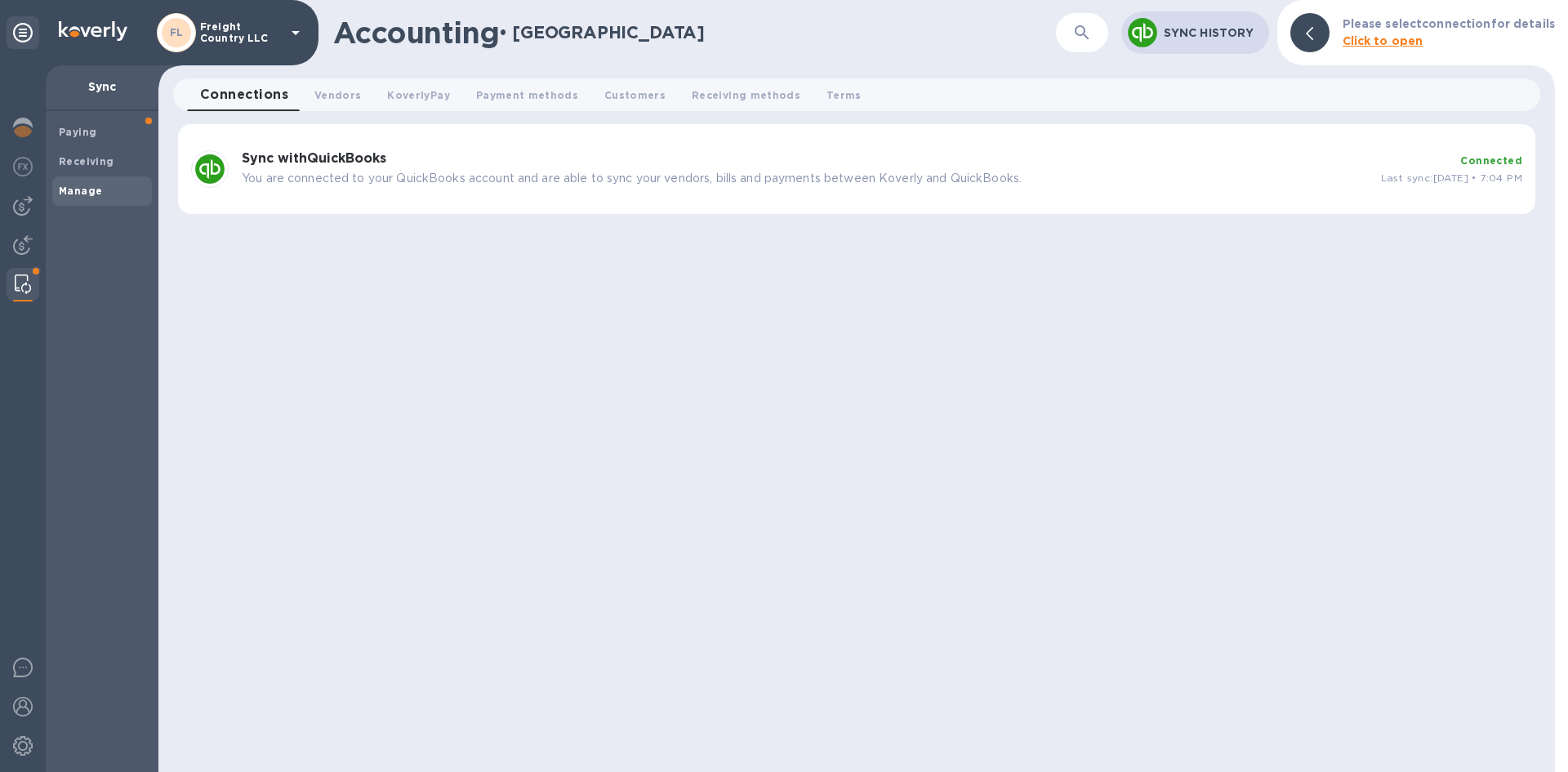
click at [356, 171] on p "You are connected to your QuickBooks account and are able to sync your vendors,…" at bounding box center [805, 178] width 1127 height 17
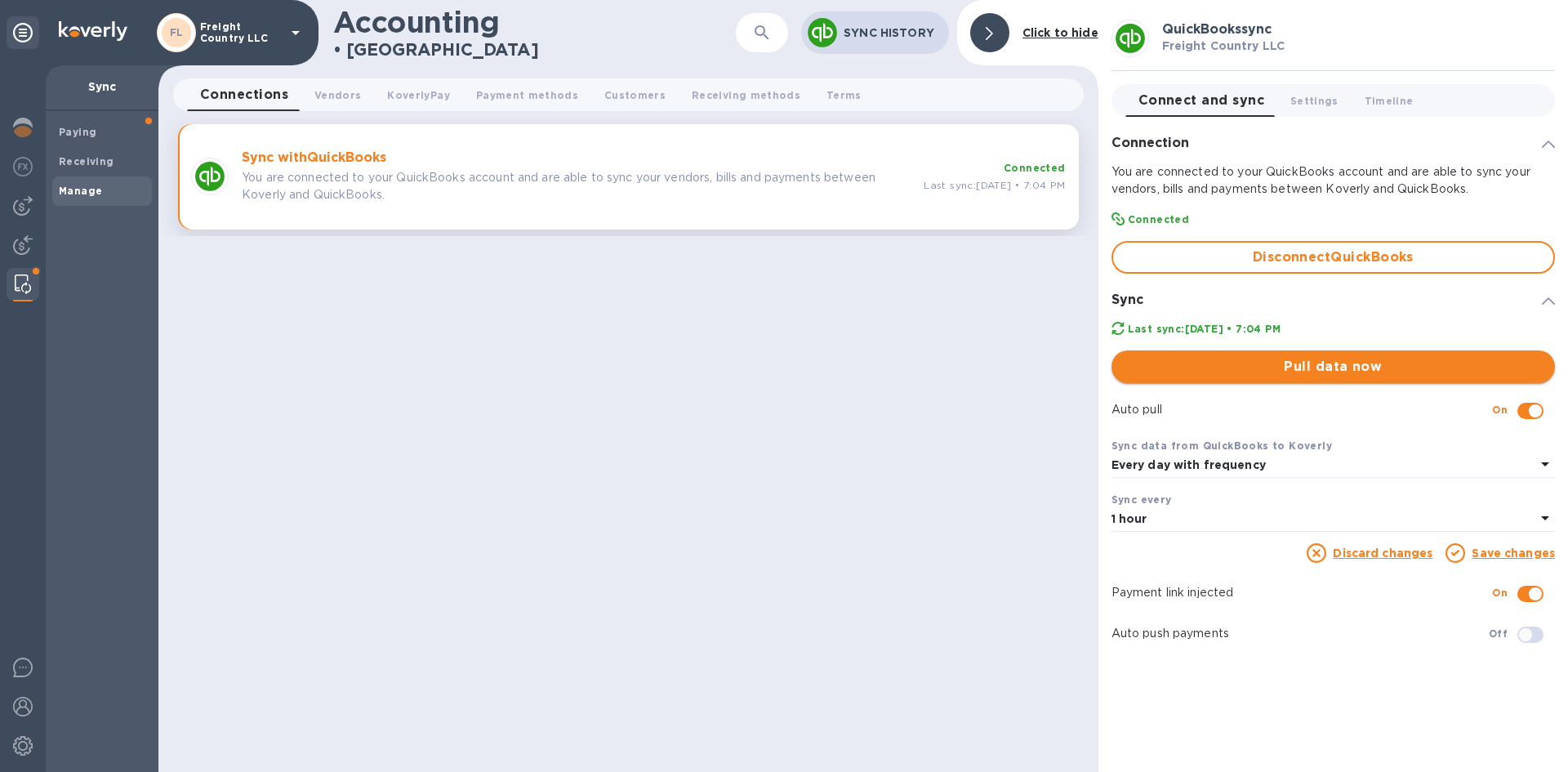
click at [1325, 369] on span "Pull data now" at bounding box center [1334, 367] width 417 height 20
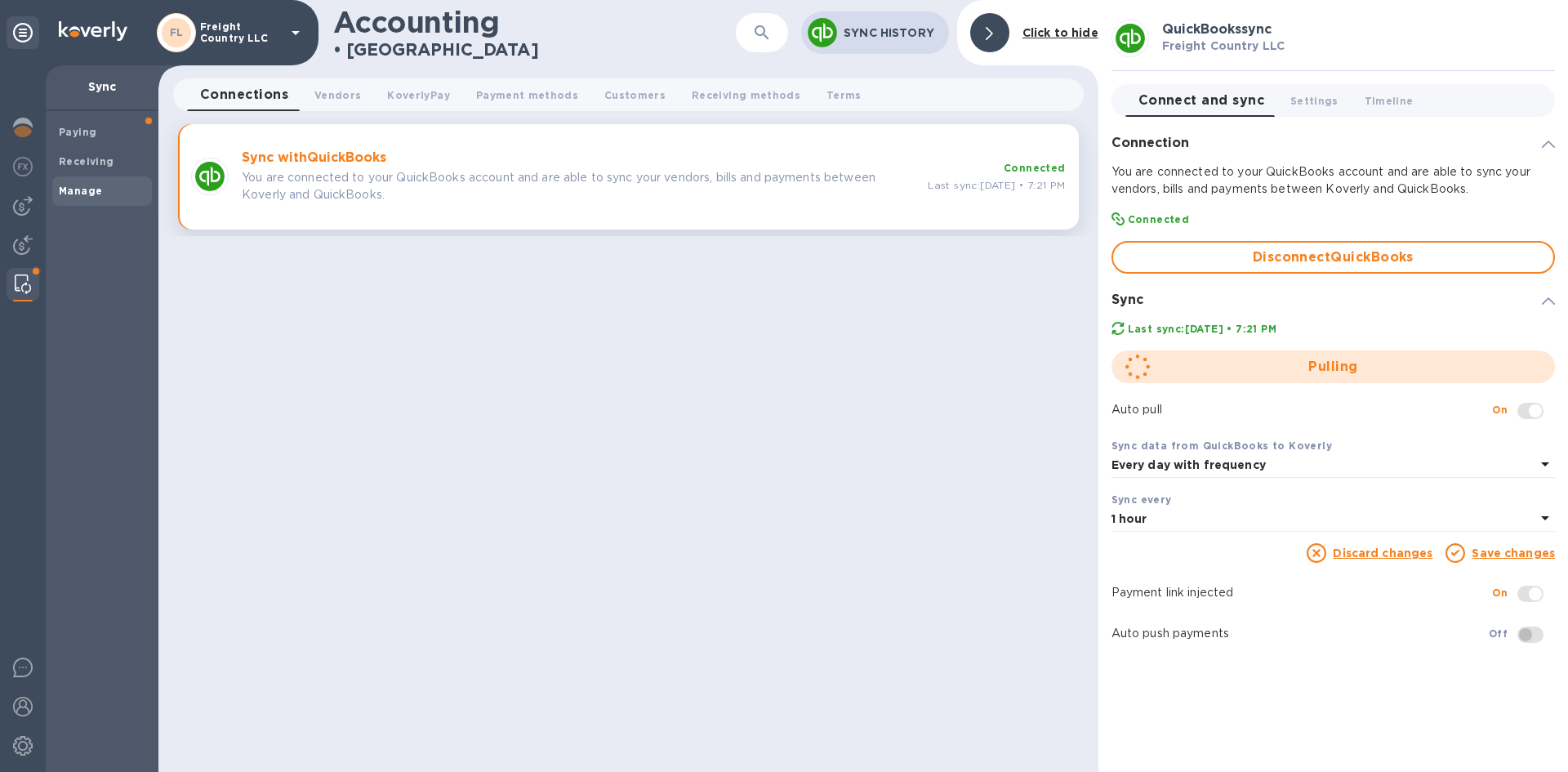
click at [17, 280] on img at bounding box center [23, 284] width 17 height 20
click at [21, 205] on img at bounding box center [23, 206] width 20 height 20
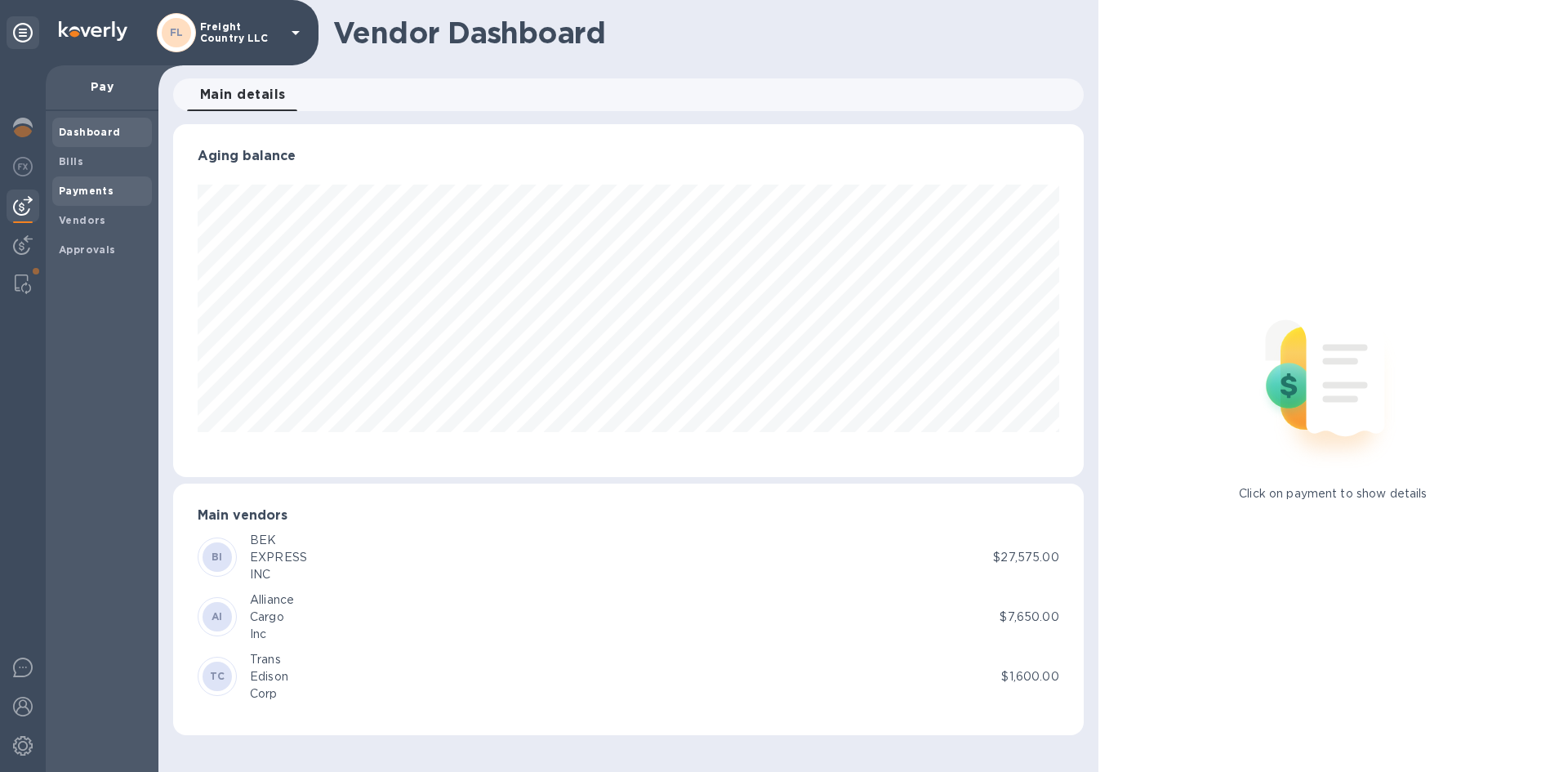
scroll to position [353, 910]
click at [74, 220] on b "Vendors" at bounding box center [82, 220] width 47 height 12
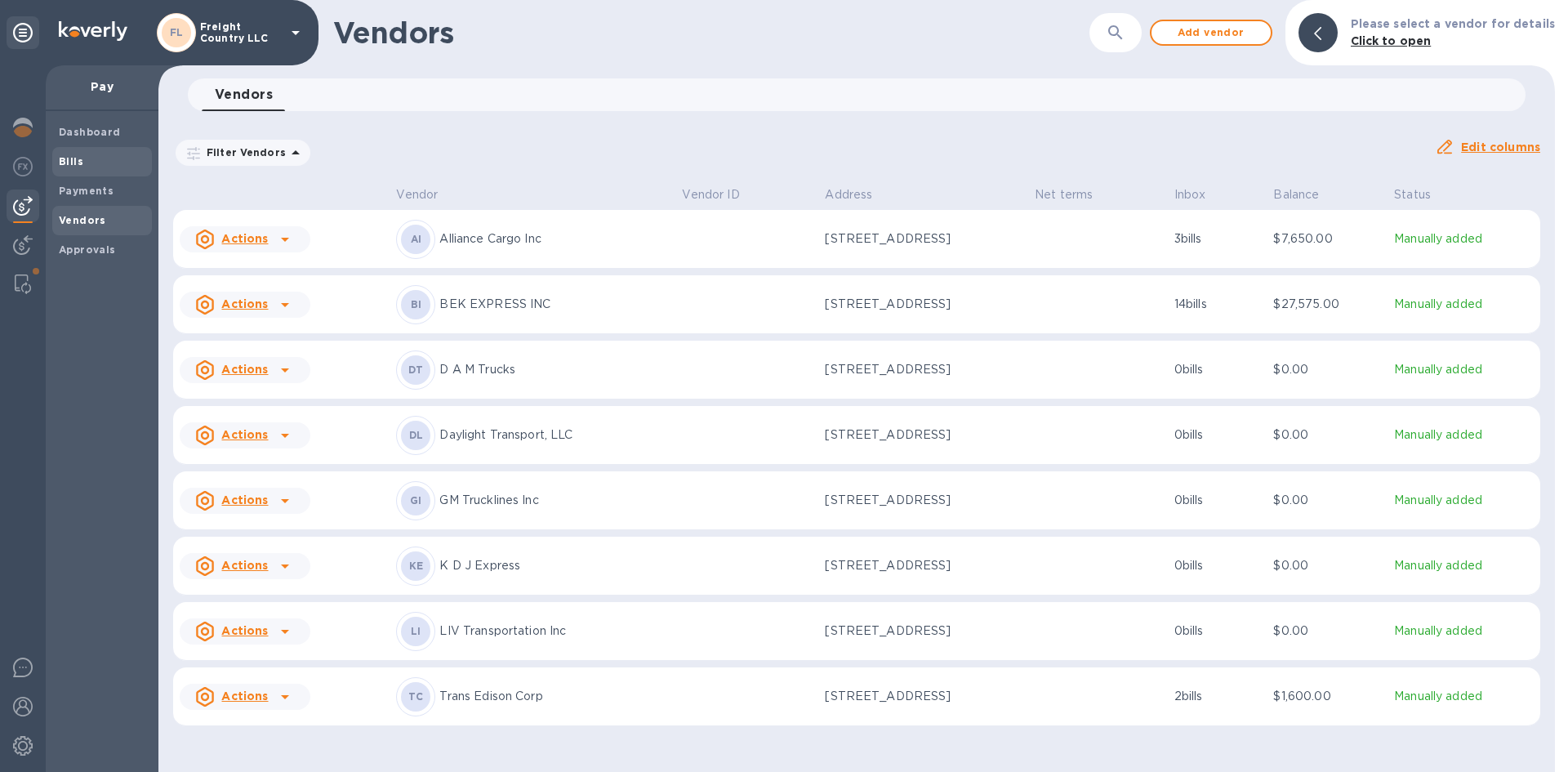
click at [81, 161] on b "Bills" at bounding box center [71, 161] width 25 height 12
